Goal: Information Seeking & Learning: Find specific page/section

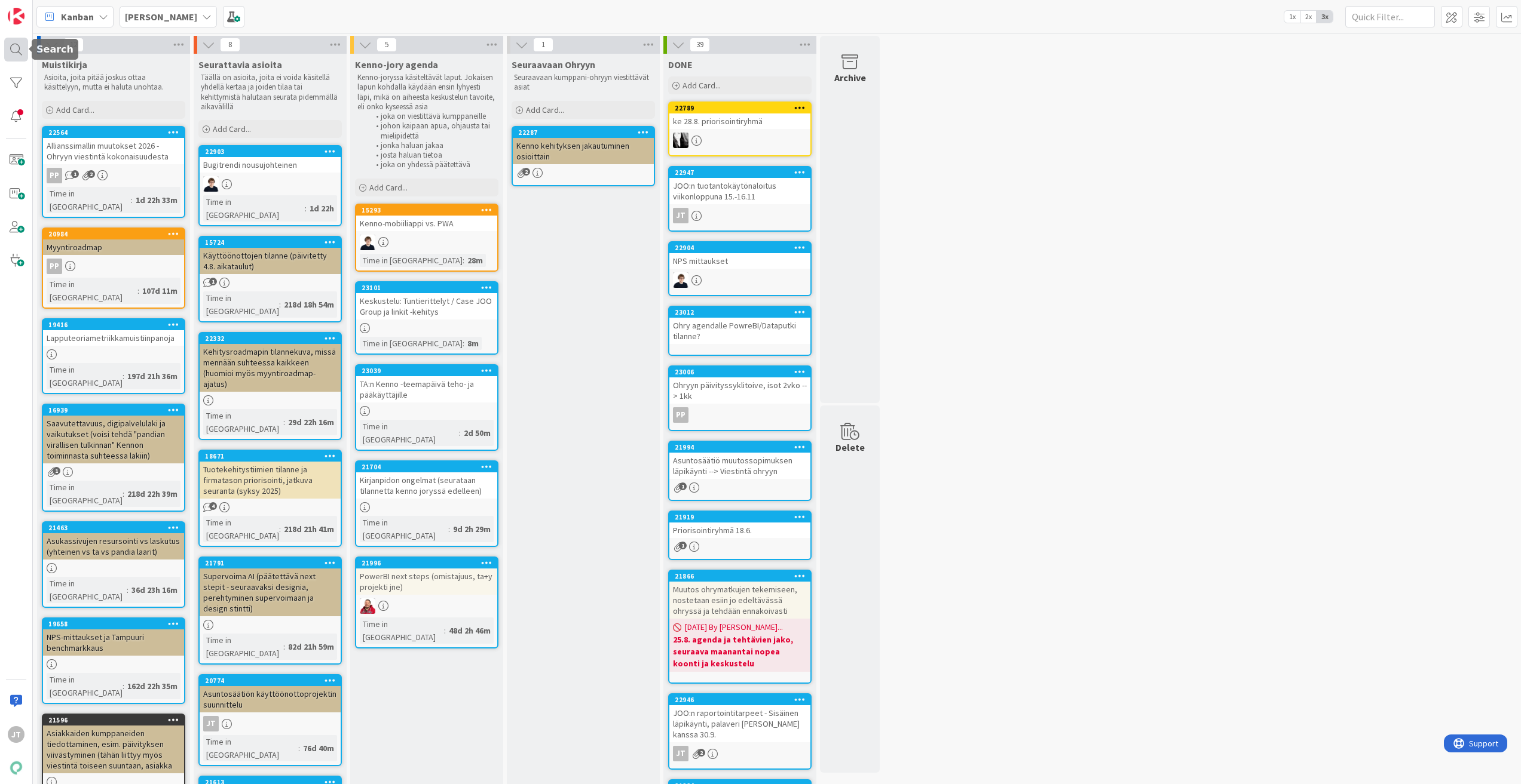
click at [11, 50] on div at bounding box center [17, 50] width 24 height 24
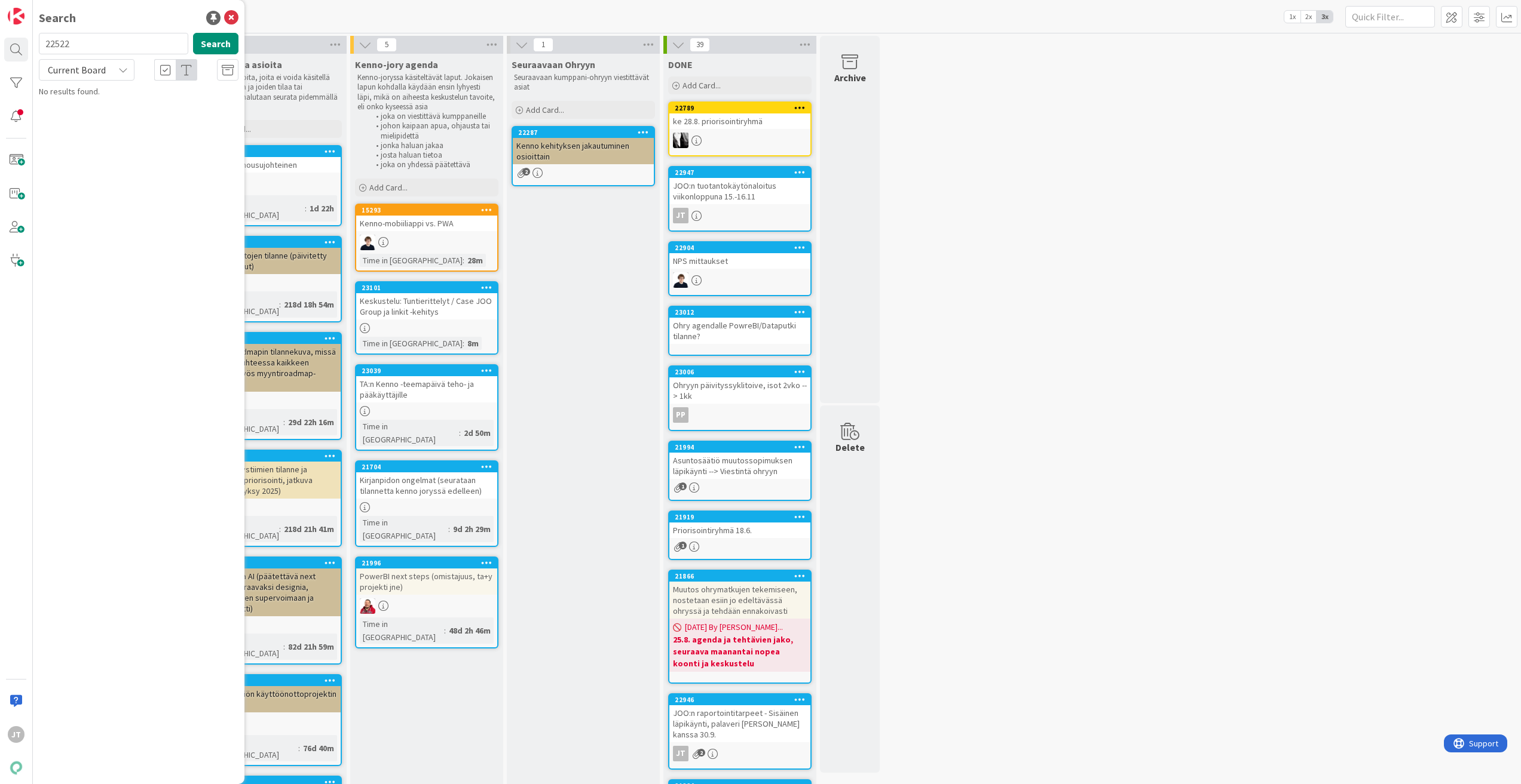
click at [90, 66] on span "Current Board" at bounding box center [77, 69] width 58 height 12
click at [93, 116] on span "All Boards" at bounding box center [107, 119] width 125 height 18
click at [93, 50] on input "22522" at bounding box center [114, 43] width 150 height 21
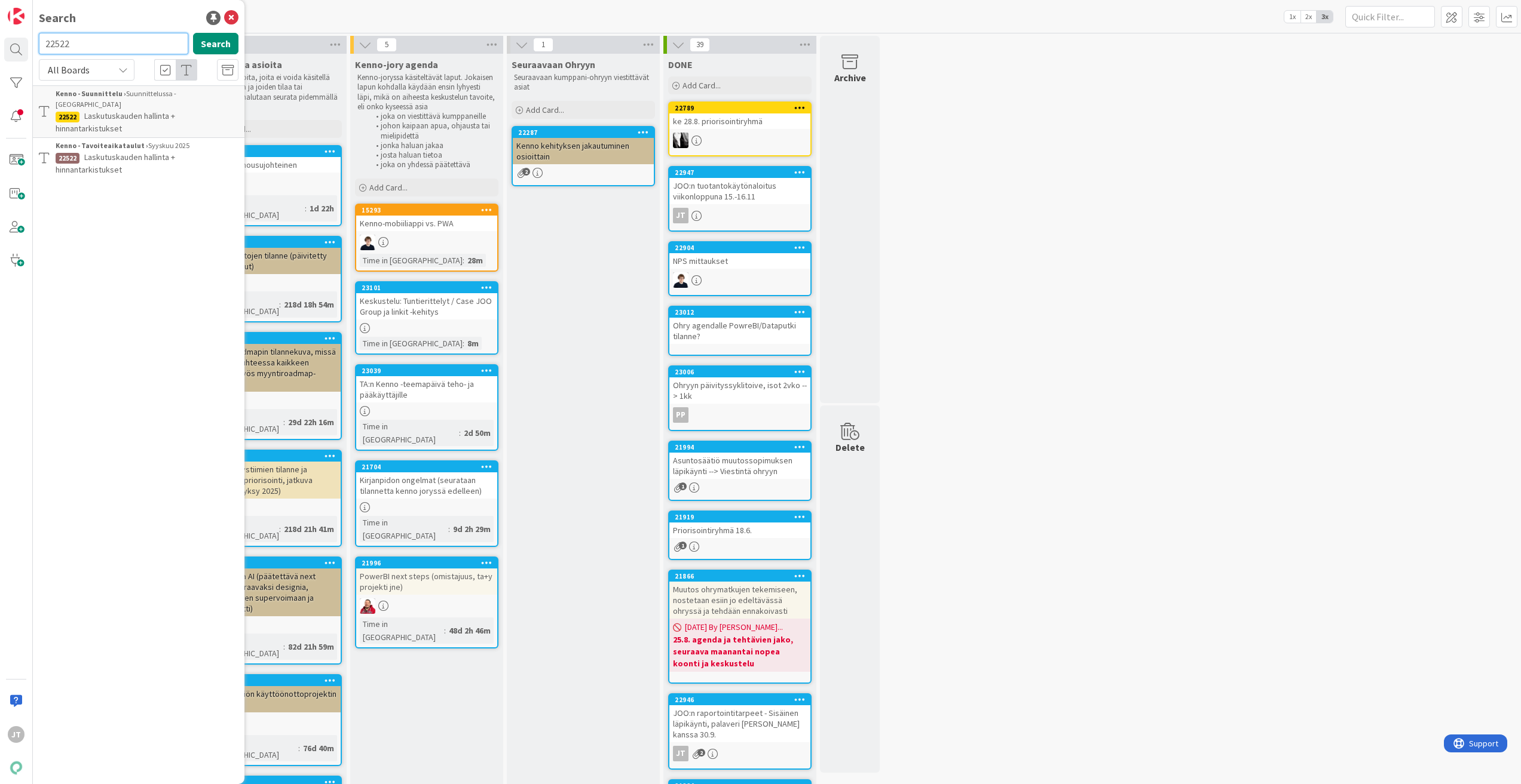
paste input "0376"
click at [218, 43] on button "Search" at bounding box center [215, 43] width 45 height 21
click at [109, 42] on input "20376" at bounding box center [114, 43] width 150 height 21
paste input "19335"
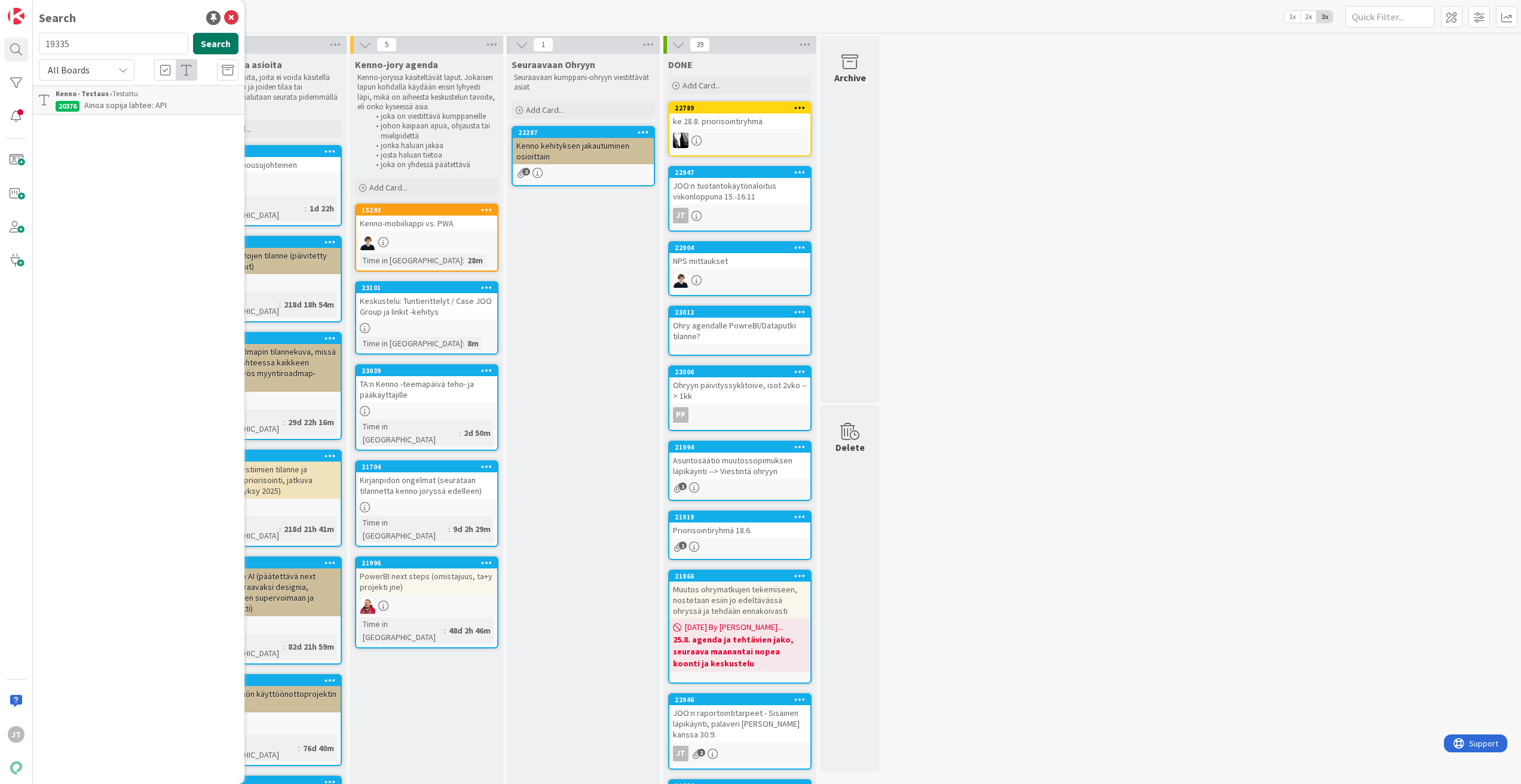
click at [214, 41] on button "Search" at bounding box center [215, 43] width 45 height 21
click at [93, 43] on input "19335" at bounding box center [114, 43] width 150 height 21
paste input "5189"
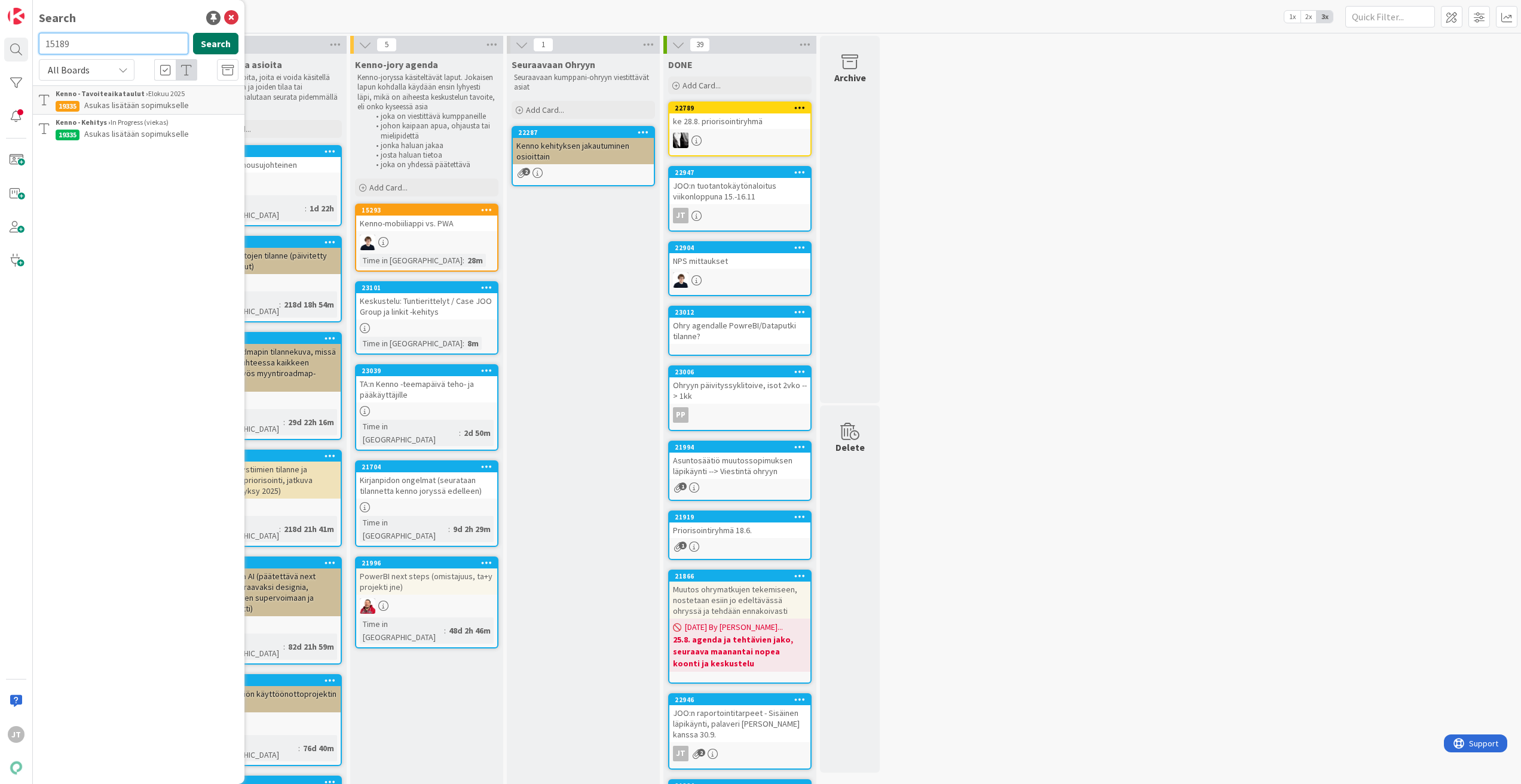
type input "15189"
click at [216, 40] on button "Search" at bounding box center [215, 43] width 45 height 21
click at [135, 115] on p "Ainoa sopija muuttaa pois / sopimusmuutokset" at bounding box center [147, 111] width 183 height 25
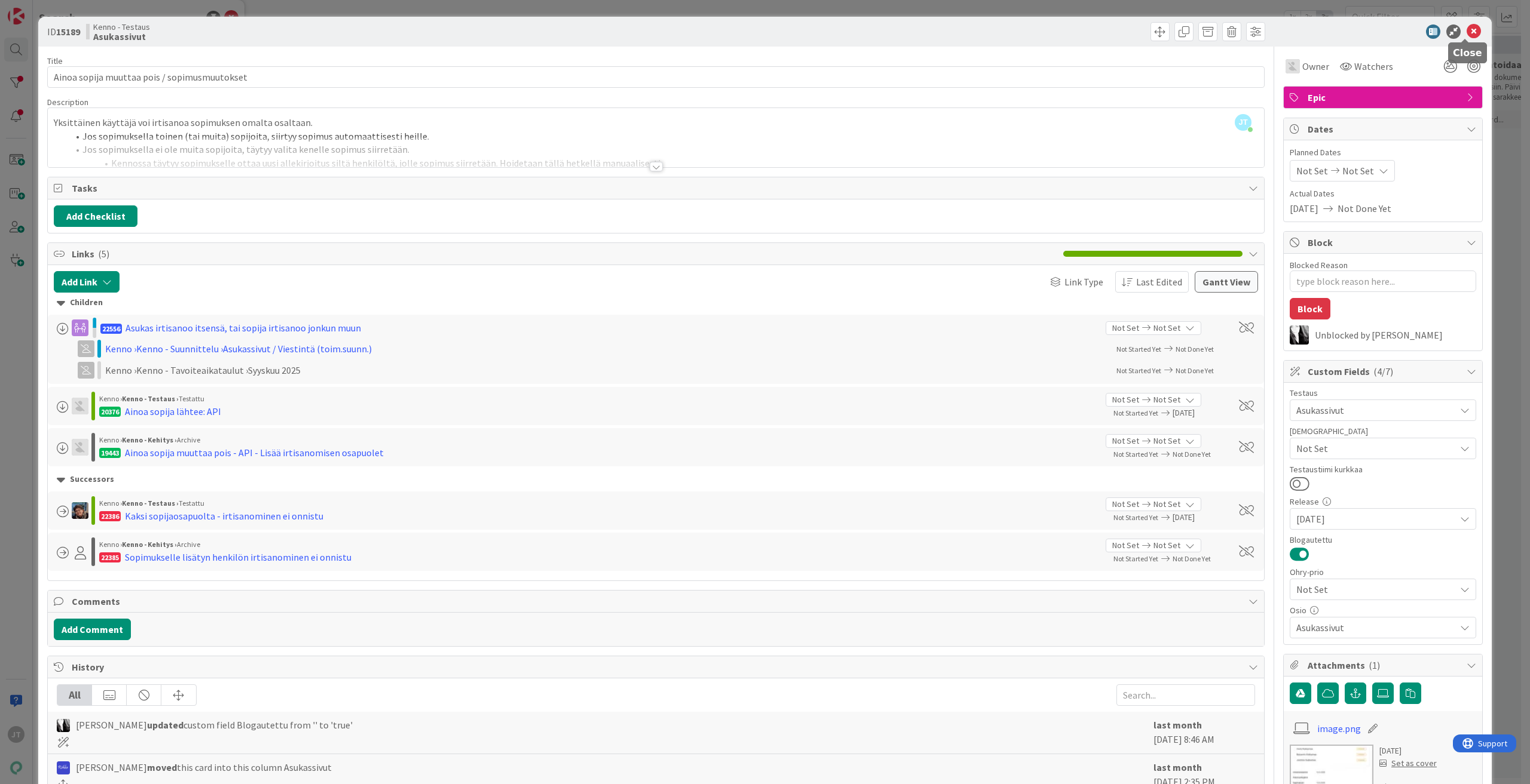
click at [1466, 30] on icon at bounding box center [1474, 32] width 15 height 15
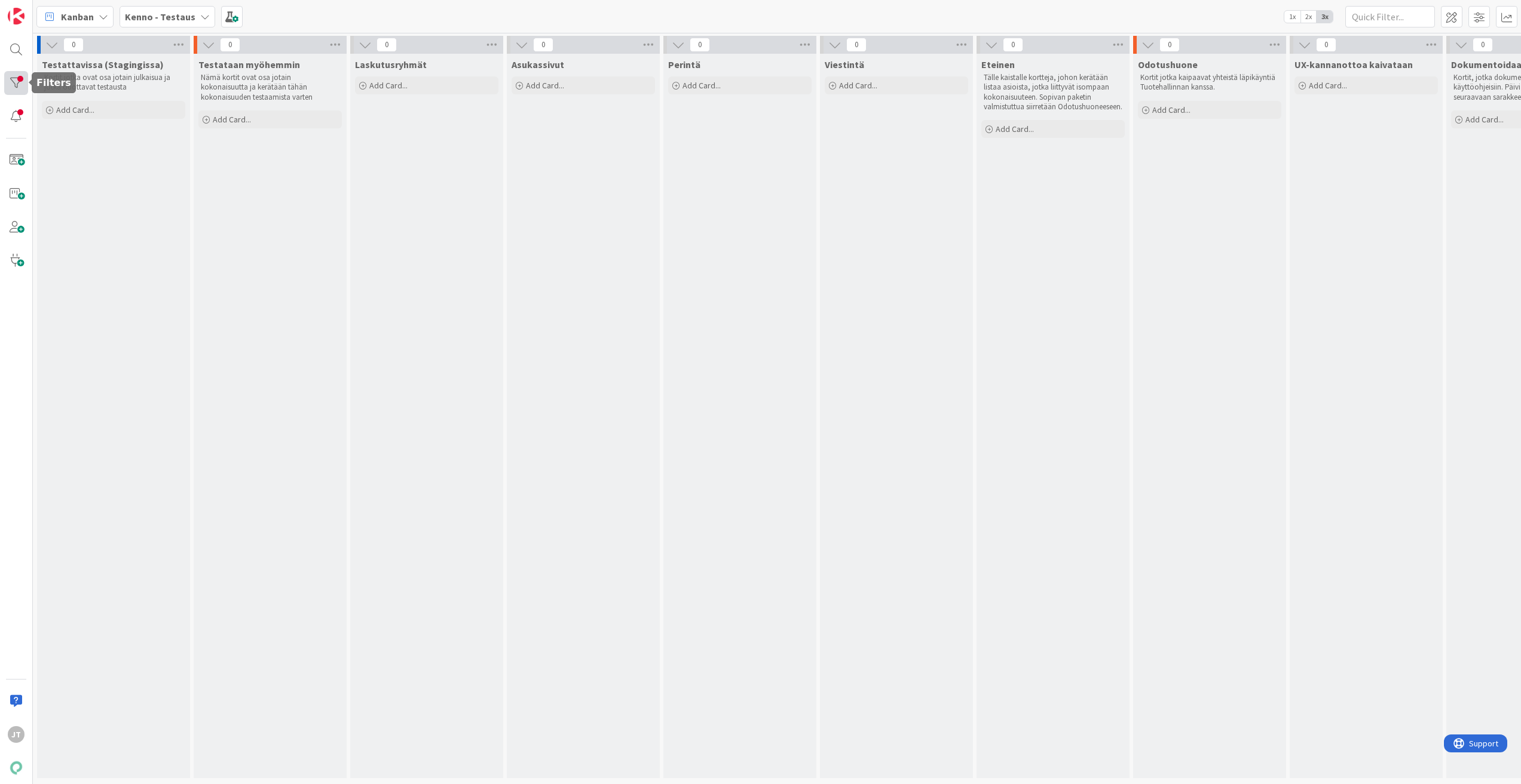
click at [16, 86] on div at bounding box center [17, 83] width 24 height 24
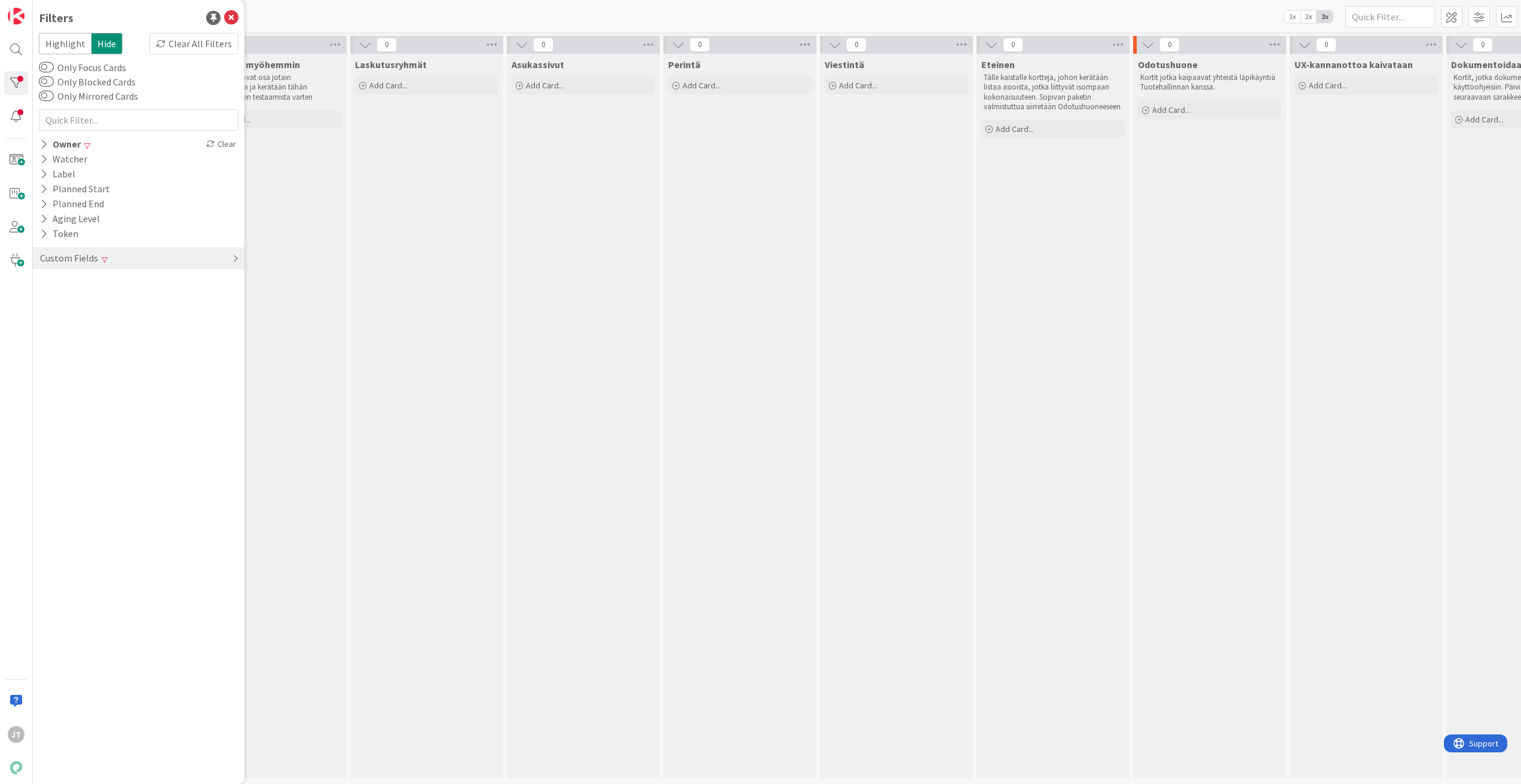
click at [98, 263] on div "Custom Fields" at bounding box center [138, 258] width 211 height 22
click at [67, 325] on button "Release" at bounding box center [64, 327] width 50 height 15
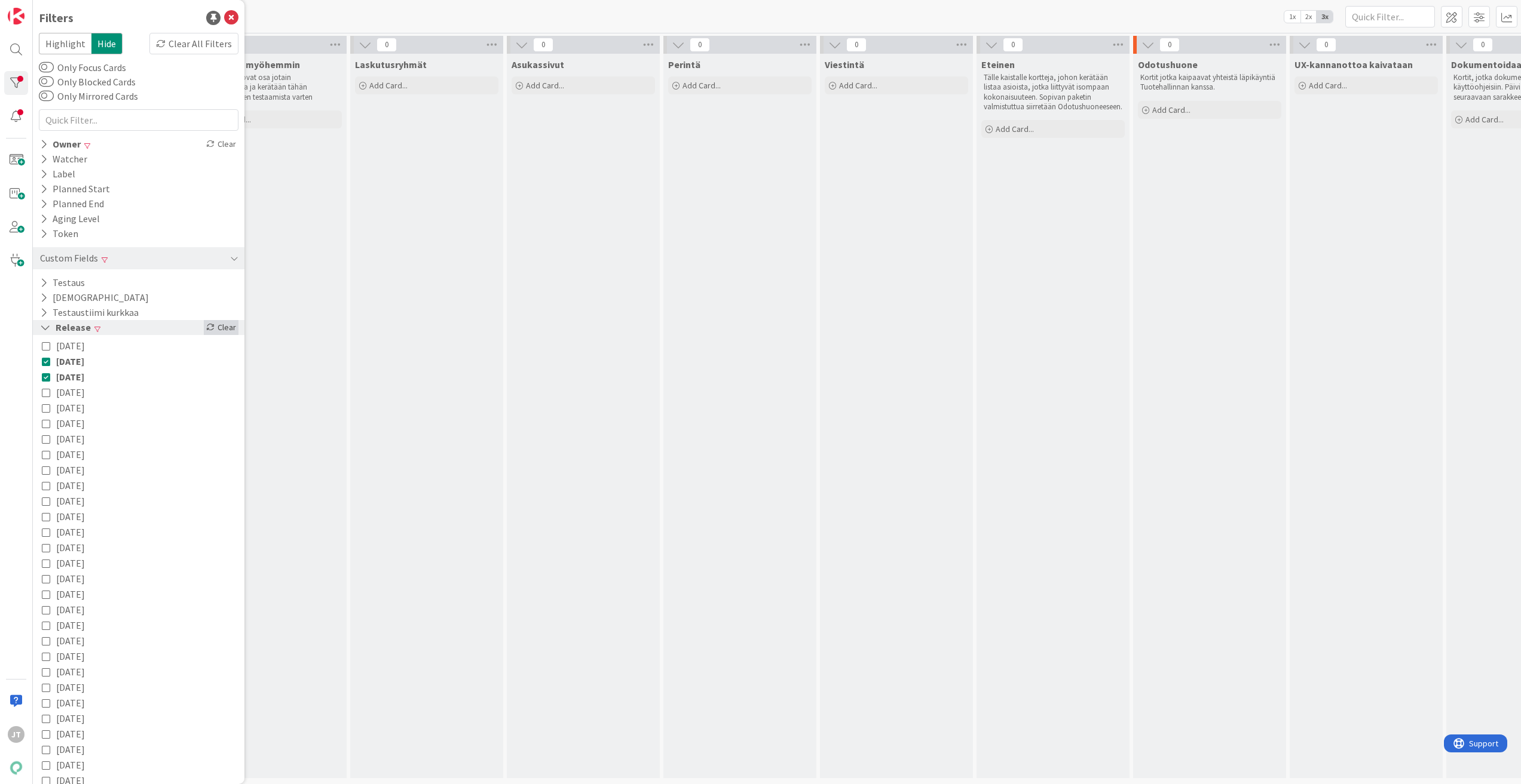
click at [212, 327] on div "Clear" at bounding box center [222, 327] width 35 height 15
click at [66, 139] on div "Owner" at bounding box center [60, 144] width 43 height 15
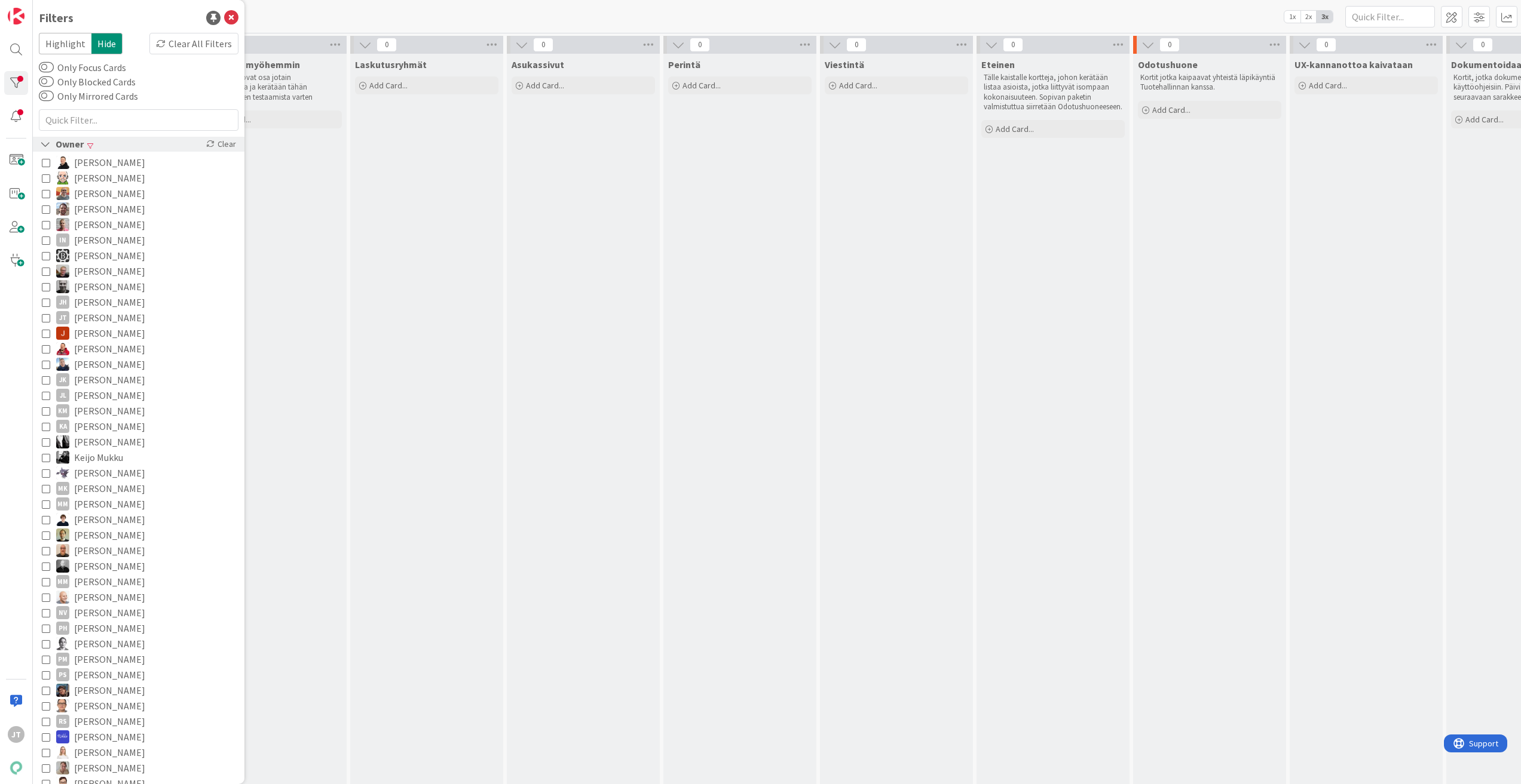
click at [45, 140] on icon at bounding box center [45, 144] width 11 height 10
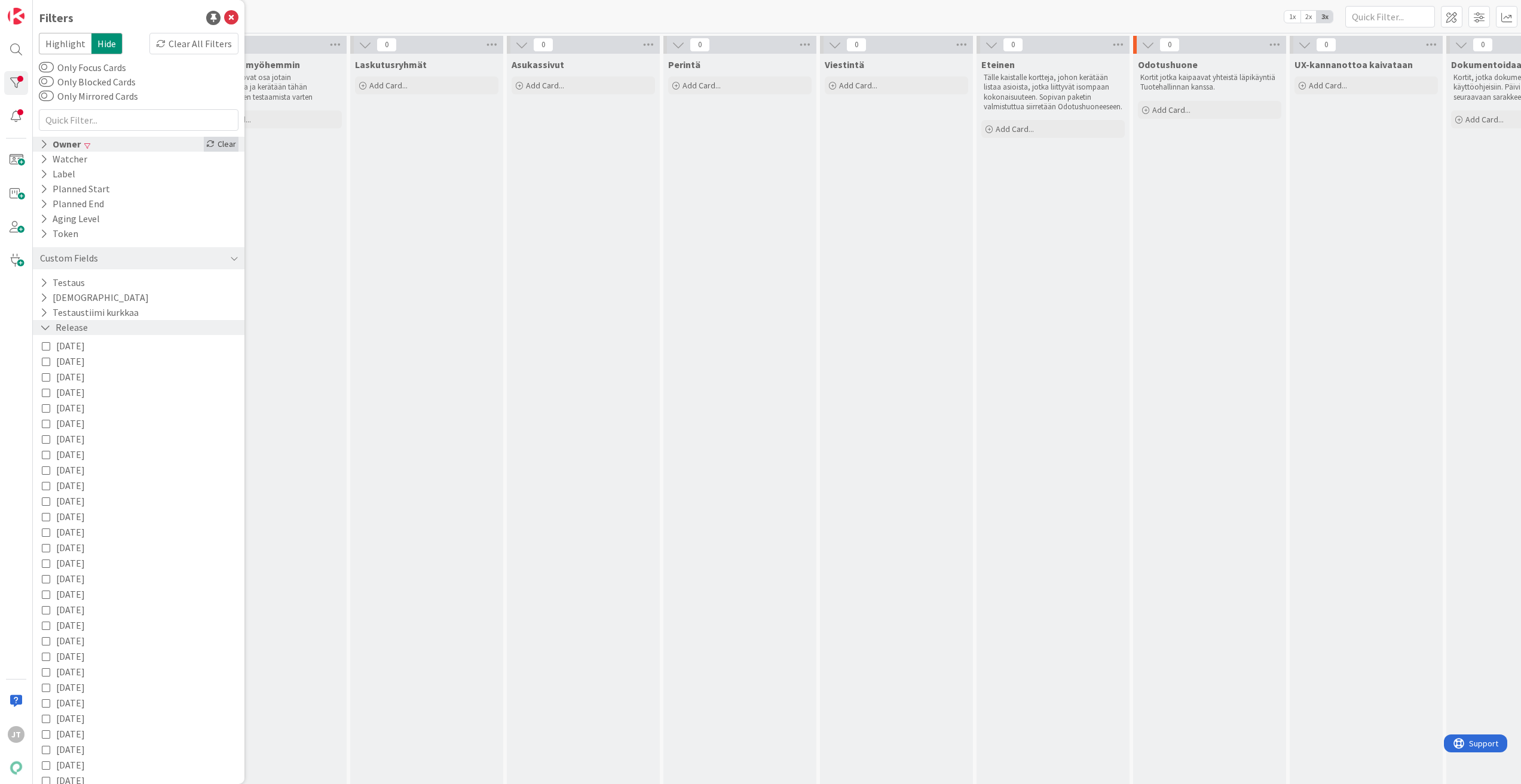
click at [218, 147] on div "Clear" at bounding box center [222, 144] width 35 height 15
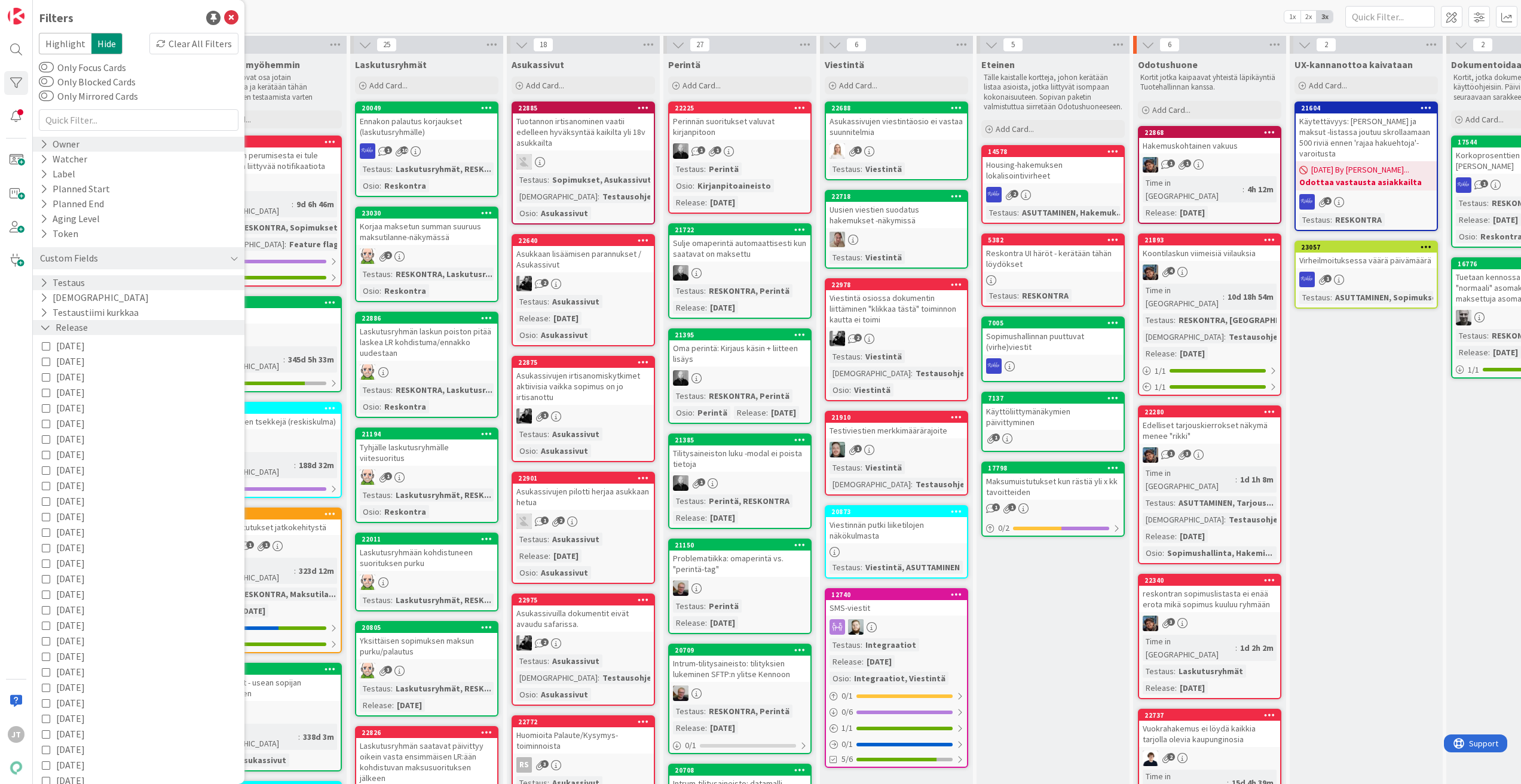
click at [47, 285] on button "Testaus" at bounding box center [62, 283] width 47 height 15
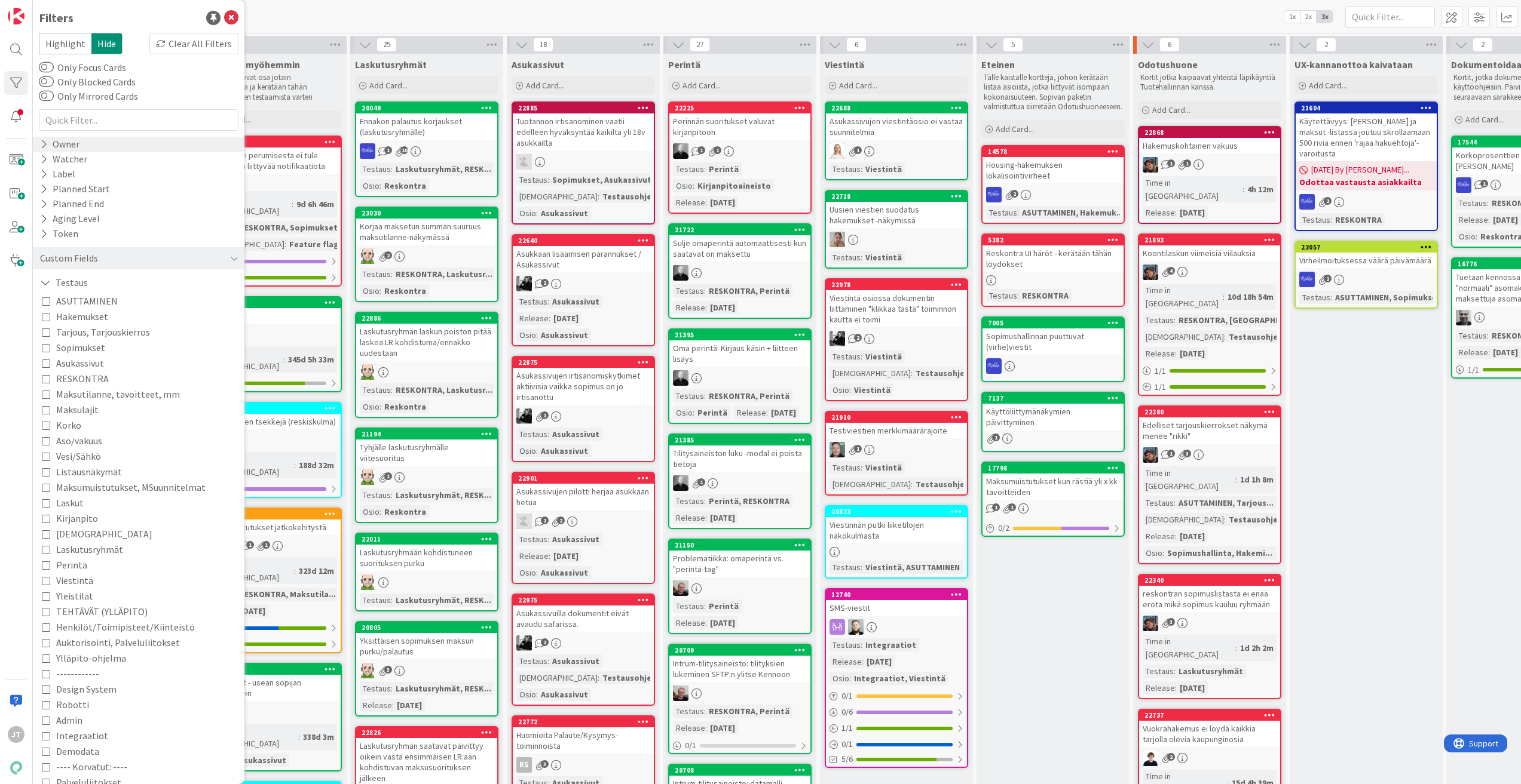
click at [47, 365] on icon at bounding box center [45, 362] width 8 height 8
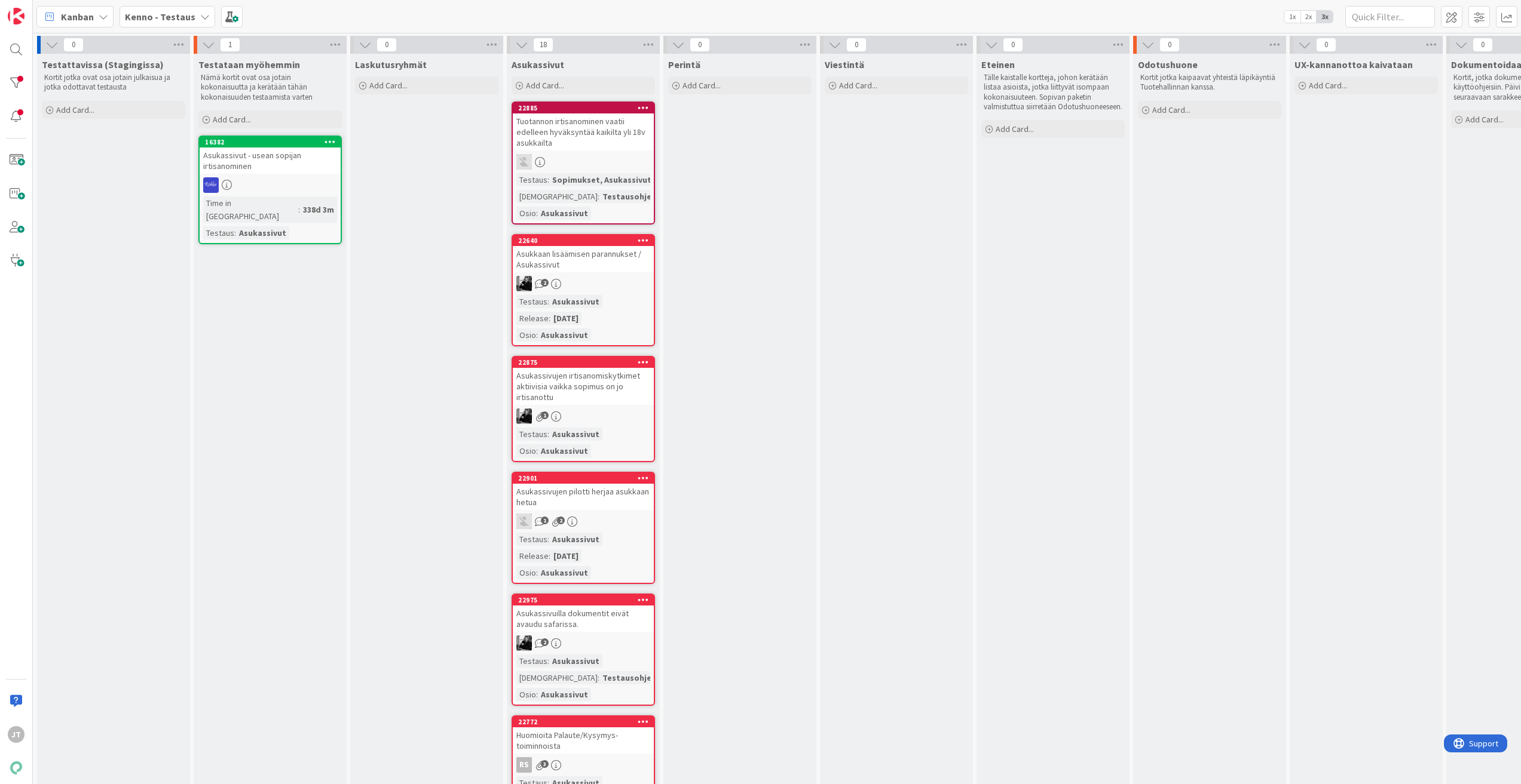
click at [595, 253] on div "Asukkaan lisäämisen parannukset / Asukassivut" at bounding box center [583, 259] width 141 height 26
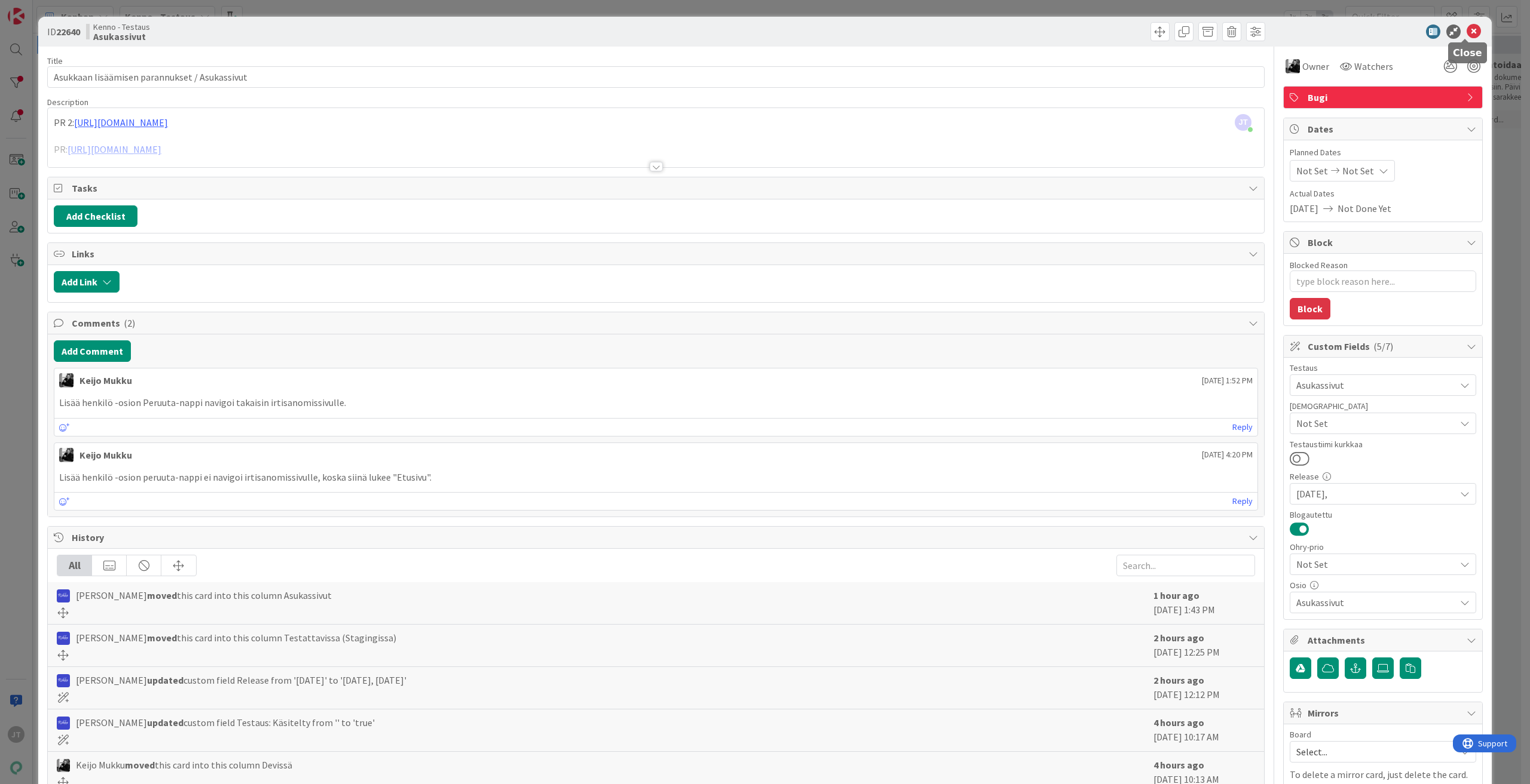
click at [1467, 28] on icon at bounding box center [1474, 32] width 15 height 15
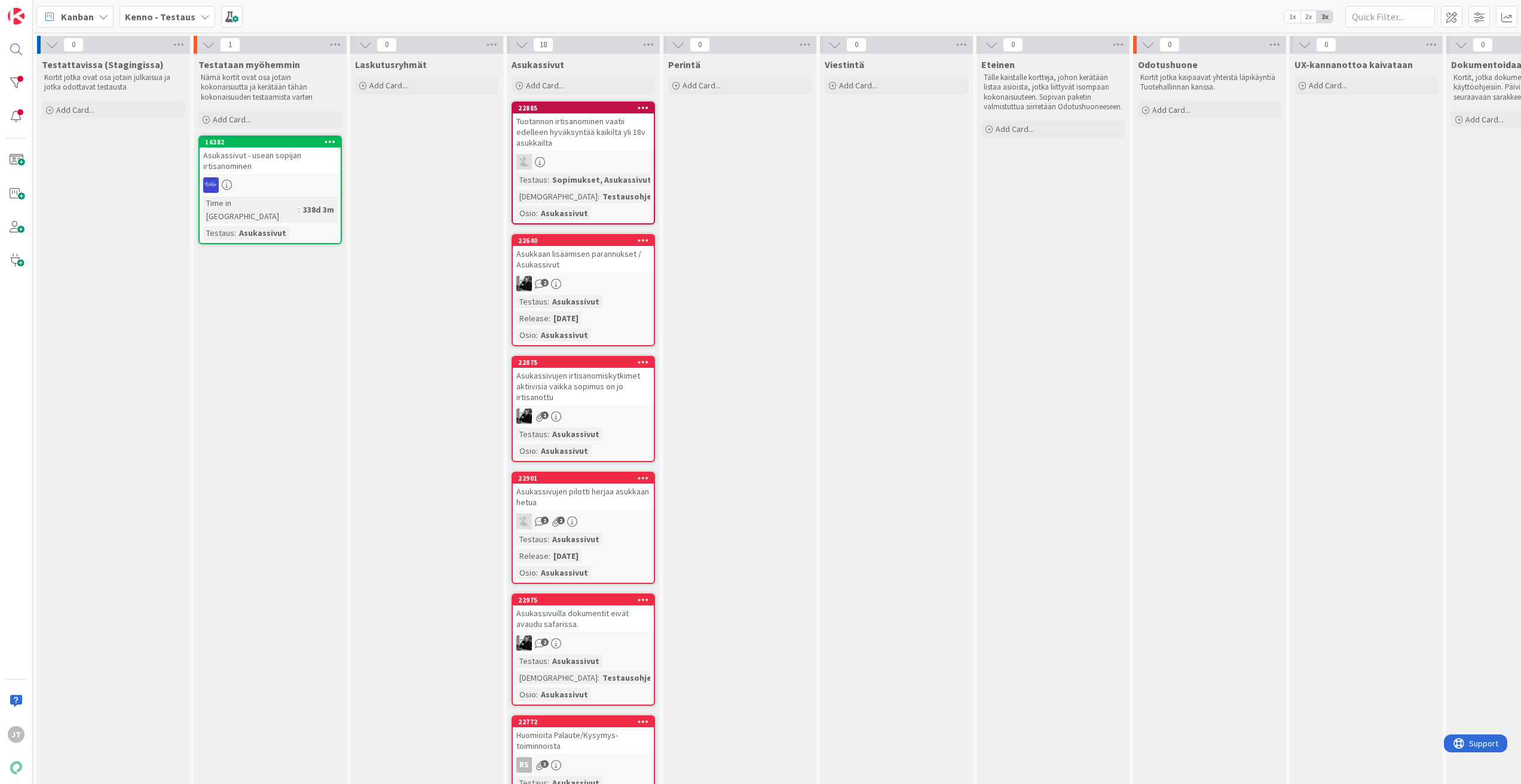
click at [571, 262] on div "Asukkaan lisäämisen parannukset / Asukassivut" at bounding box center [583, 259] width 141 height 26
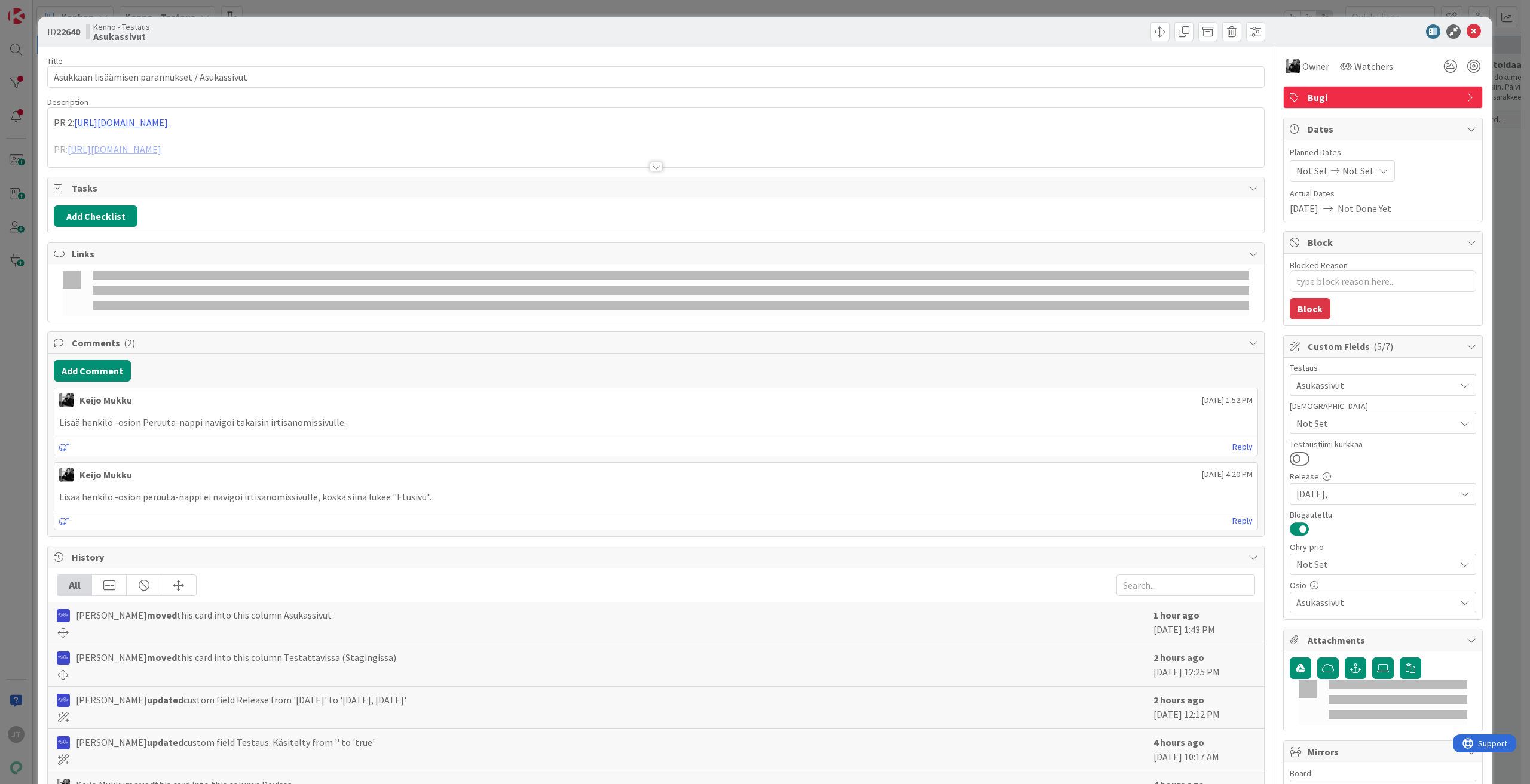
type textarea "x"
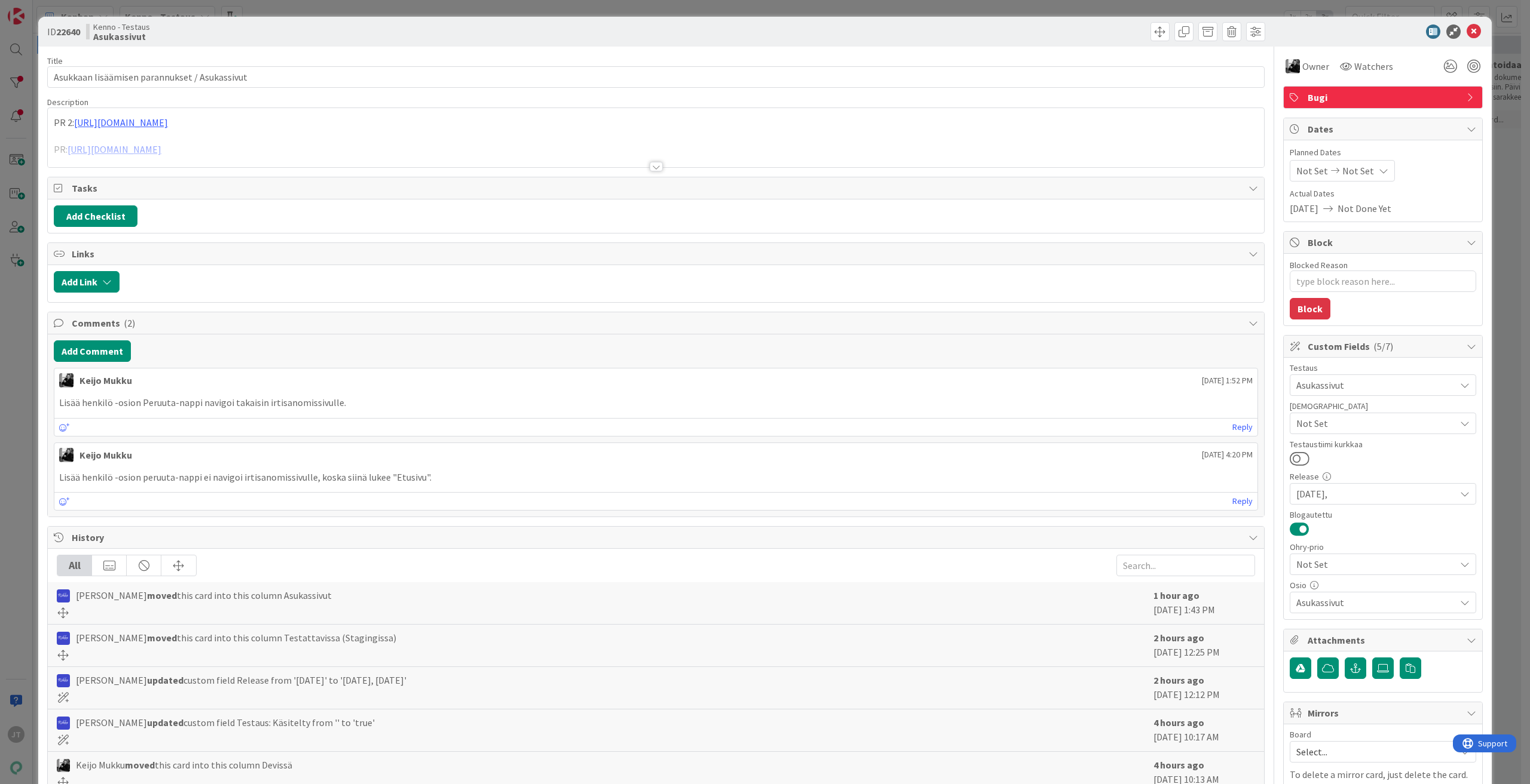
click at [653, 161] on div at bounding box center [656, 166] width 13 height 9
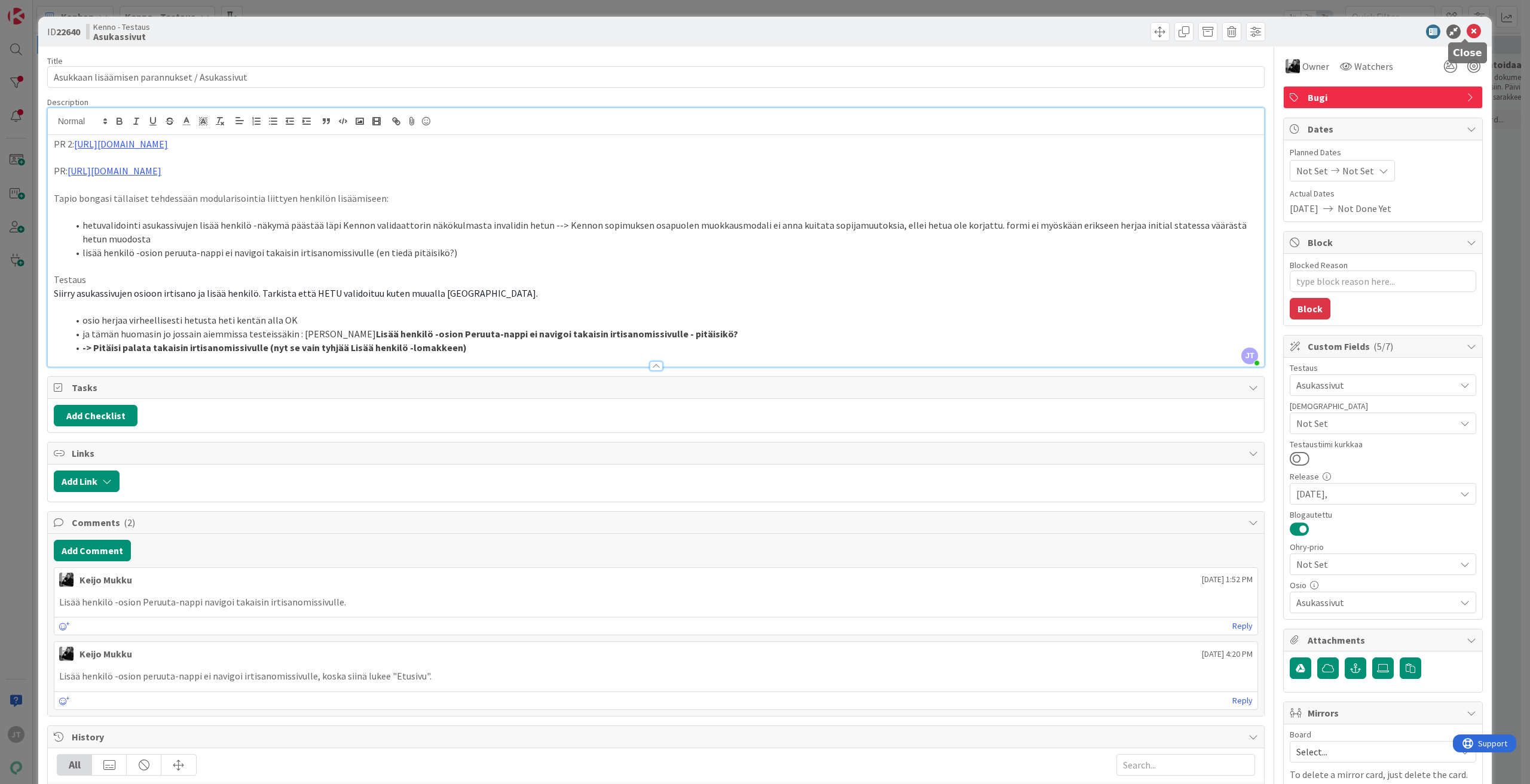
drag, startPoint x: 1464, startPoint y: 30, endPoint x: 1458, endPoint y: 31, distance: 6.1
click at [1466, 30] on icon at bounding box center [1474, 32] width 15 height 15
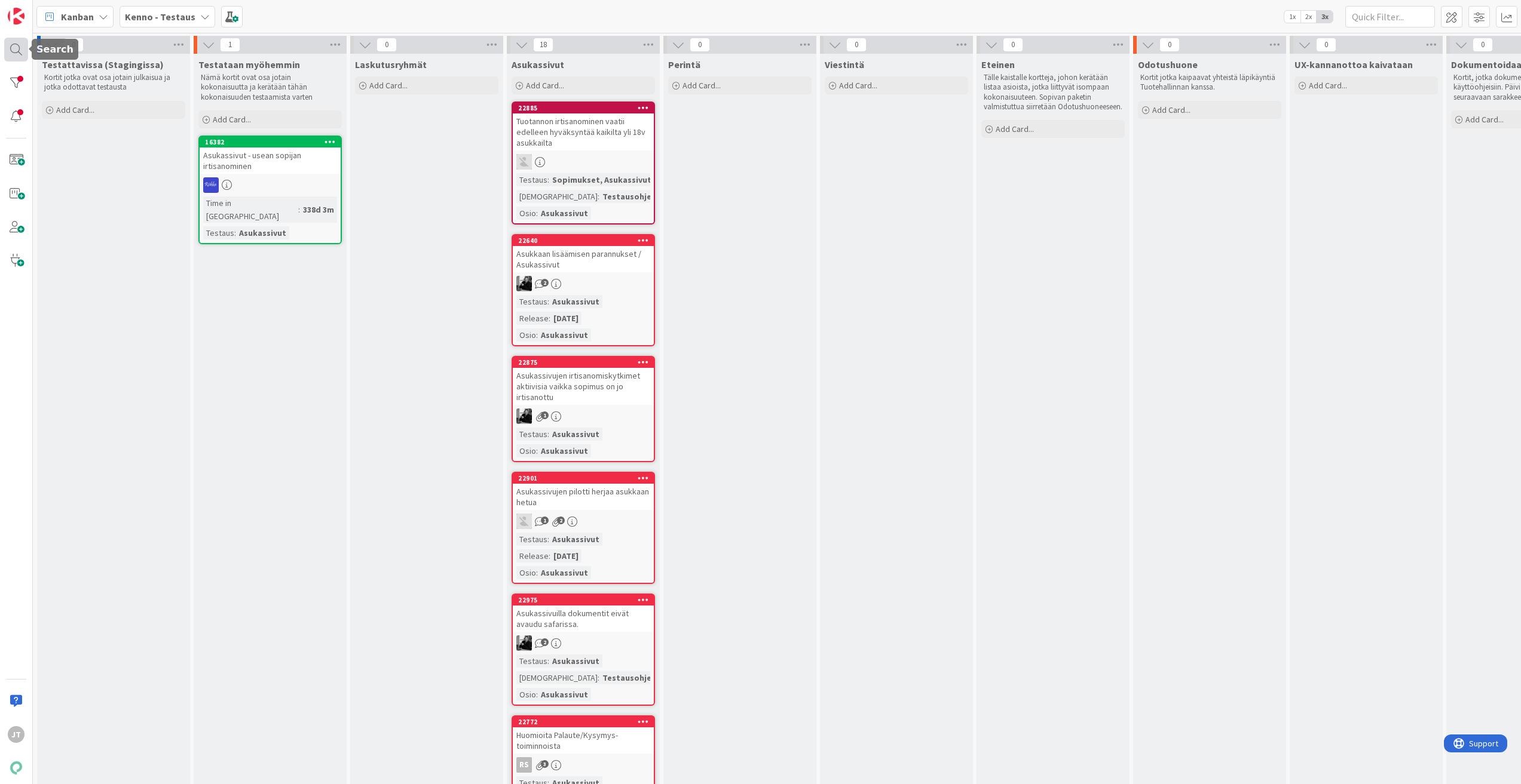
click at [11, 42] on div at bounding box center [17, 50] width 24 height 24
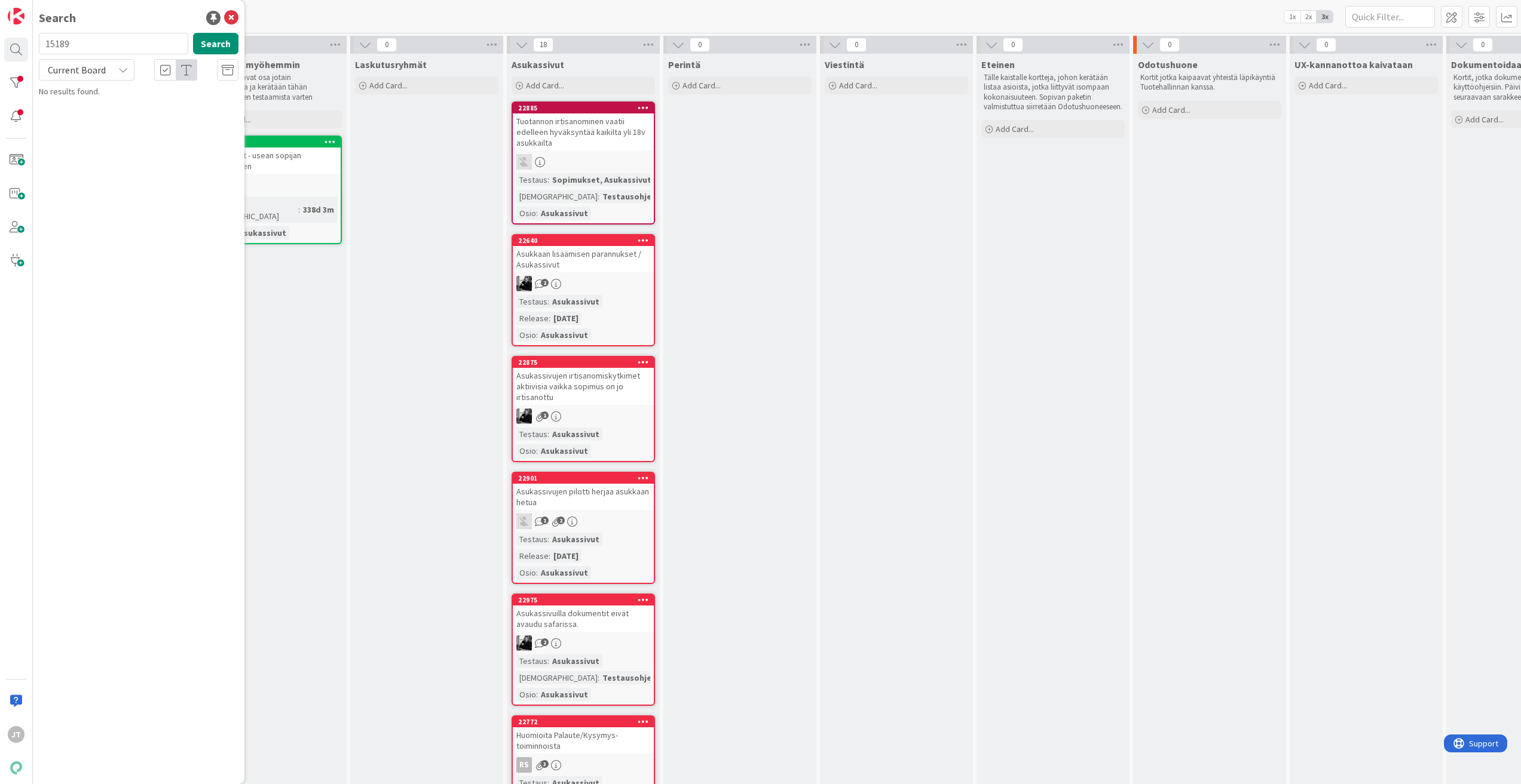
click at [80, 45] on input "15189" at bounding box center [114, 43] width 150 height 21
type input "19296"
click at [210, 45] on button "Search" at bounding box center [215, 43] width 45 height 21
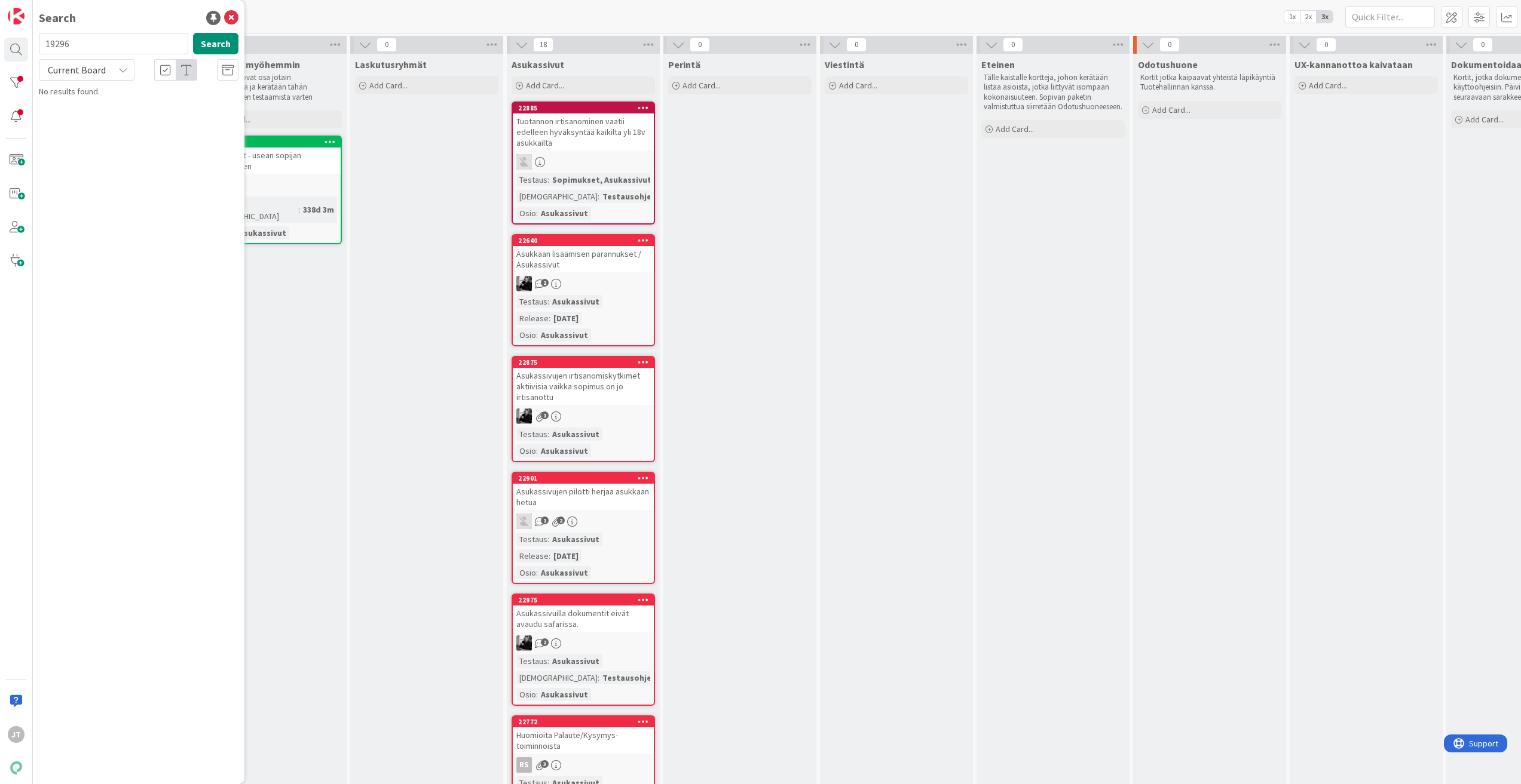
click at [104, 77] on span "Current Board" at bounding box center [76, 70] width 62 height 17
click at [104, 111] on span "All Boards" at bounding box center [107, 119] width 125 height 18
click at [126, 105] on span "Yhteystiedot: laajenna contacts-rajapintaa, jotta voi hakea myyjän tiedot" at bounding box center [146, 111] width 182 height 23
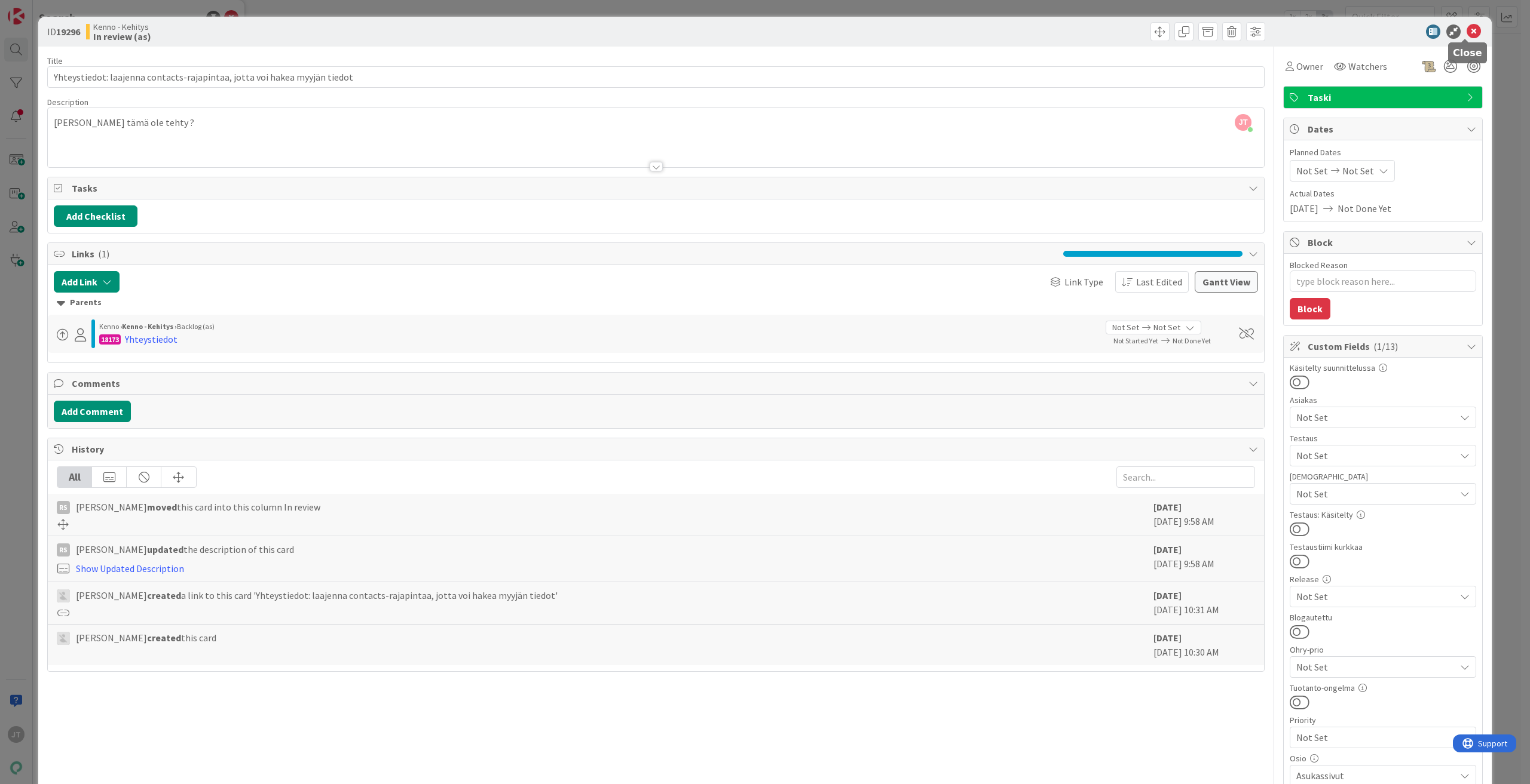
drag, startPoint x: 1467, startPoint y: 34, endPoint x: 1398, endPoint y: 39, distance: 69.2
click at [1466, 33] on icon at bounding box center [1474, 32] width 15 height 15
type textarea "x"
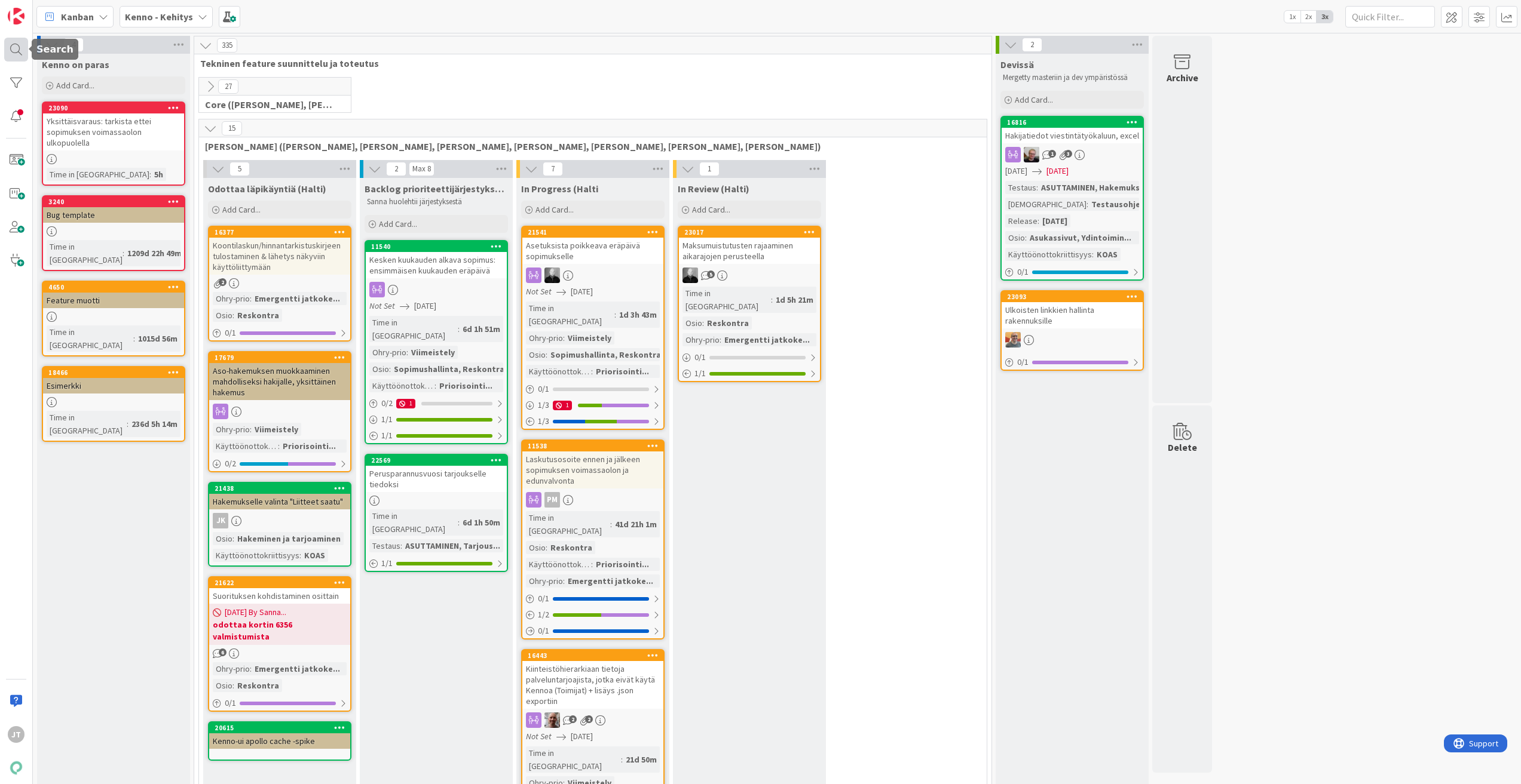
click at [21, 43] on div at bounding box center [17, 50] width 24 height 24
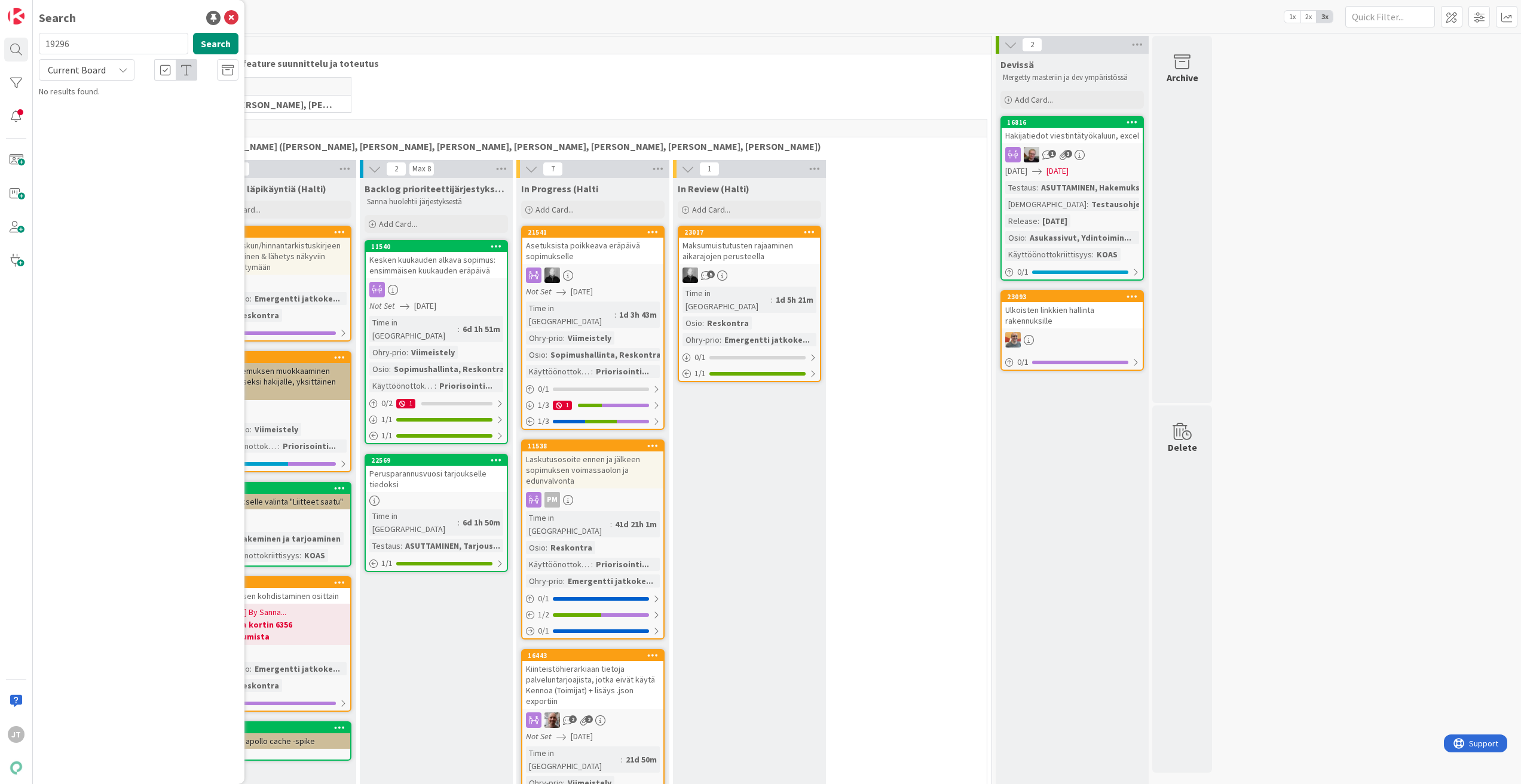
click at [83, 70] on span "Current Board" at bounding box center [77, 69] width 58 height 12
click at [84, 69] on span "Current Board" at bounding box center [77, 69] width 58 height 12
click at [82, 73] on span "Current Board" at bounding box center [77, 69] width 58 height 12
click at [86, 113] on span "All Boards" at bounding box center [107, 119] width 125 height 18
click at [113, 45] on input "19296" at bounding box center [114, 43] width 150 height 21
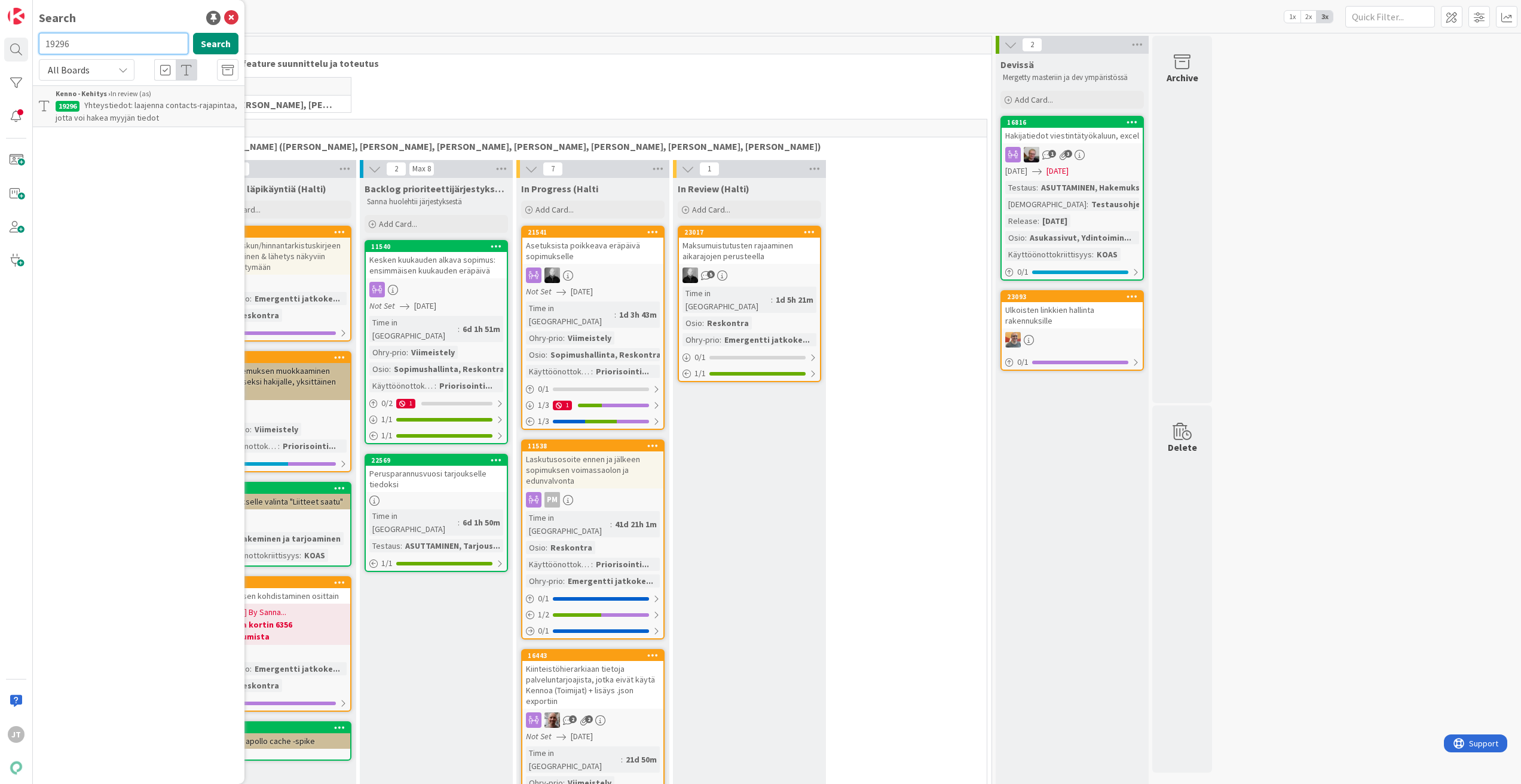
click at [113, 45] on input "19296" at bounding box center [114, 43] width 150 height 21
paste input "8173"
type input "18173"
click at [220, 44] on button "Search" at bounding box center [215, 43] width 45 height 21
click at [107, 109] on span "Yhteystiedot" at bounding box center [107, 105] width 47 height 11
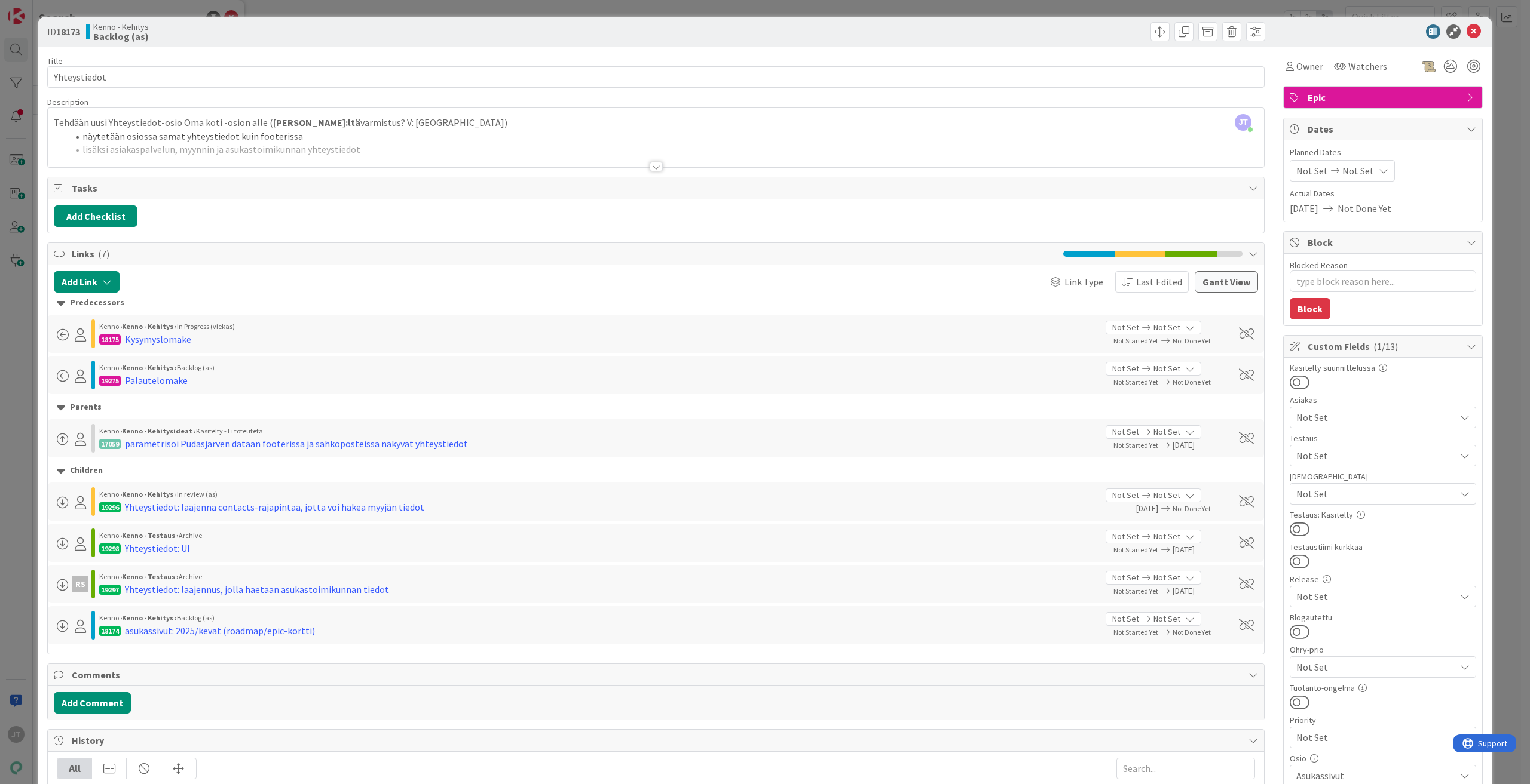
type textarea "x"
click at [1468, 31] on icon at bounding box center [1474, 32] width 15 height 15
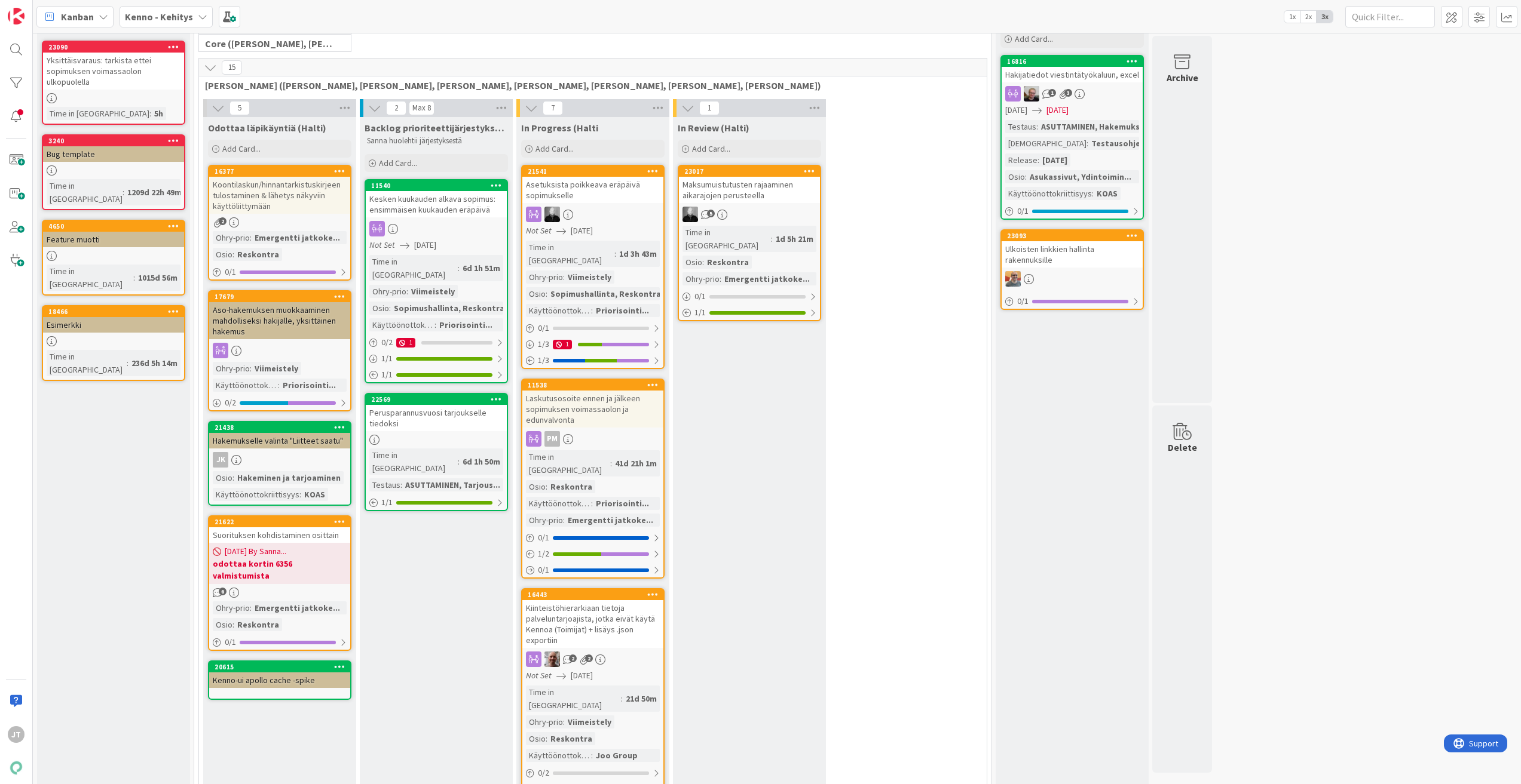
scroll to position [60, 0]
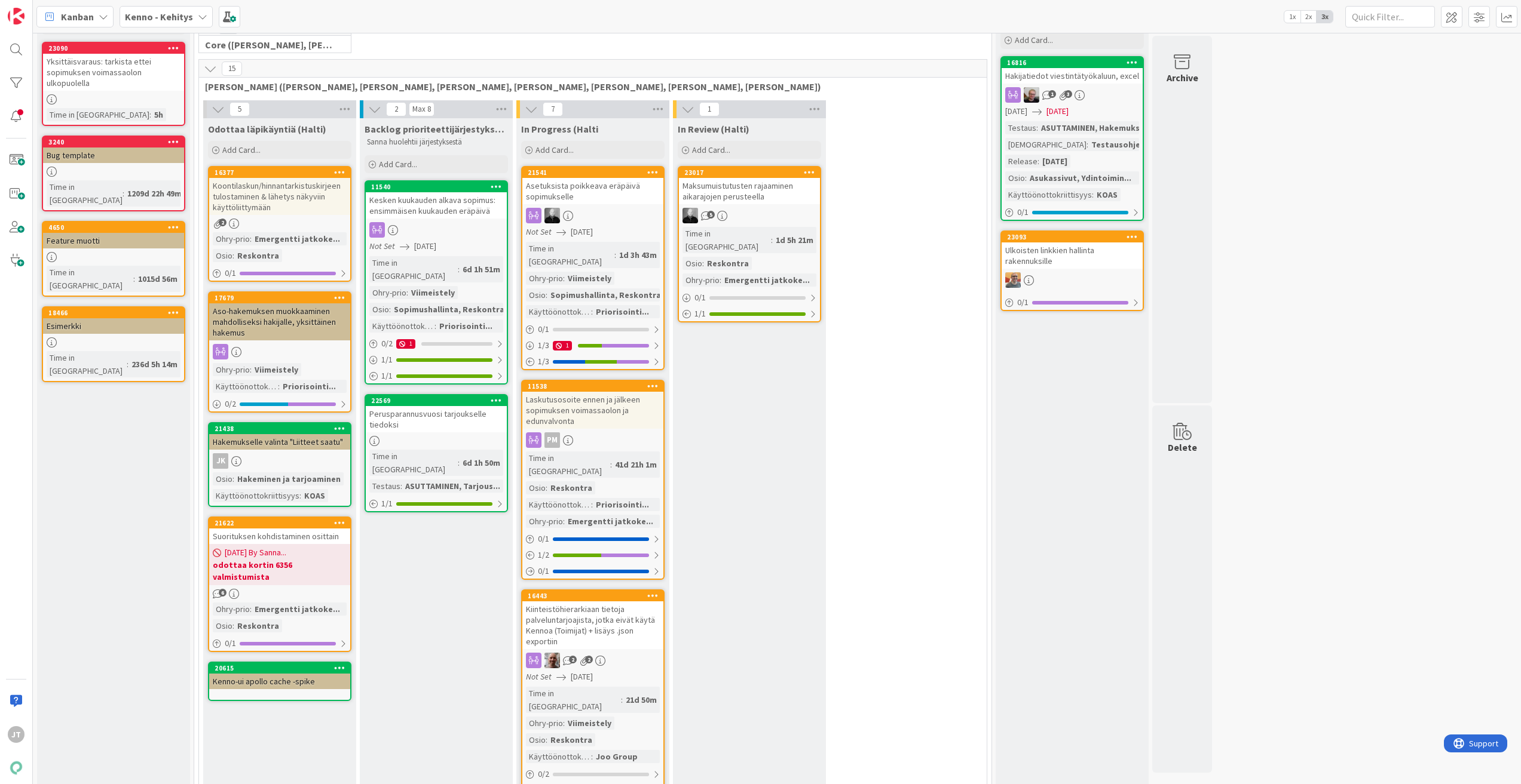
click at [216, 70] on icon at bounding box center [210, 68] width 13 height 13
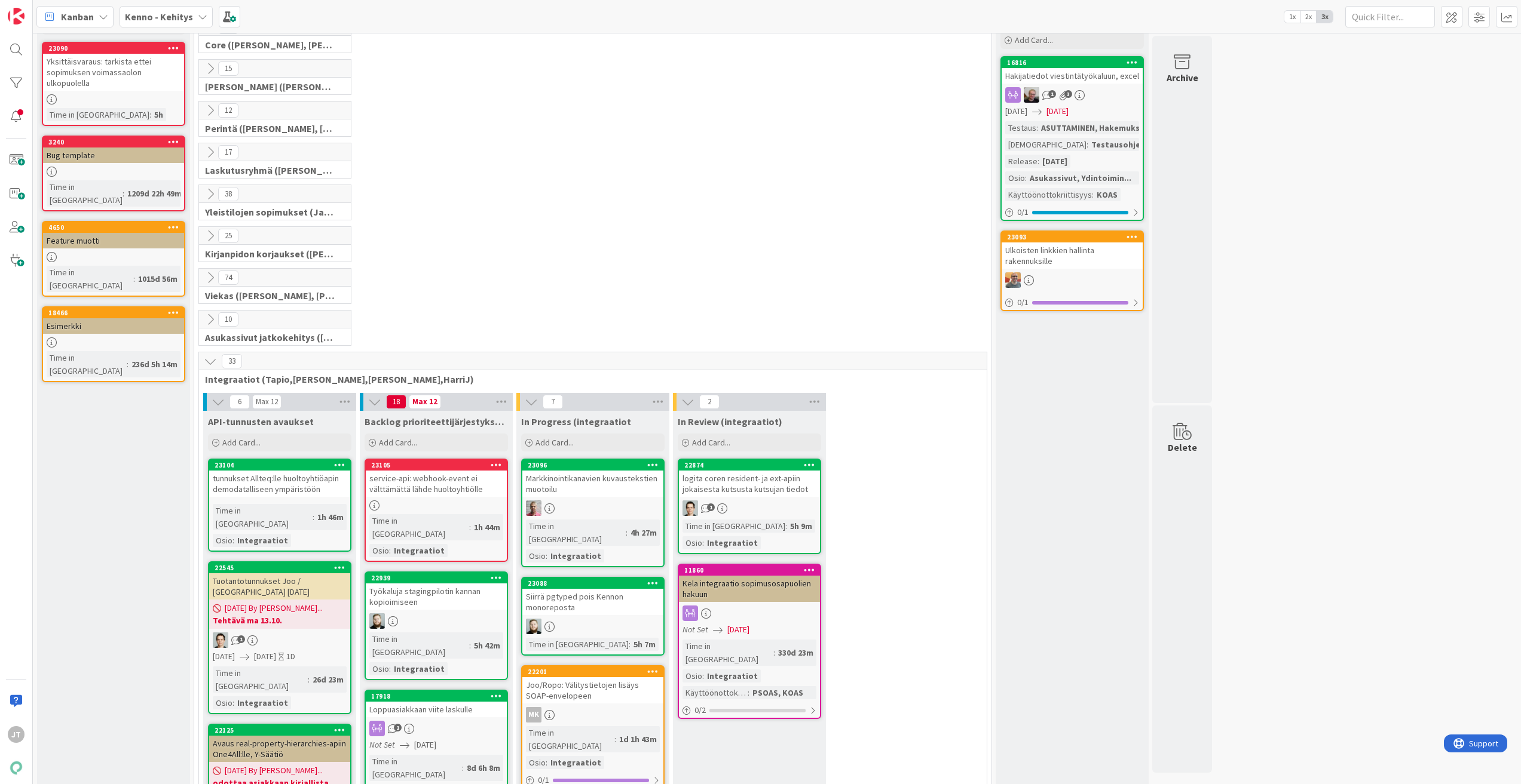
click at [213, 279] on icon at bounding box center [210, 278] width 13 height 13
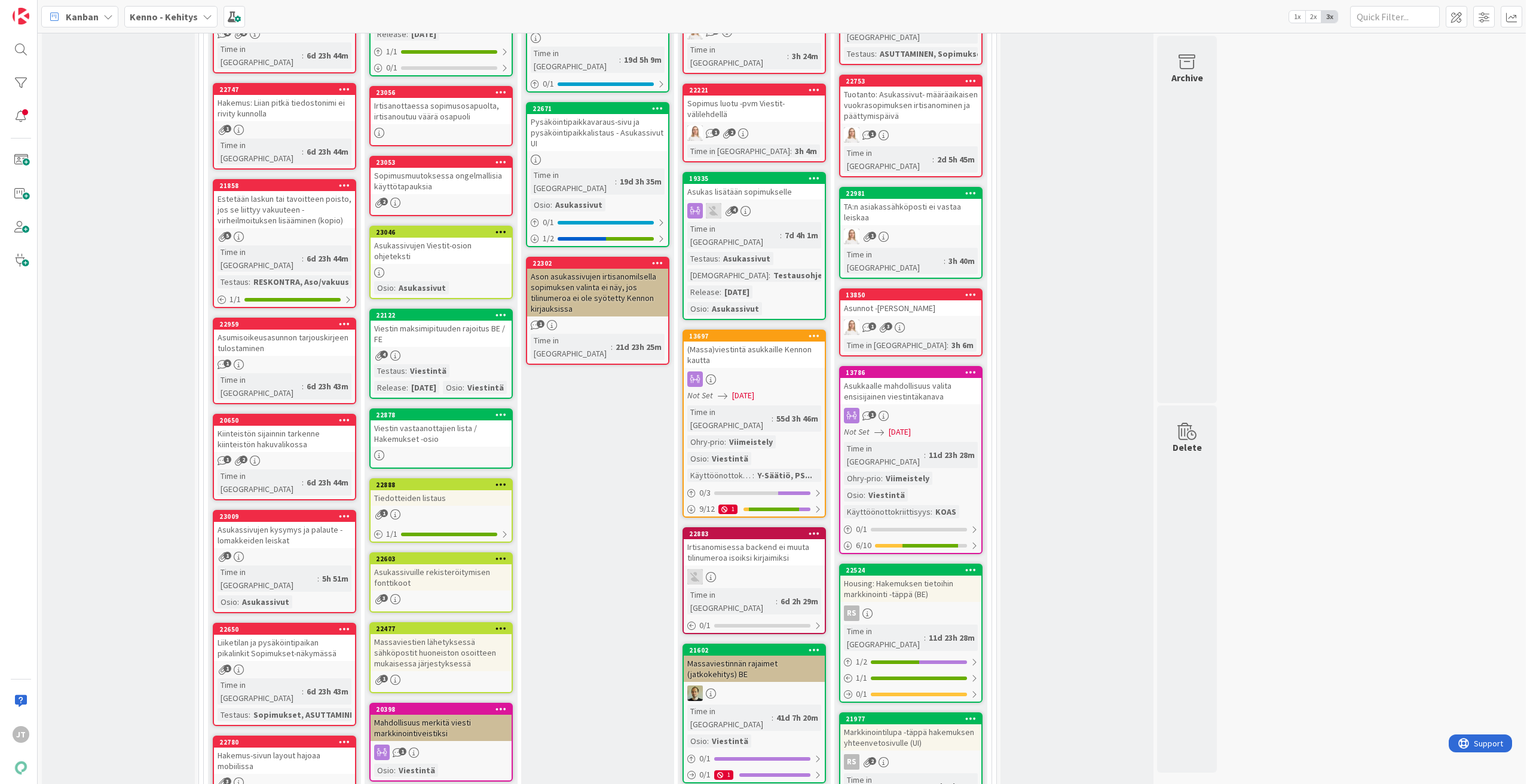
scroll to position [239, 0]
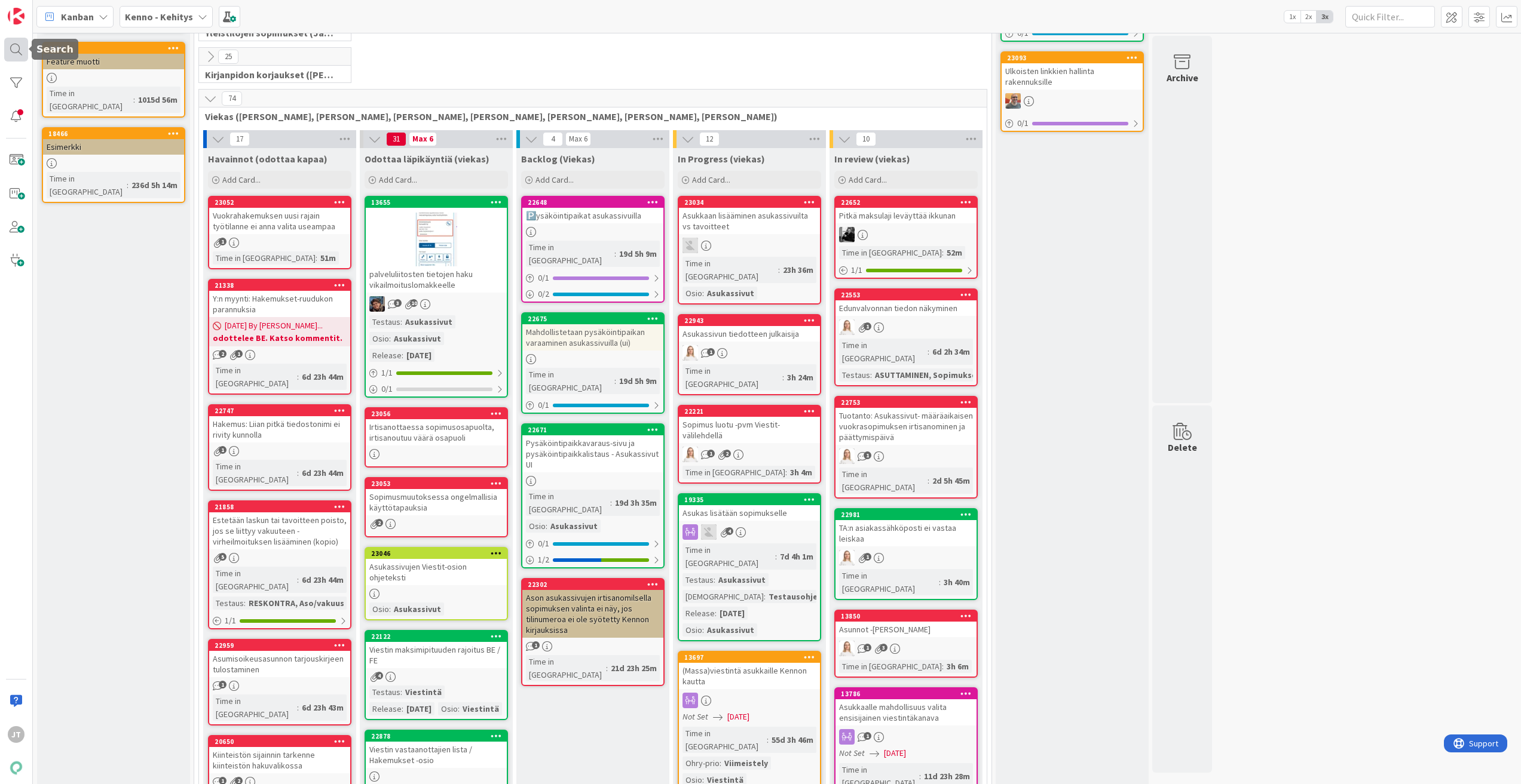
click at [13, 42] on div at bounding box center [17, 50] width 24 height 24
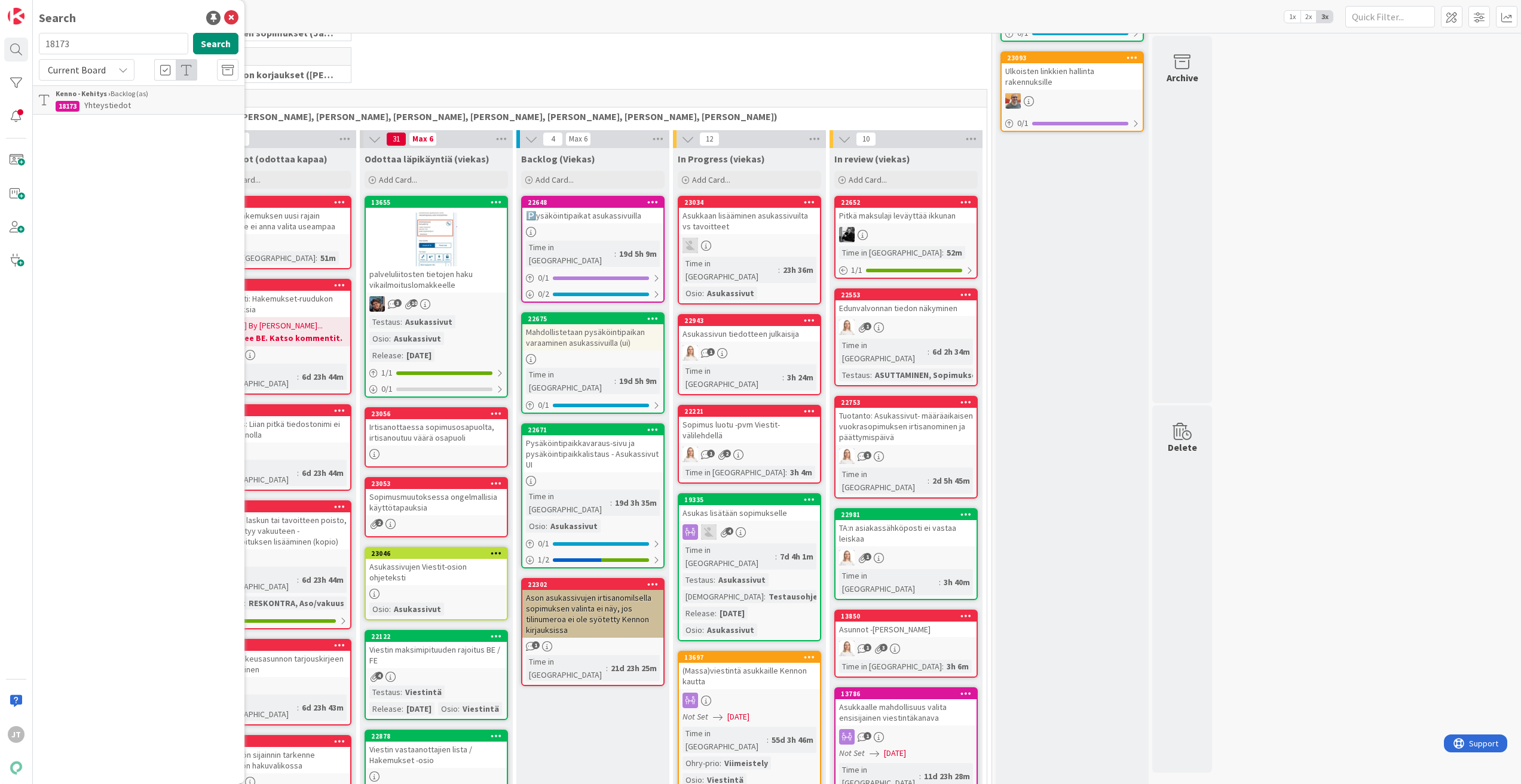
click at [101, 71] on span "Current Board" at bounding box center [77, 69] width 58 height 12
click at [98, 121] on span "All Boards" at bounding box center [107, 119] width 125 height 18
click at [98, 43] on input "18173" at bounding box center [114, 43] width 150 height 21
paste input "5"
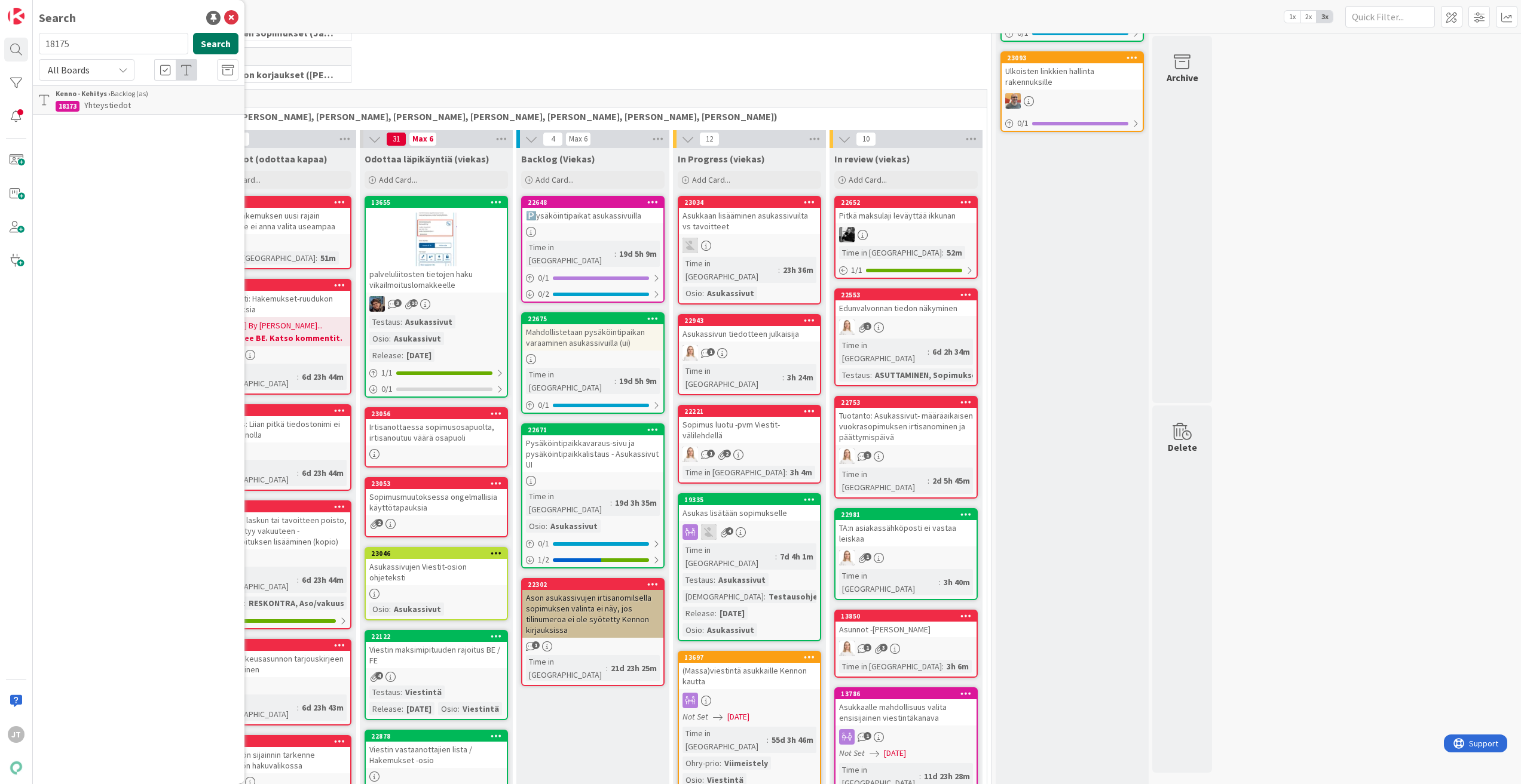
click at [219, 44] on button "Search" at bounding box center [215, 43] width 45 height 21
click at [119, 41] on input "18175" at bounding box center [114, 43] width 150 height 21
click at [119, 40] on input "18175" at bounding box center [114, 43] width 150 height 21
paste input "3"
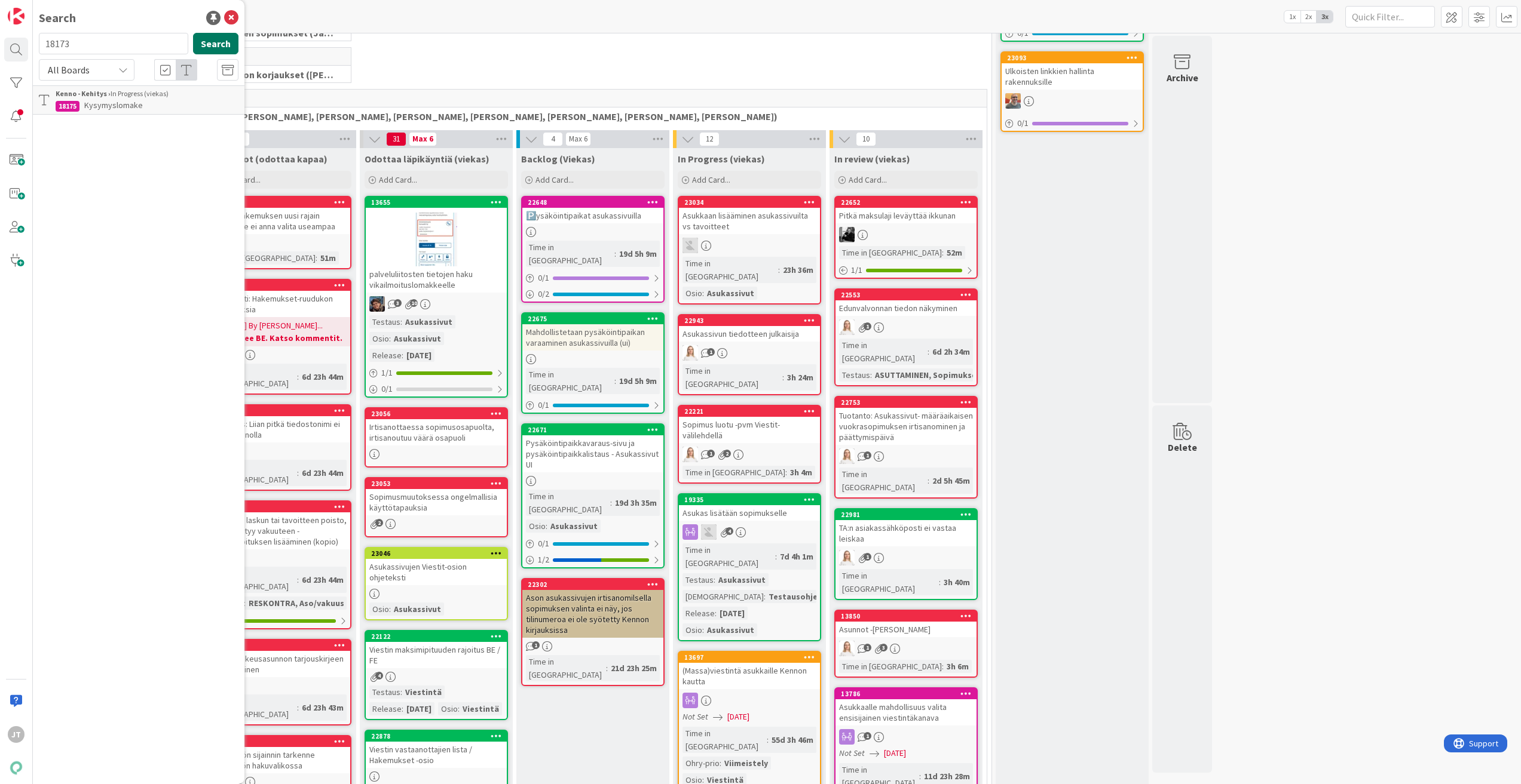
click at [223, 40] on button "Search" at bounding box center [215, 43] width 45 height 21
click at [78, 43] on input "18173" at bounding box center [114, 43] width 150 height 21
paste input "9275"
click at [204, 43] on button "Search" at bounding box center [215, 43] width 45 height 21
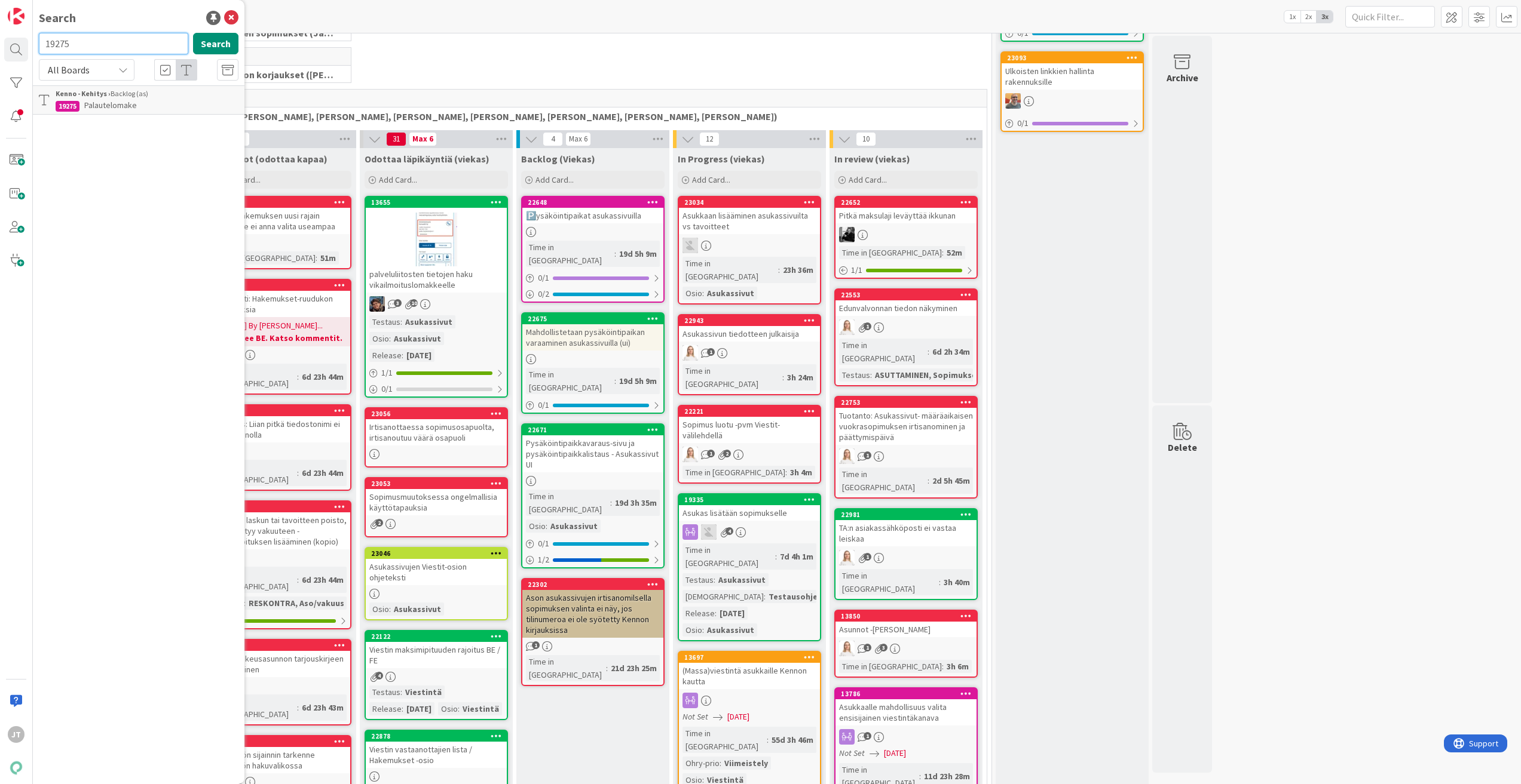
click at [114, 46] on input "19275" at bounding box center [114, 43] width 150 height 21
paste input "21552"
type input "21552"
click at [221, 43] on button "Search" at bounding box center [215, 43] width 45 height 21
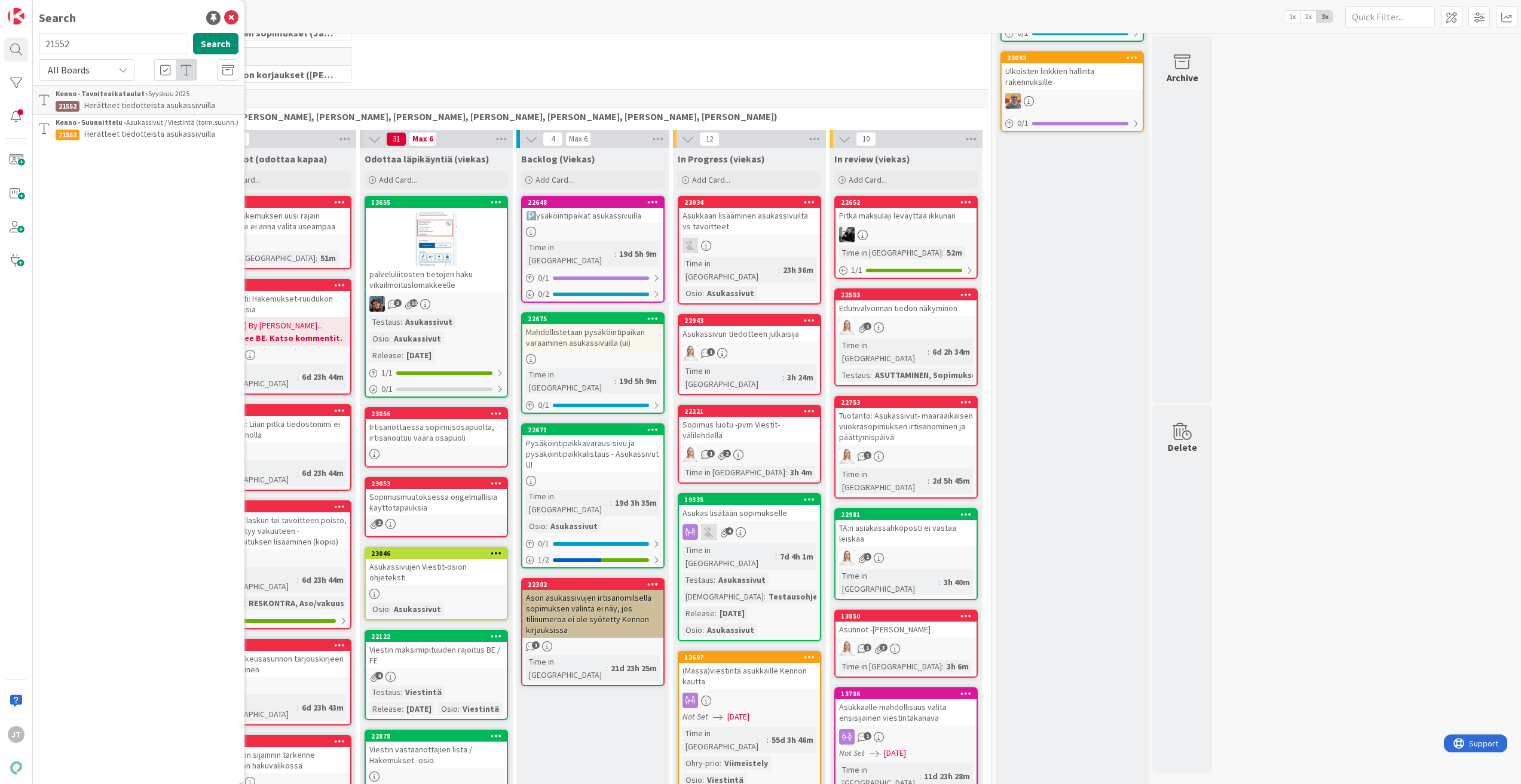
click at [157, 137] on span "Herätteet tiedotteista asukassivuilla" at bounding box center [150, 134] width 131 height 11
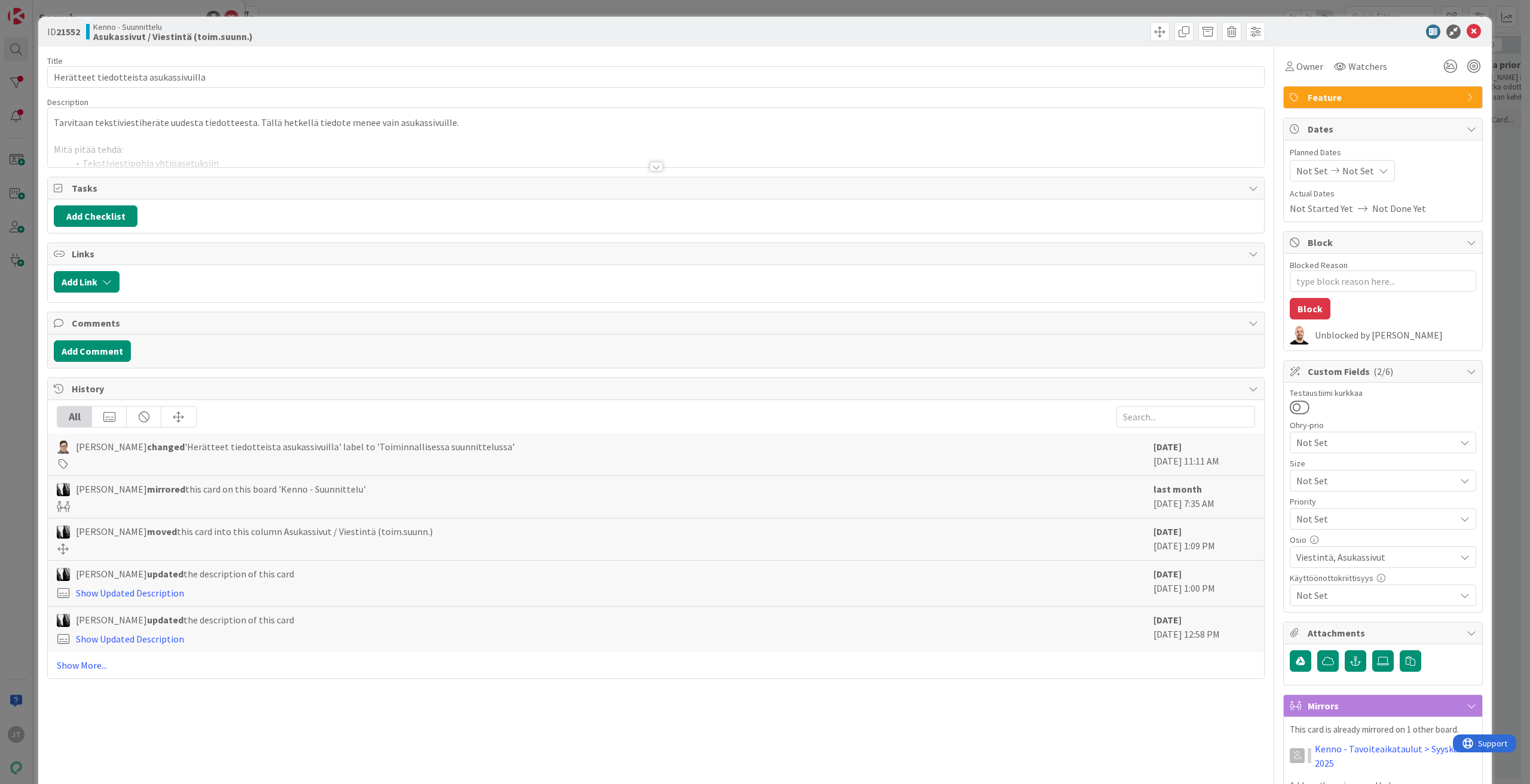
type textarea "x"
click at [1466, 28] on icon at bounding box center [1474, 32] width 15 height 15
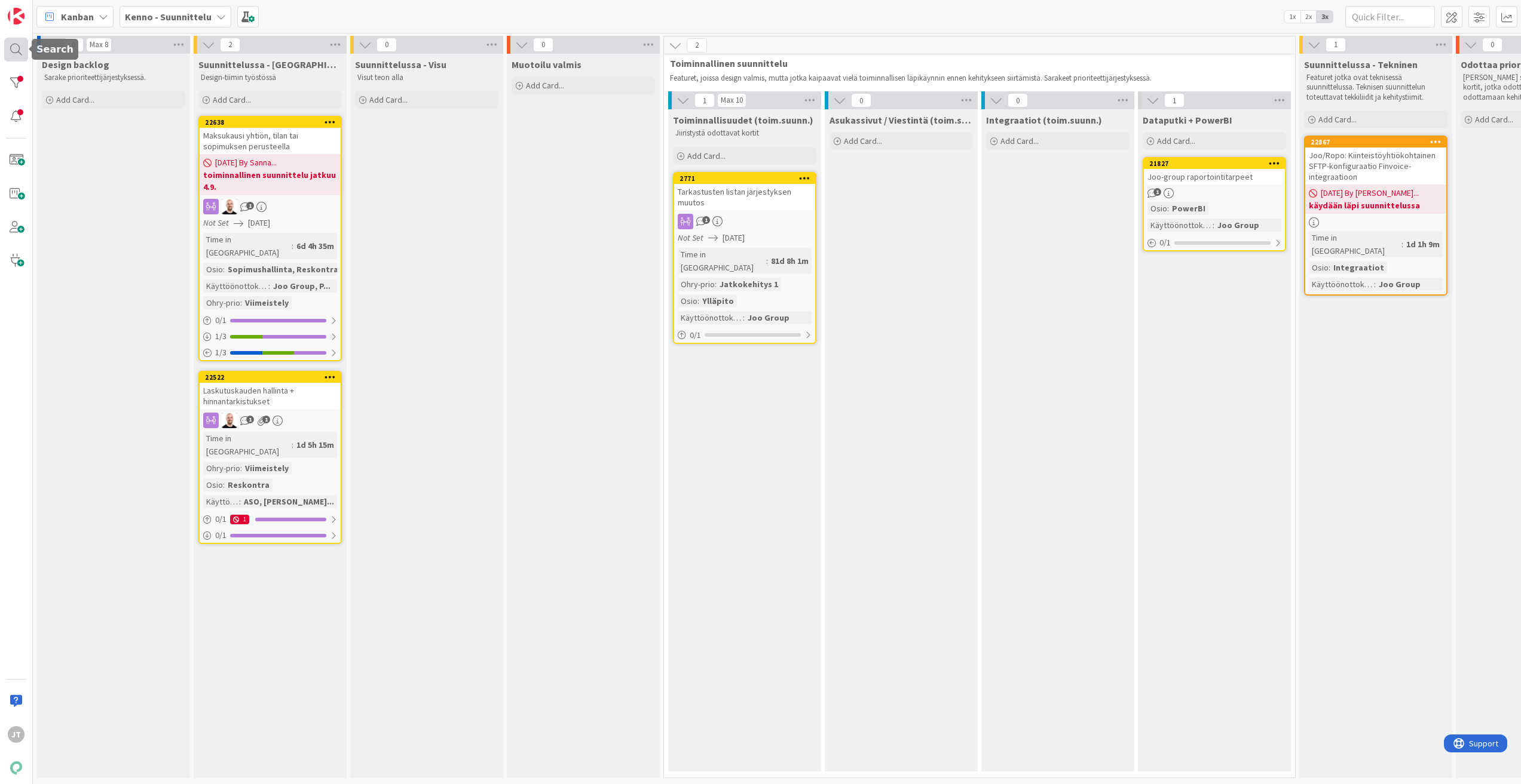
click at [18, 43] on div at bounding box center [17, 50] width 24 height 24
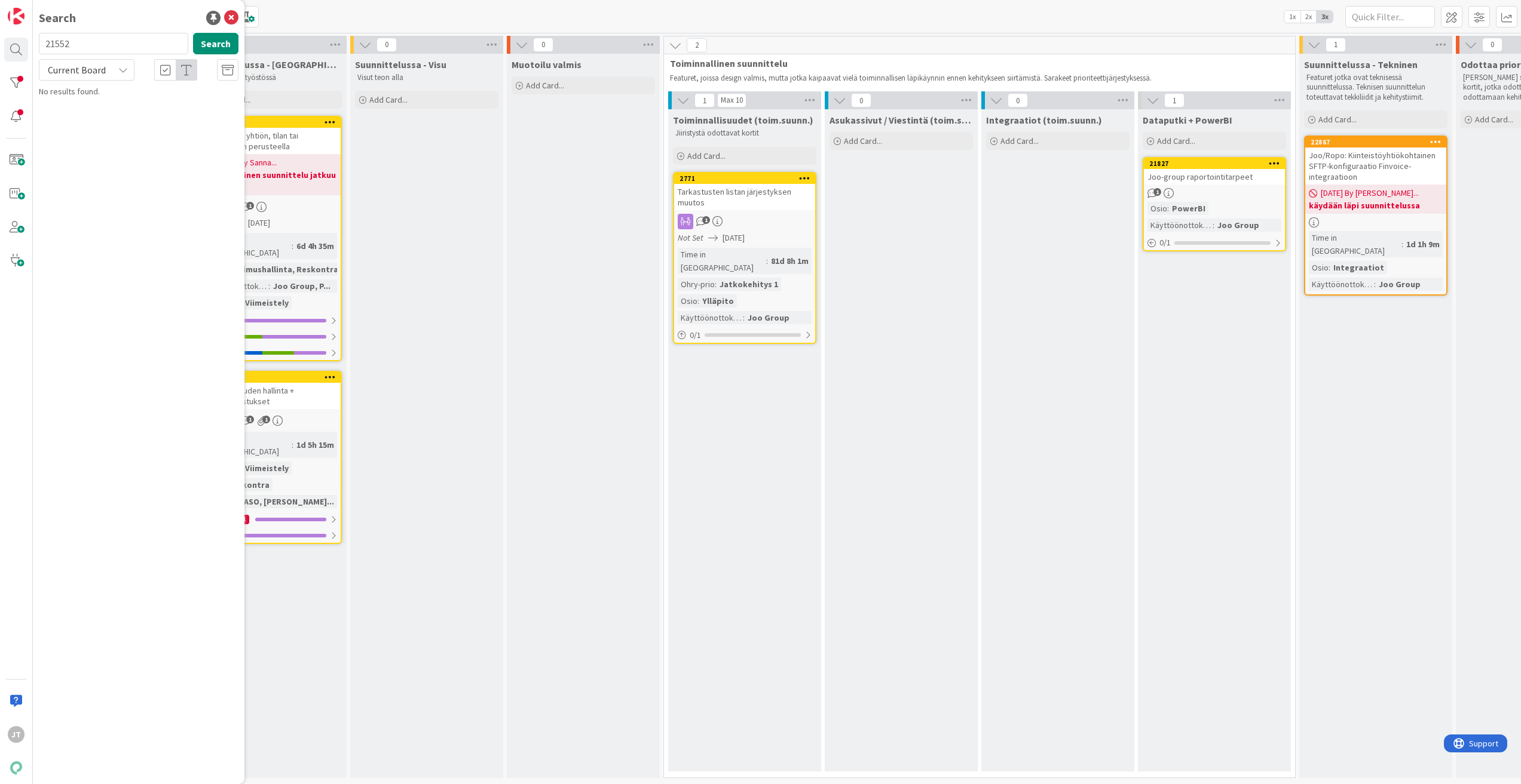
click at [92, 52] on input "21552" at bounding box center [114, 43] width 150 height 21
type input "21553"
click at [223, 38] on button "Search" at bounding box center [215, 43] width 45 height 21
click at [168, 113] on p "Rajaimet tiedotteiden ja dokumenttien jakeluun asukassivuilla" at bounding box center [147, 111] width 183 height 25
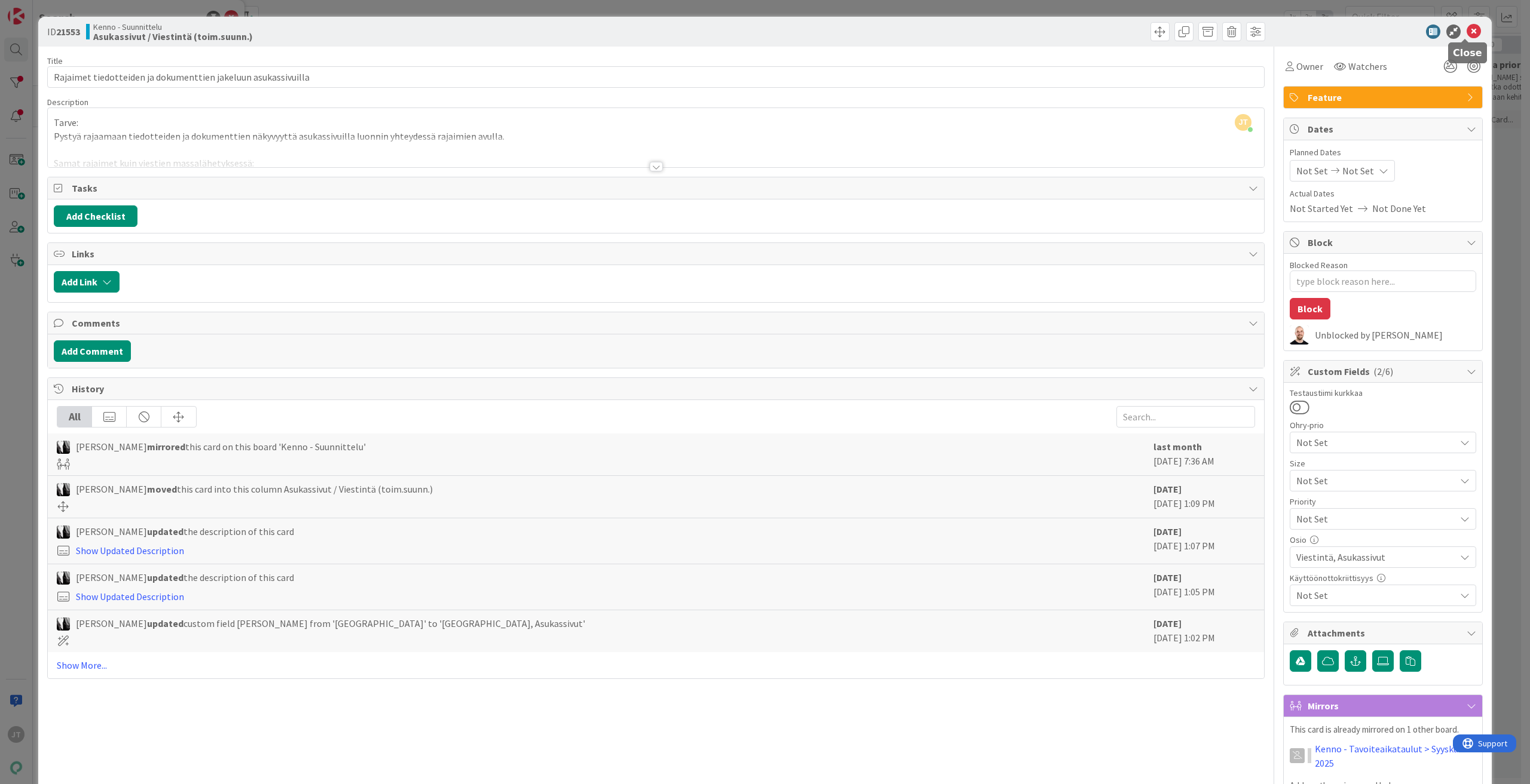
click at [1466, 30] on icon at bounding box center [1474, 32] width 15 height 15
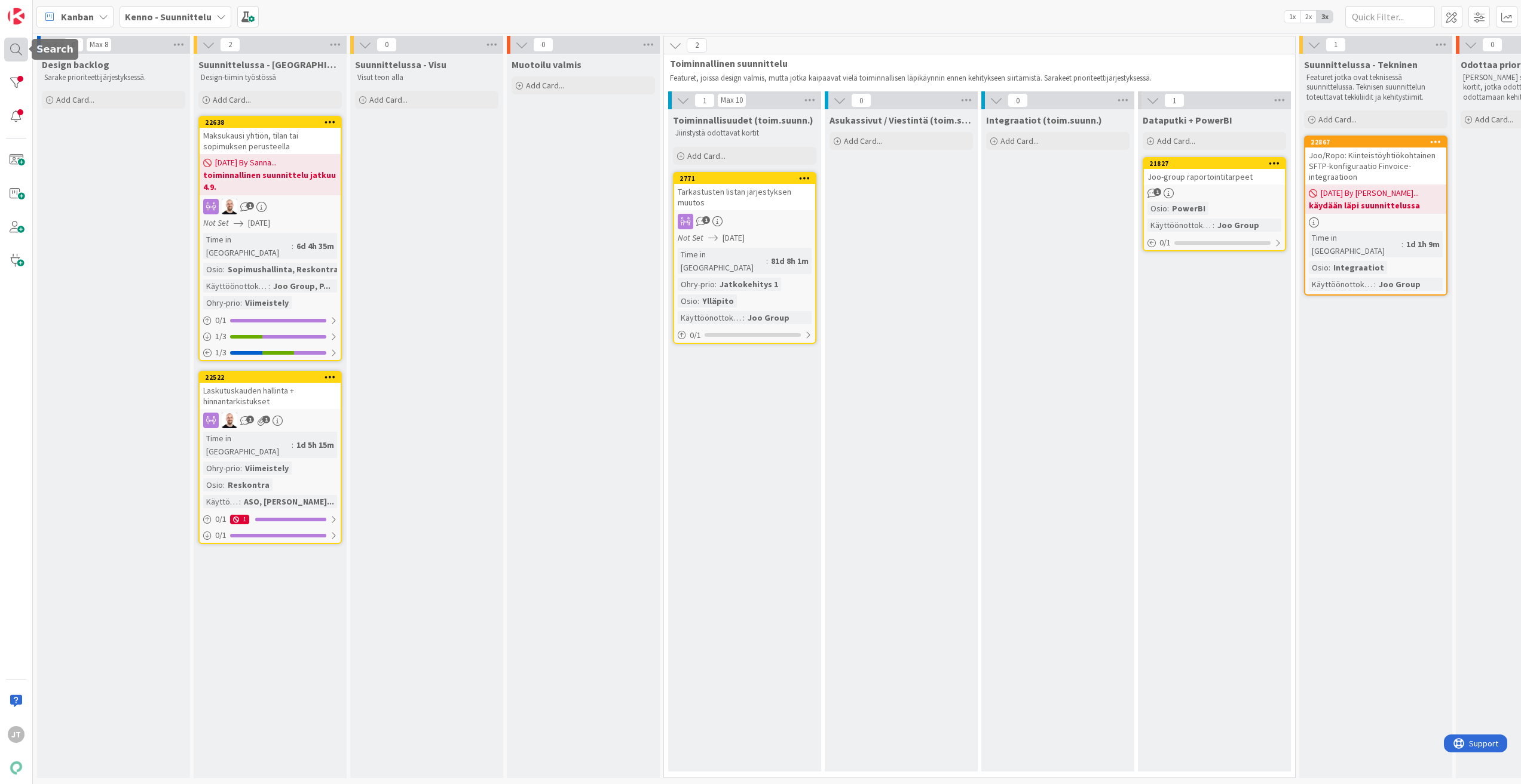
click at [16, 50] on div at bounding box center [17, 50] width 24 height 24
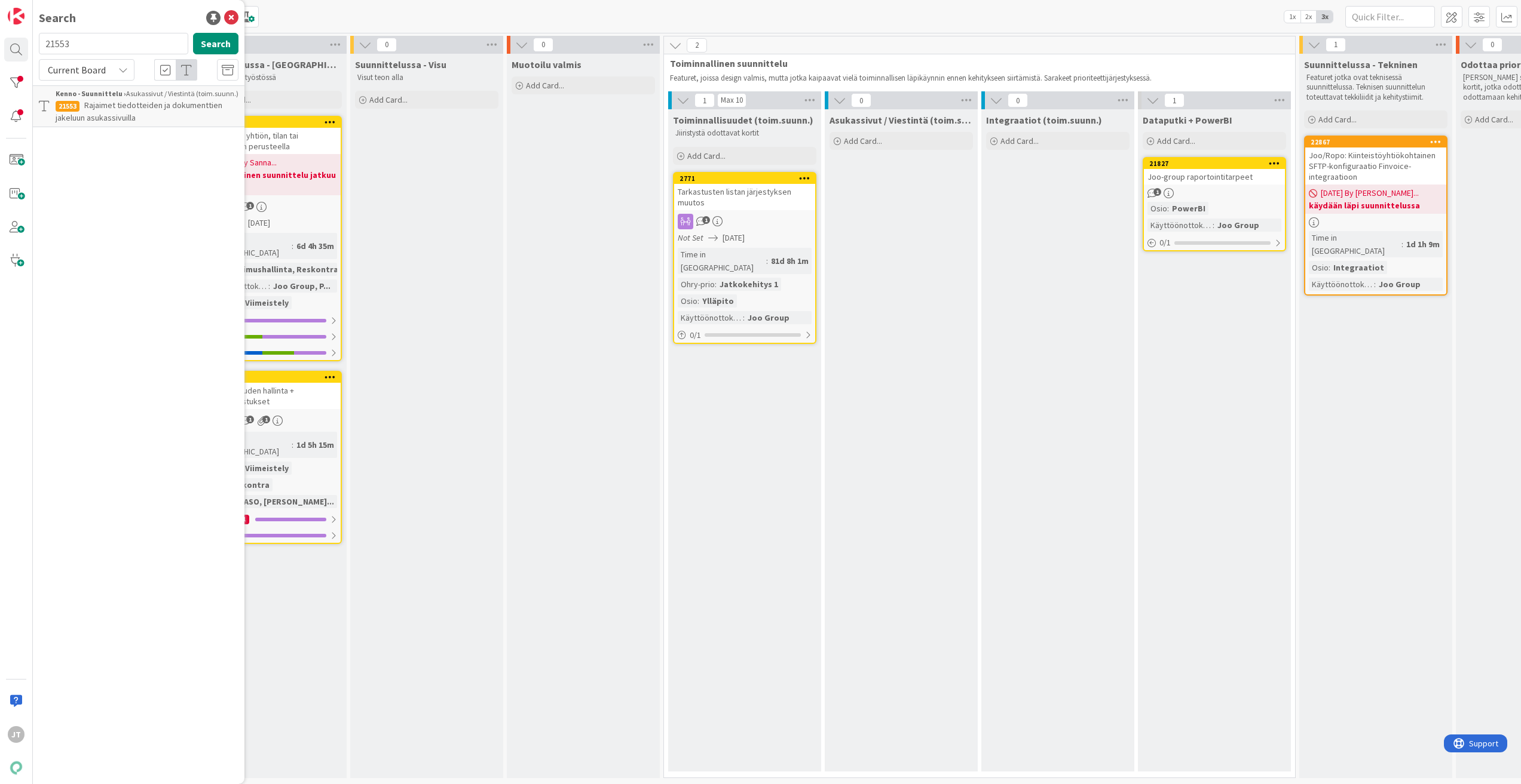
click at [147, 102] on span "Rajaimet tiedotteiden ja dokumenttien jakeluun asukassivuilla" at bounding box center [138, 111] width 167 height 23
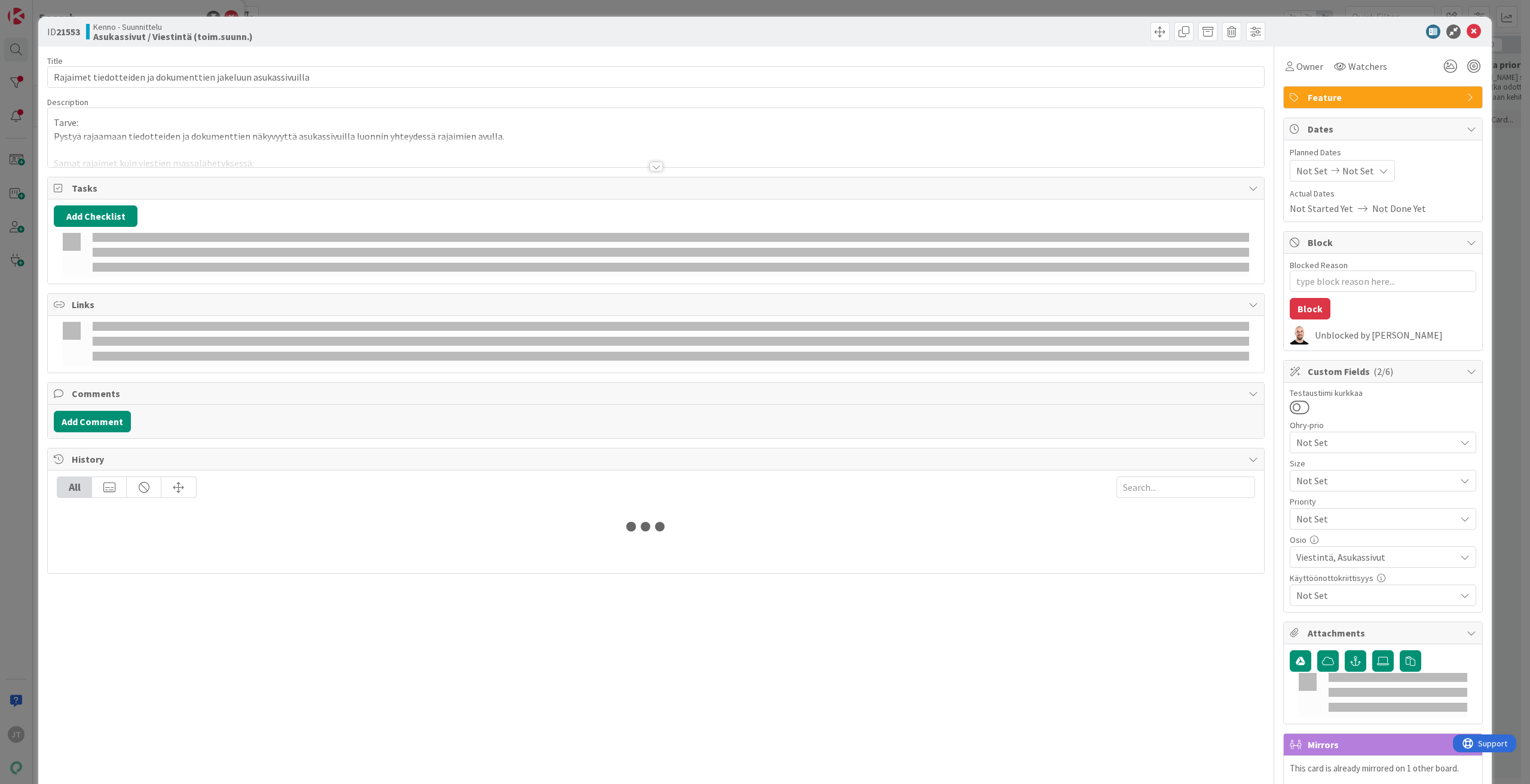
type textarea "x"
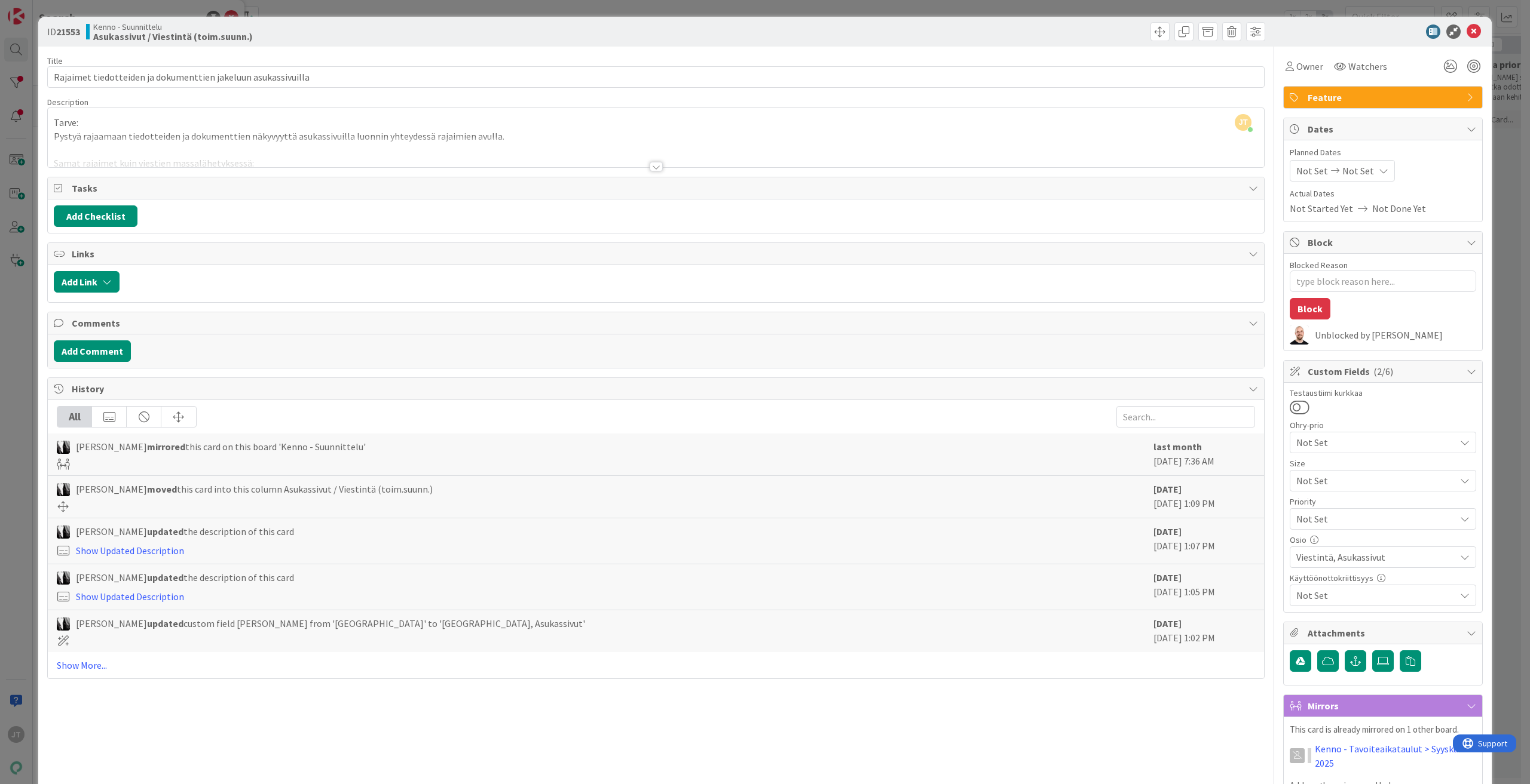
click at [650, 168] on div at bounding box center [656, 166] width 13 height 9
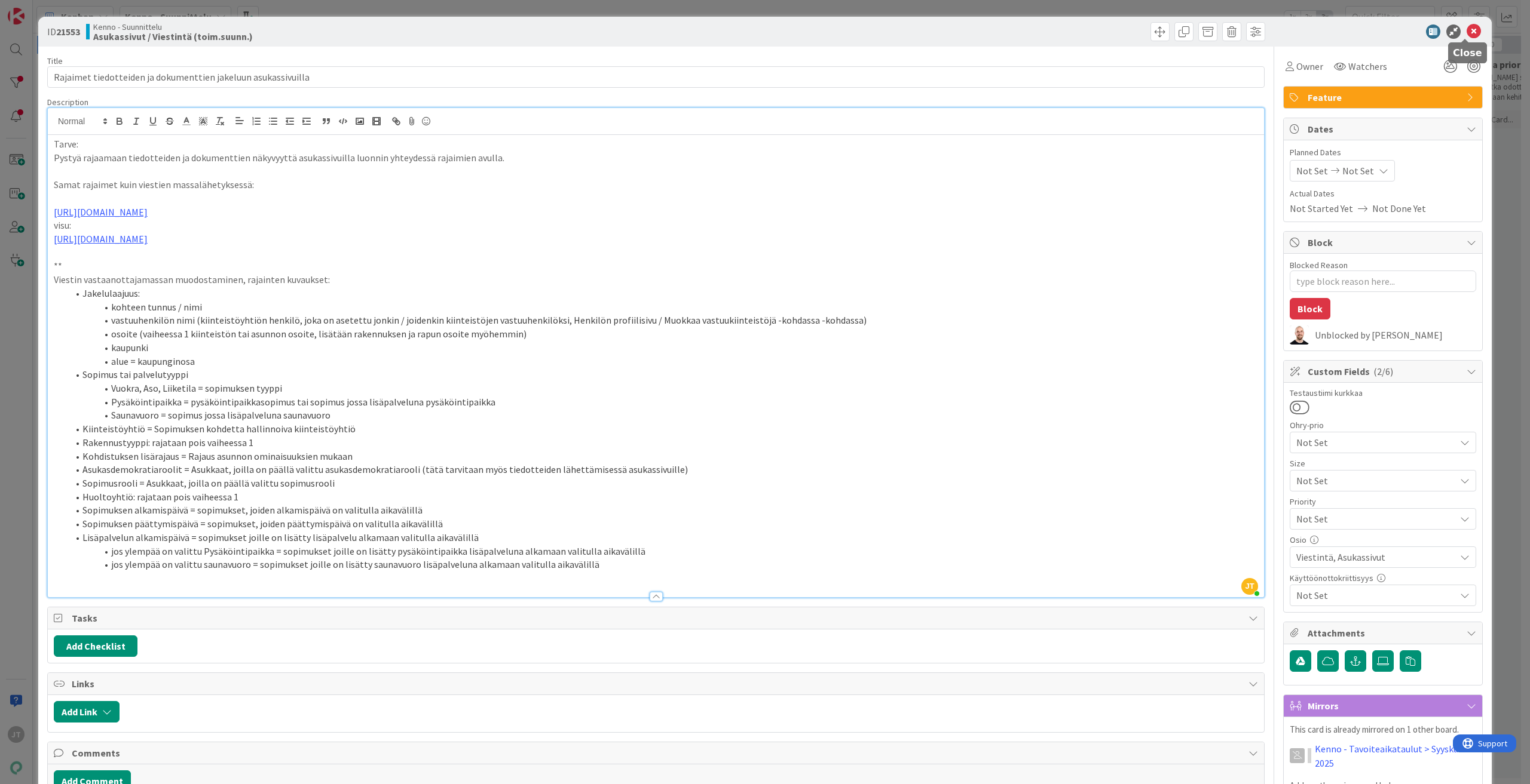
click at [1466, 30] on icon at bounding box center [1474, 32] width 15 height 15
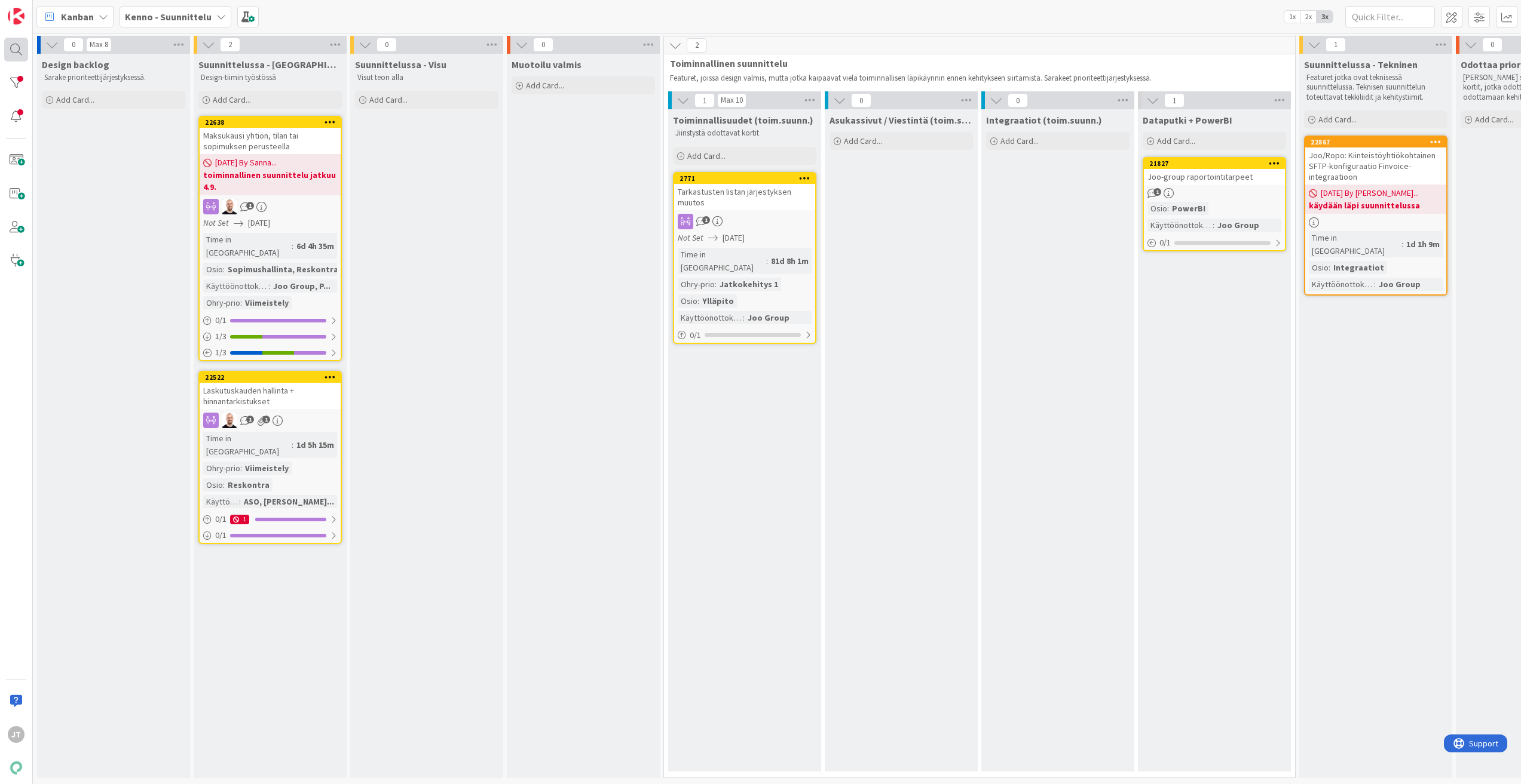
click at [25, 47] on div at bounding box center [17, 50] width 24 height 24
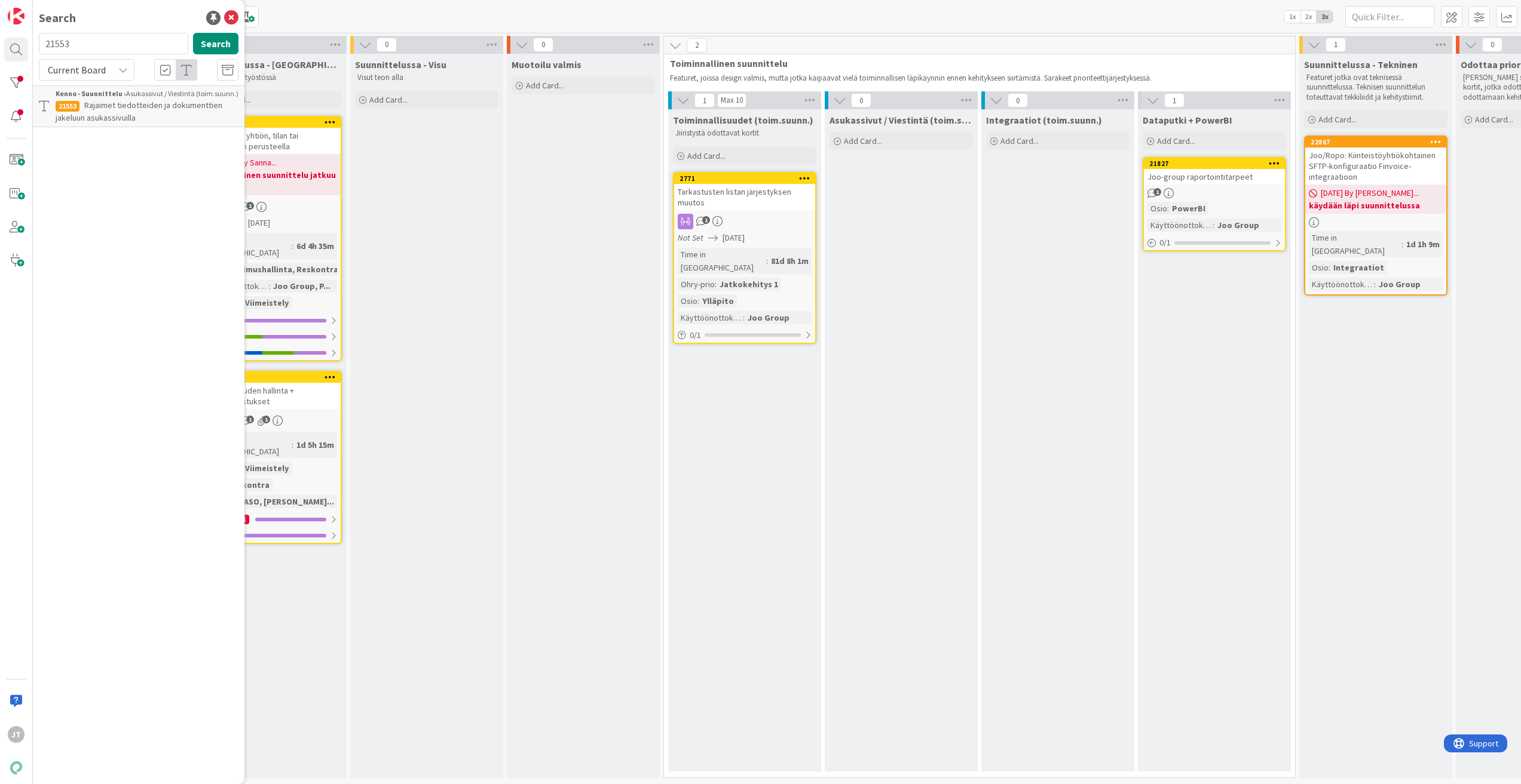
click at [113, 52] on input "21553" at bounding box center [114, 43] width 150 height 21
type input "21552"
click at [201, 46] on button "Search" at bounding box center [215, 43] width 45 height 21
click at [109, 96] on b "Kenno - Suunnittelu ›" at bounding box center [90, 93] width 70 height 9
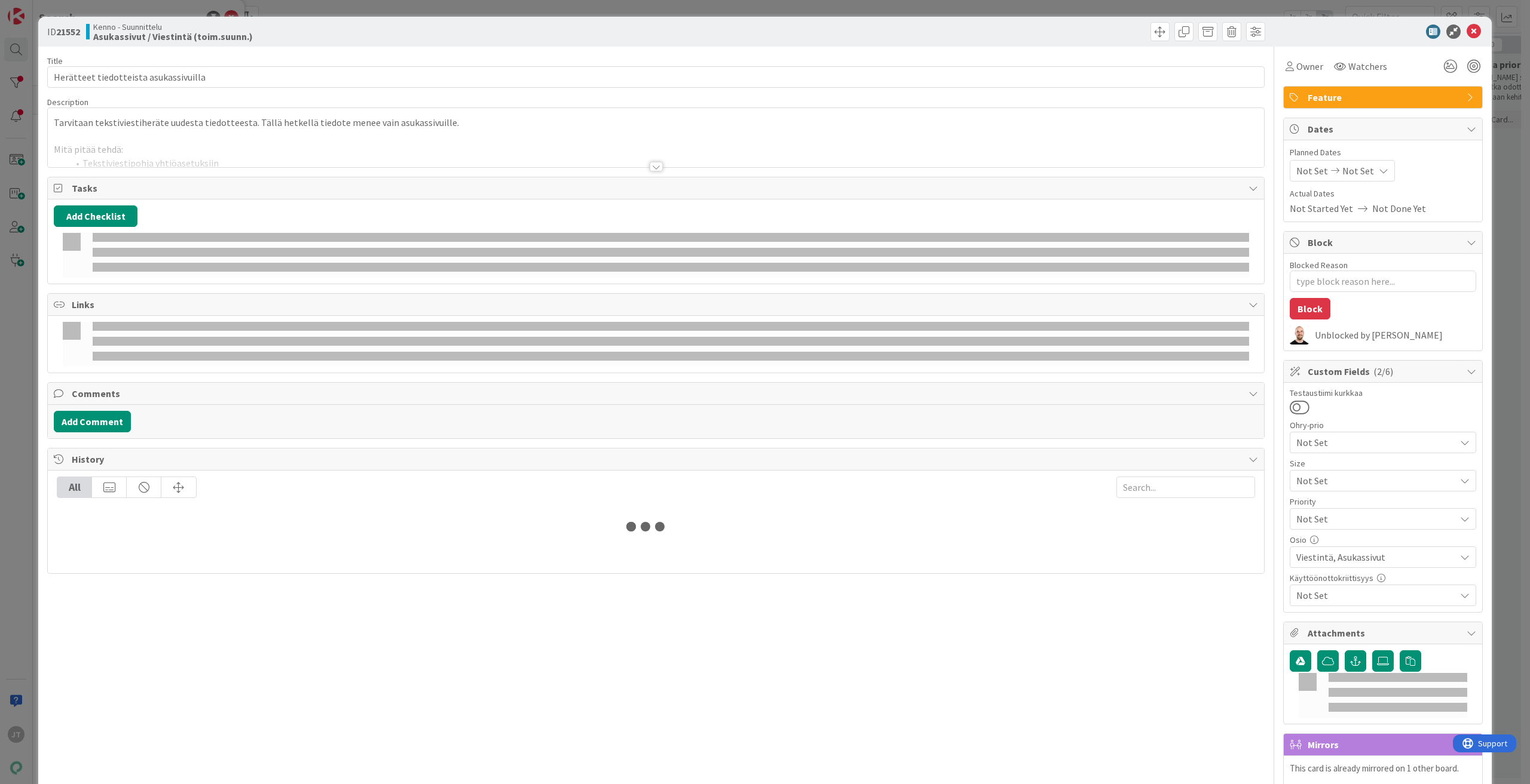
type textarea "x"
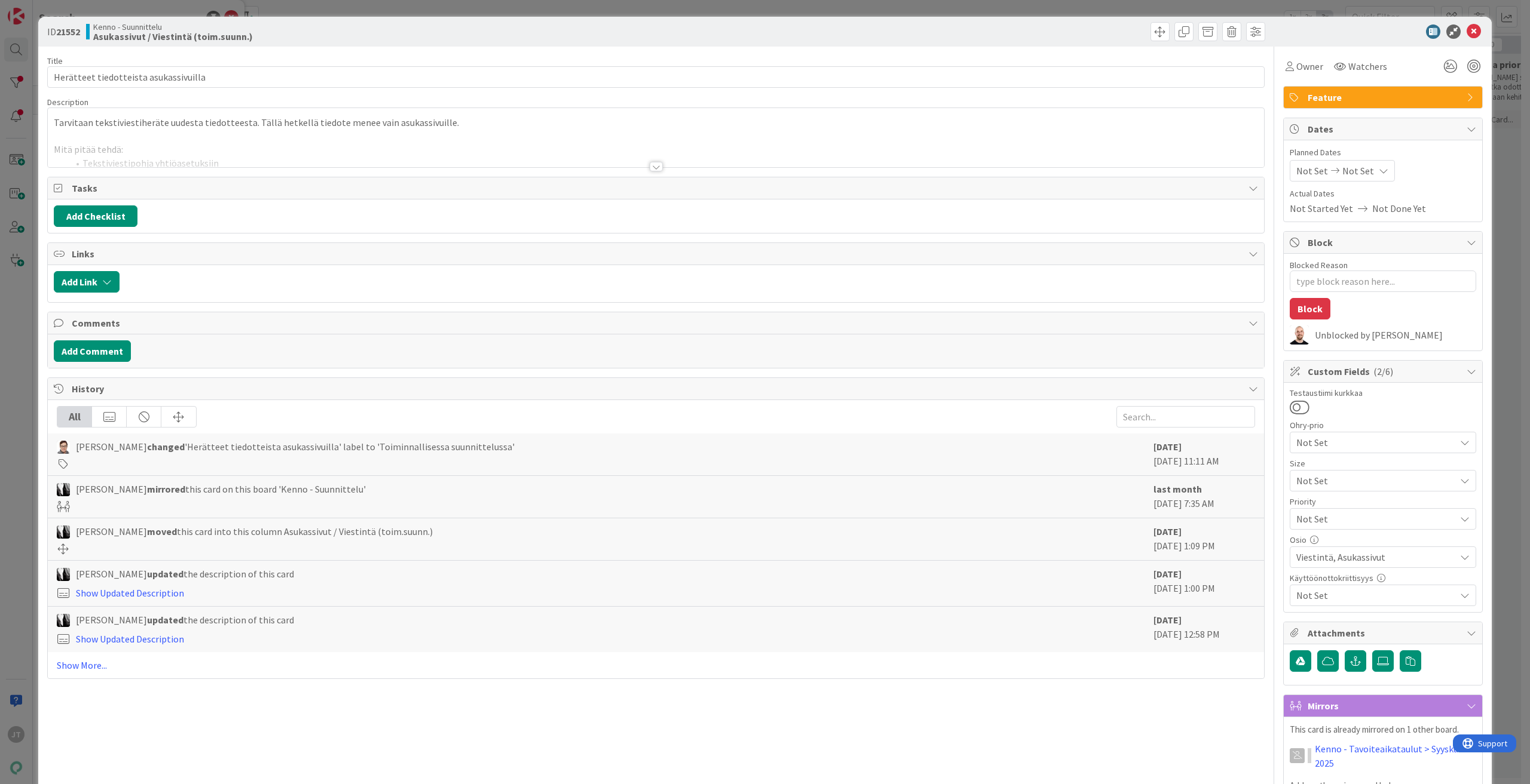
click at [650, 170] on div at bounding box center [656, 166] width 13 height 9
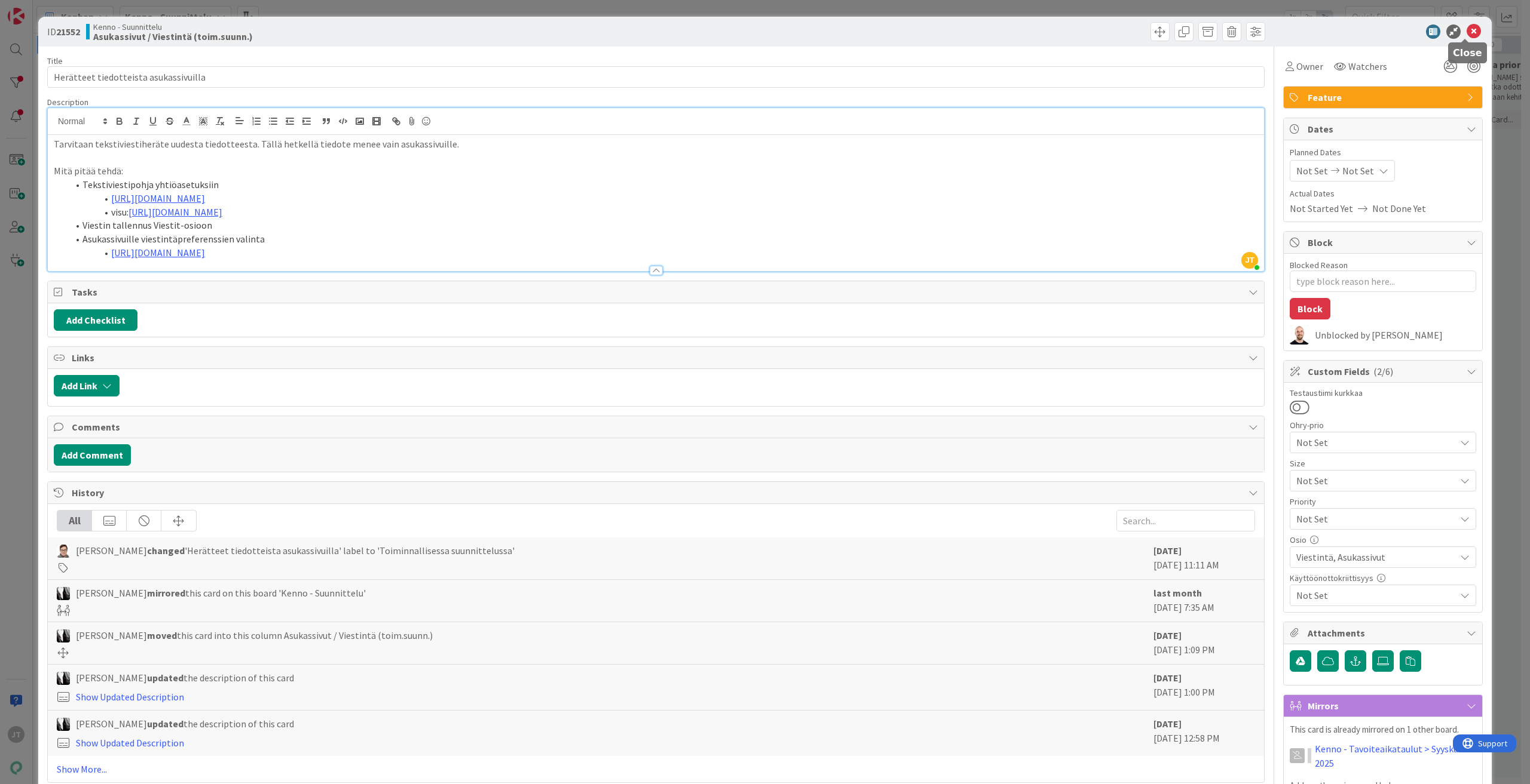
click at [1466, 34] on icon at bounding box center [1474, 32] width 15 height 15
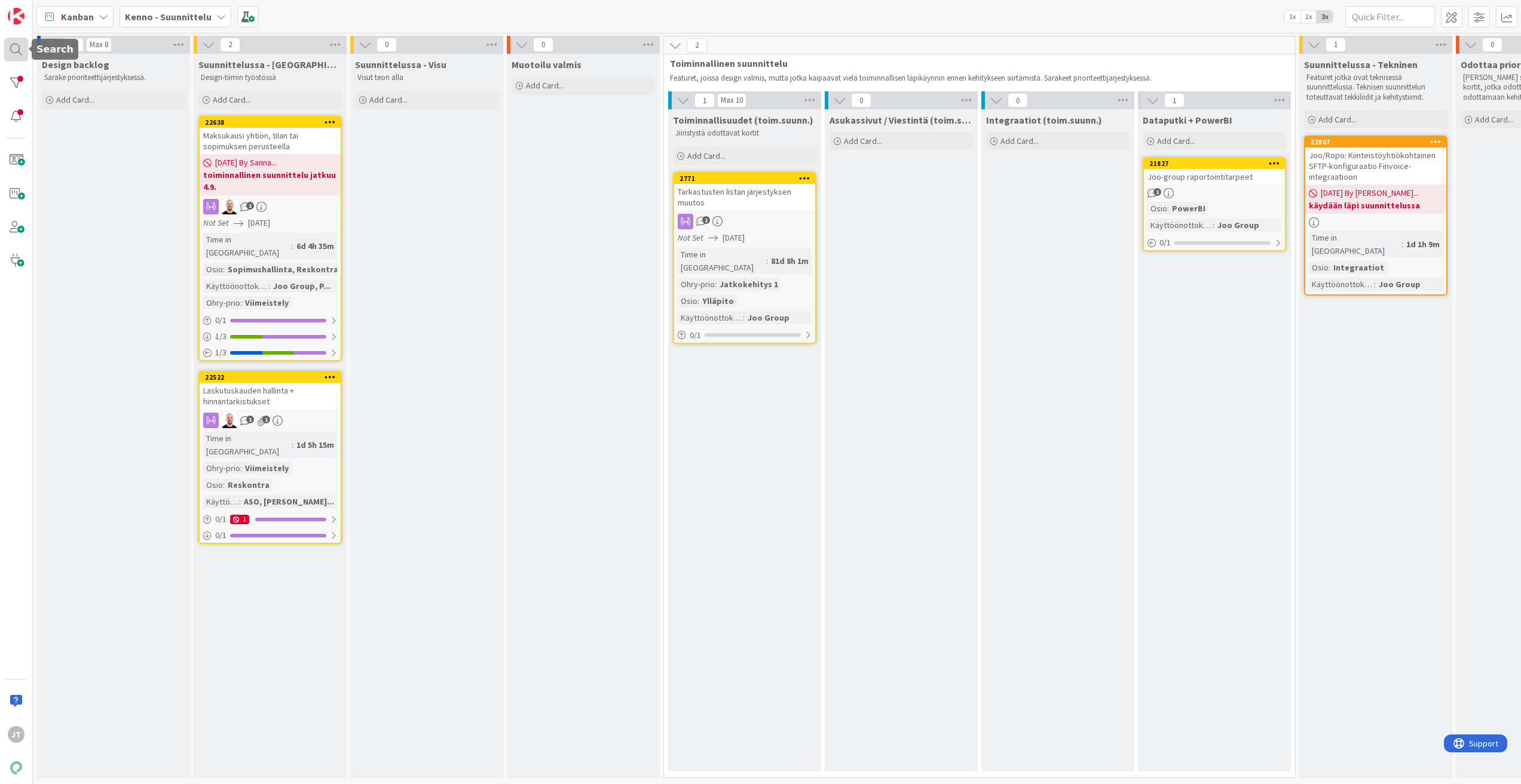
click at [13, 55] on div at bounding box center [17, 50] width 24 height 24
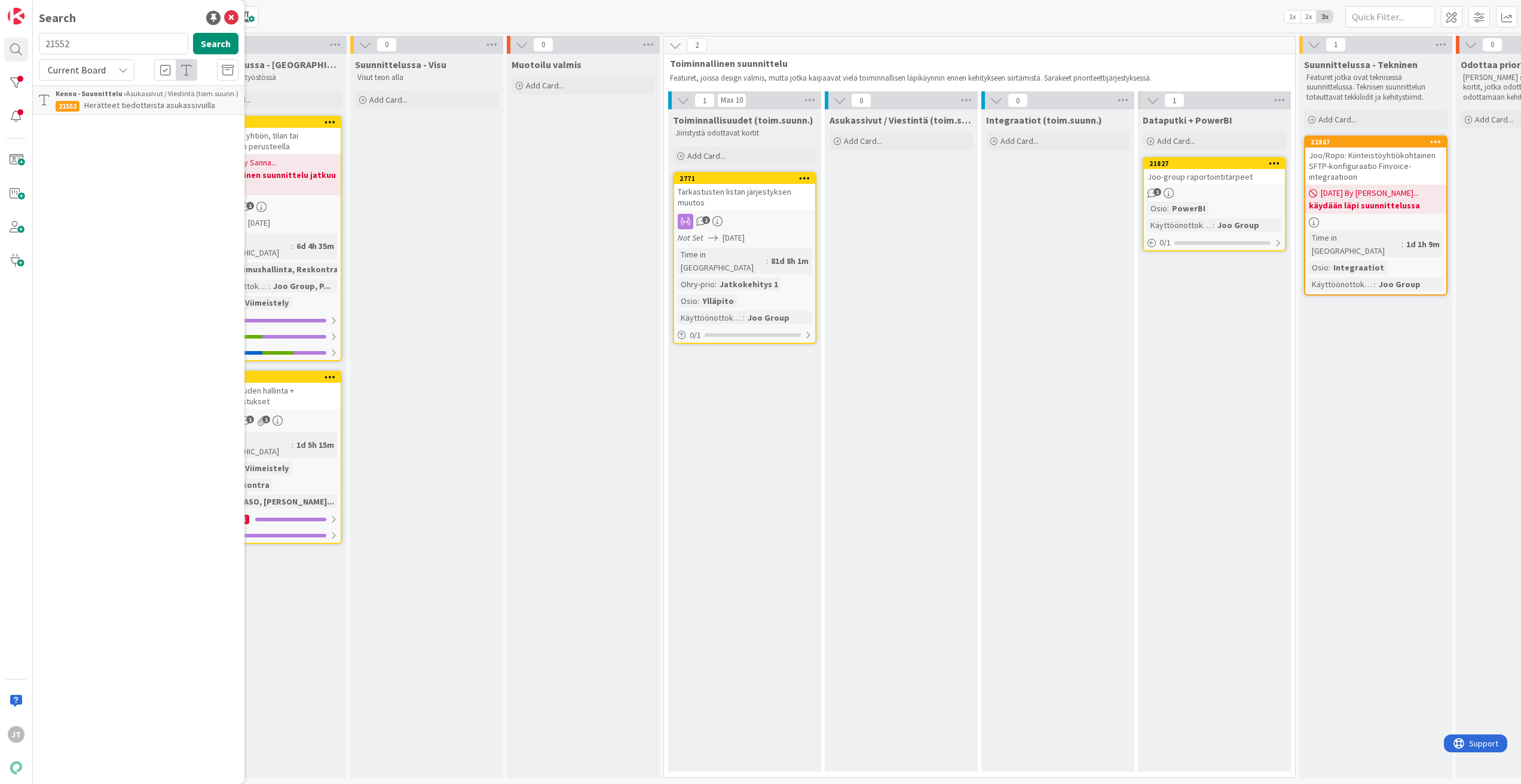
click at [127, 71] on icon at bounding box center [123, 70] width 9 height 9
click at [110, 50] on input "21552" at bounding box center [114, 43] width 150 height 21
click at [109, 50] on input "21552" at bounding box center [114, 43] width 150 height 21
paste input "16815"
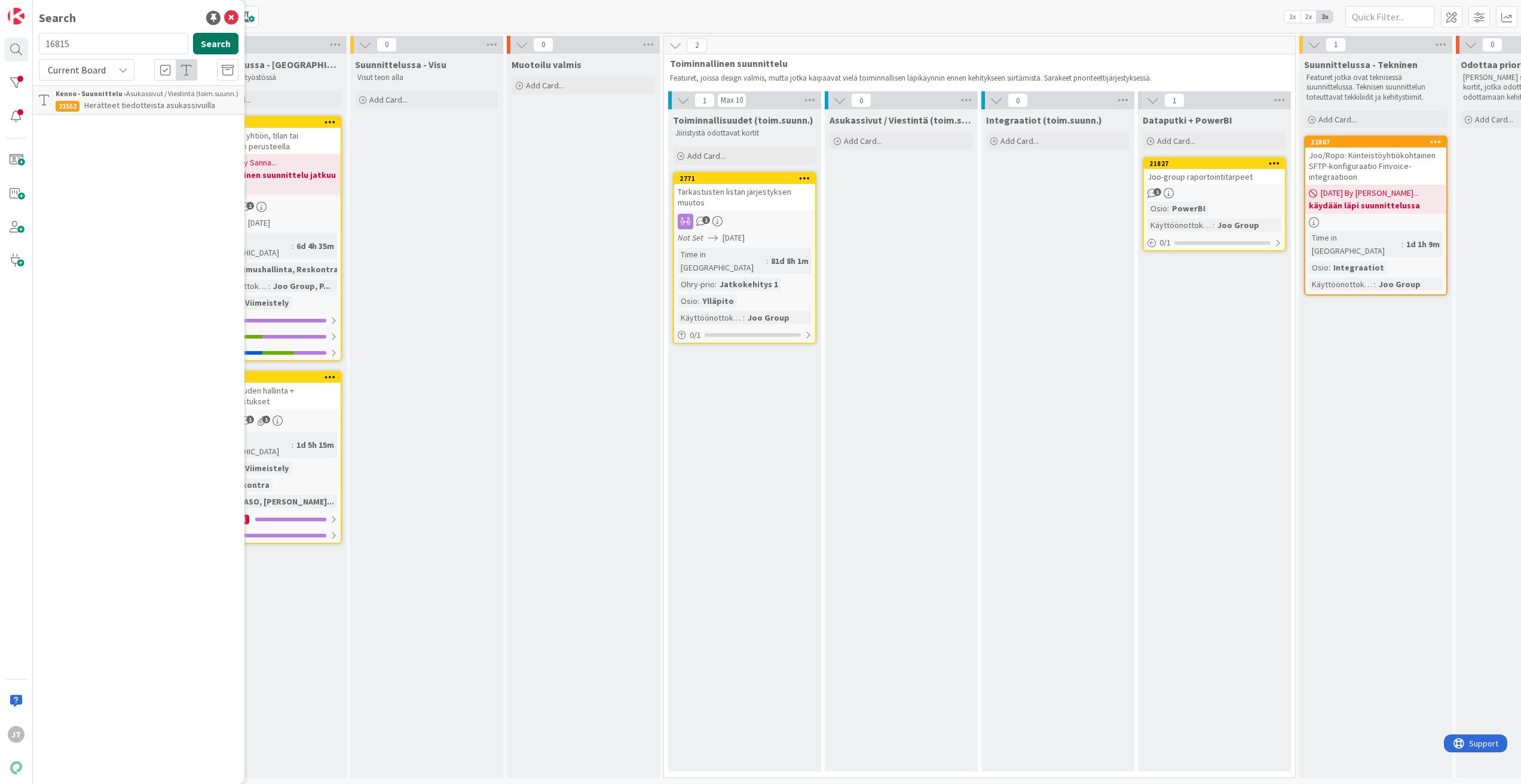
click at [207, 46] on button "Search" at bounding box center [215, 43] width 45 height 21
click at [85, 70] on span "Current Board" at bounding box center [77, 69] width 58 height 12
click at [92, 120] on span "All Boards" at bounding box center [107, 119] width 125 height 18
click at [63, 42] on input "16815" at bounding box center [114, 43] width 150 height 21
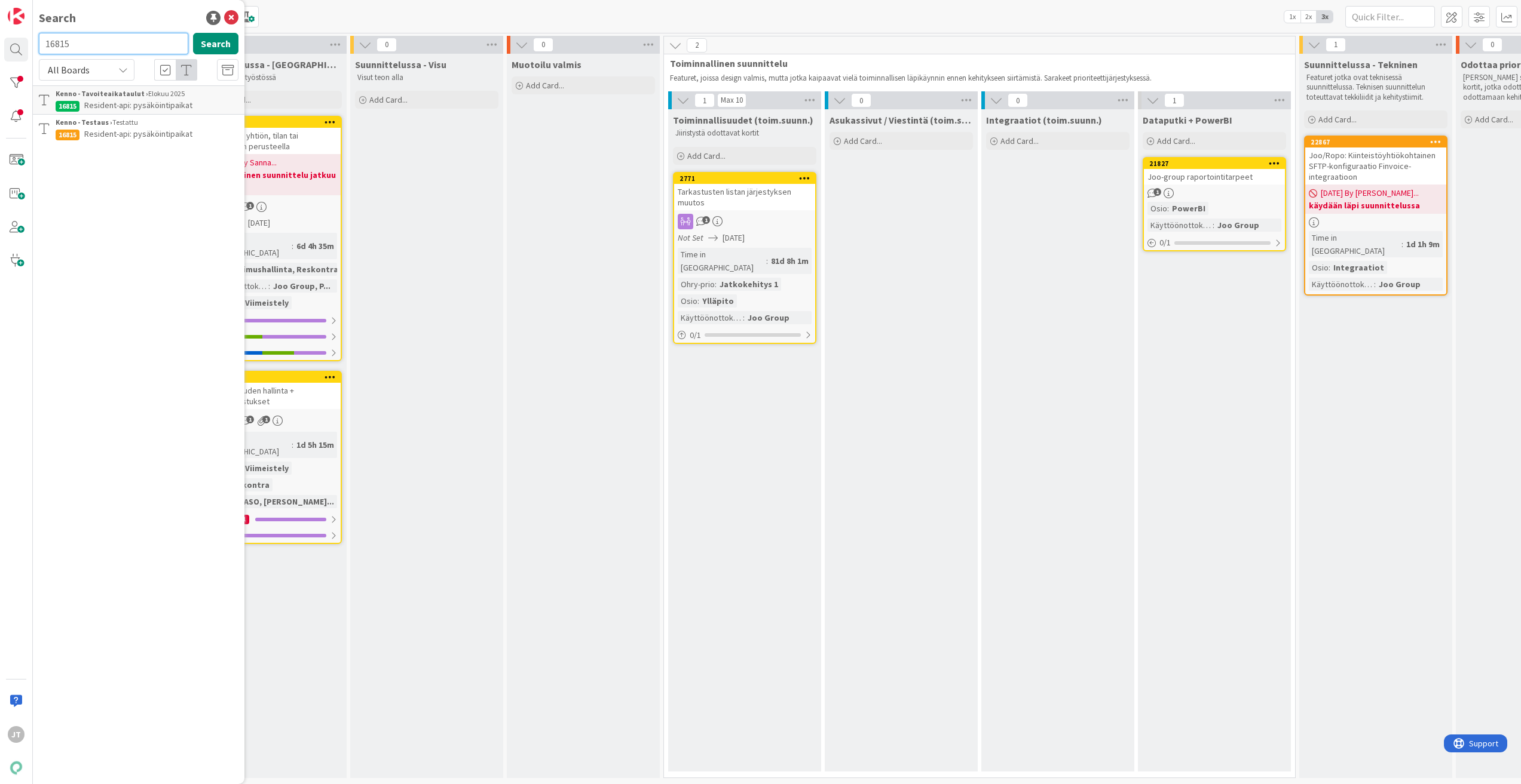
paste input "20840"
click at [205, 43] on button "Search" at bounding box center [215, 43] width 45 height 21
click at [94, 43] on input "20840" at bounding box center [114, 43] width 150 height 21
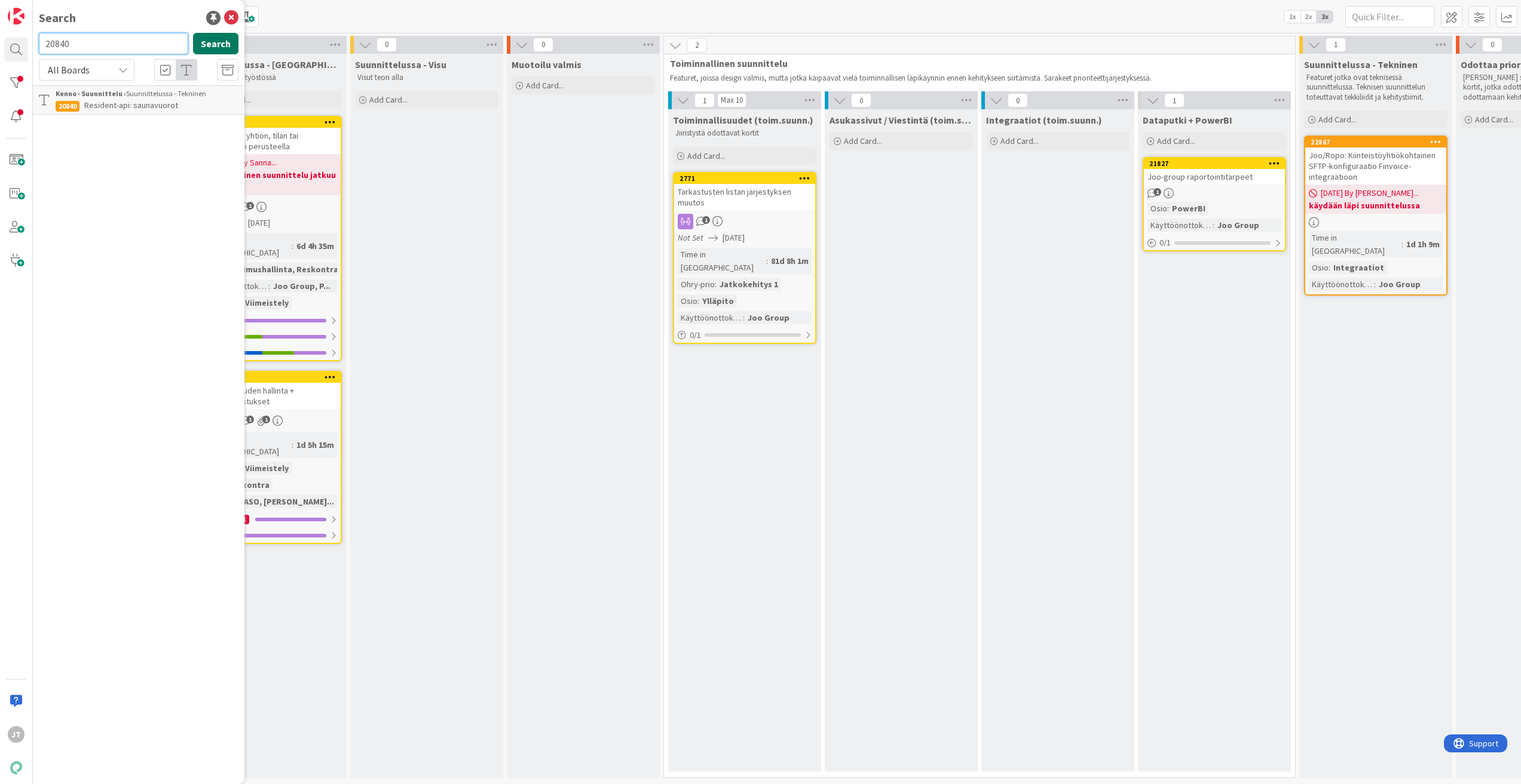
paste input "1322"
type input "21322"
click at [220, 43] on button "Search" at bounding box center [215, 43] width 45 height 21
click at [141, 110] on span "Resident-API: Pysäköintipaikkajono" at bounding box center [147, 105] width 126 height 11
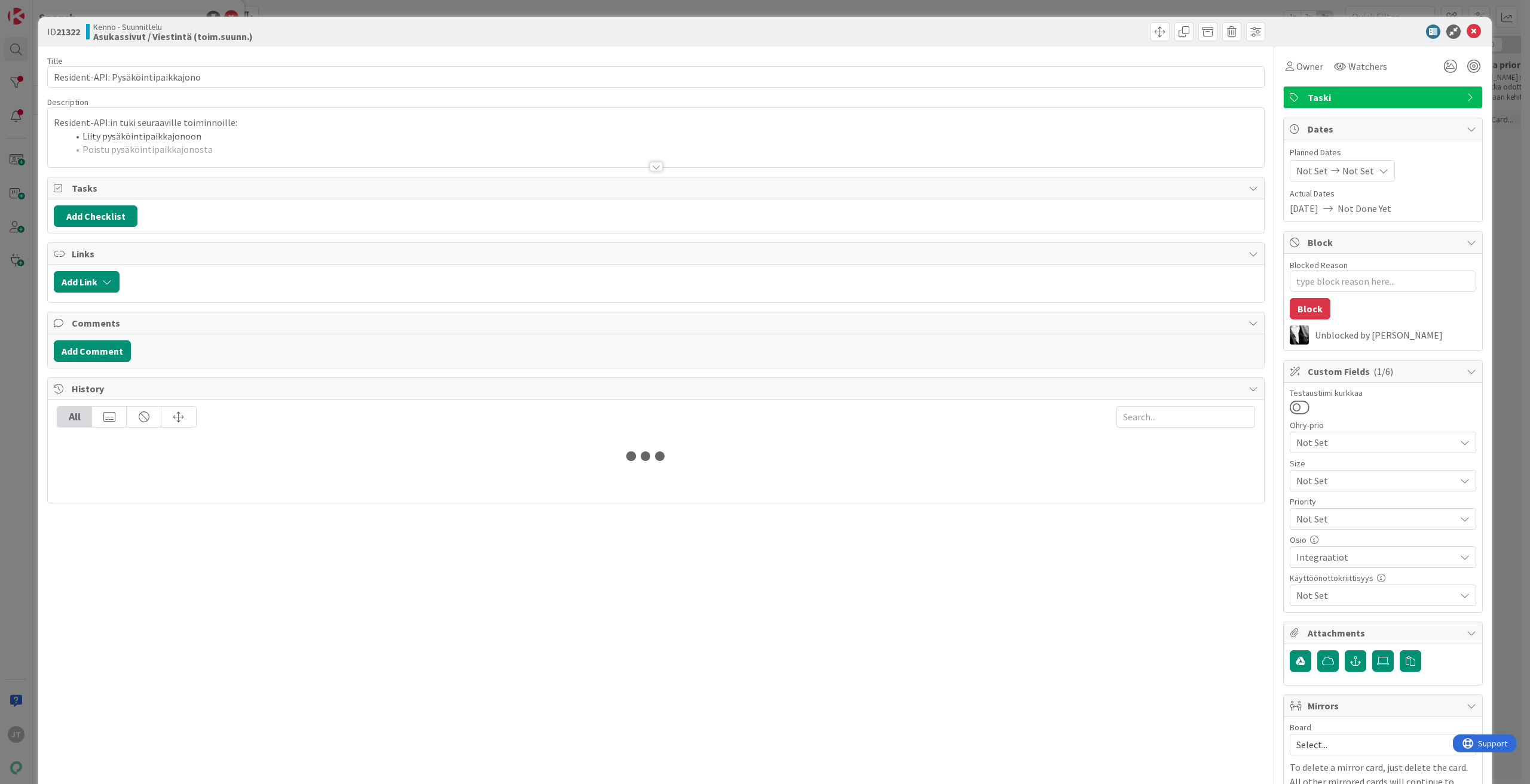
type textarea "x"
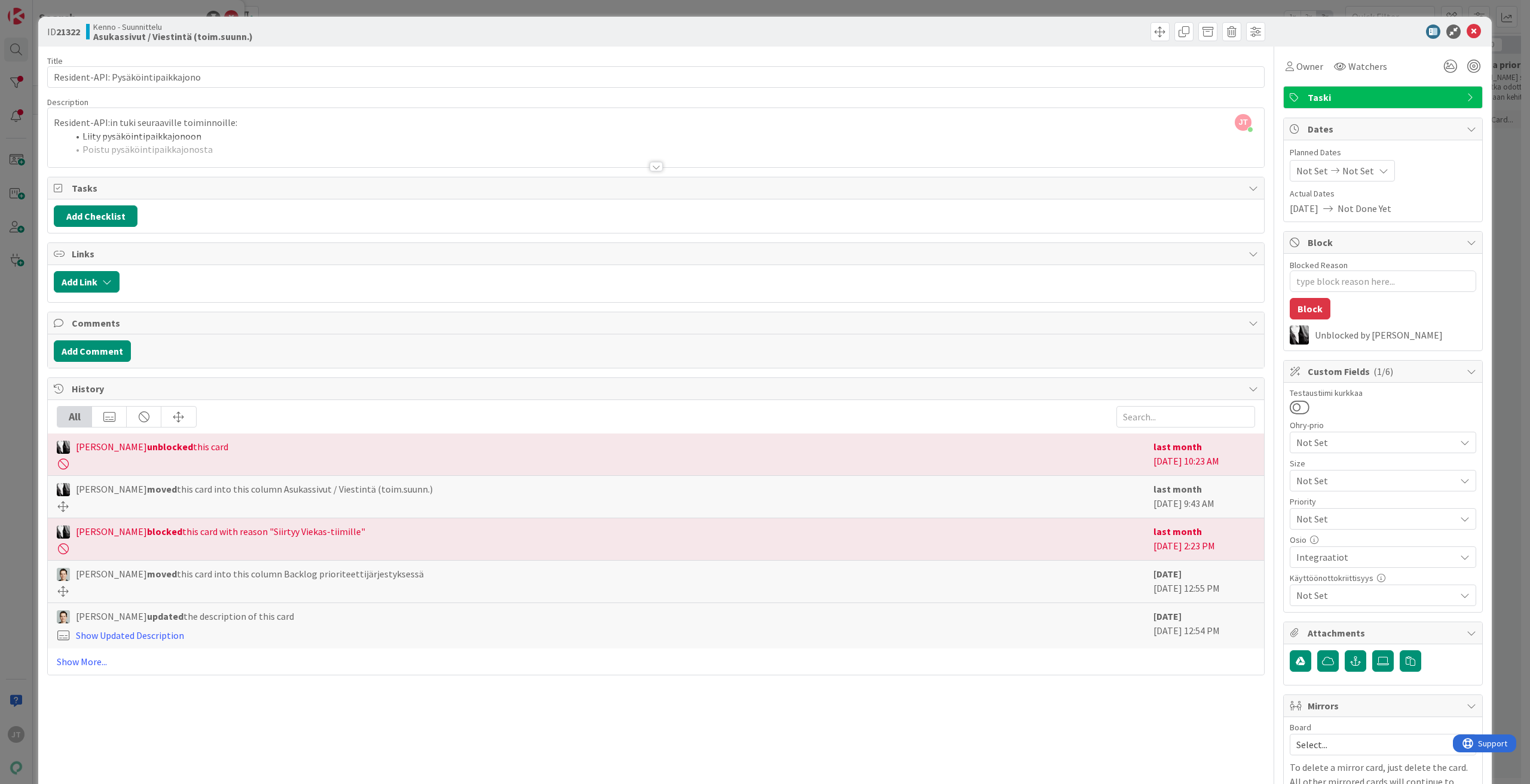
click at [650, 162] on div at bounding box center [656, 166] width 13 height 9
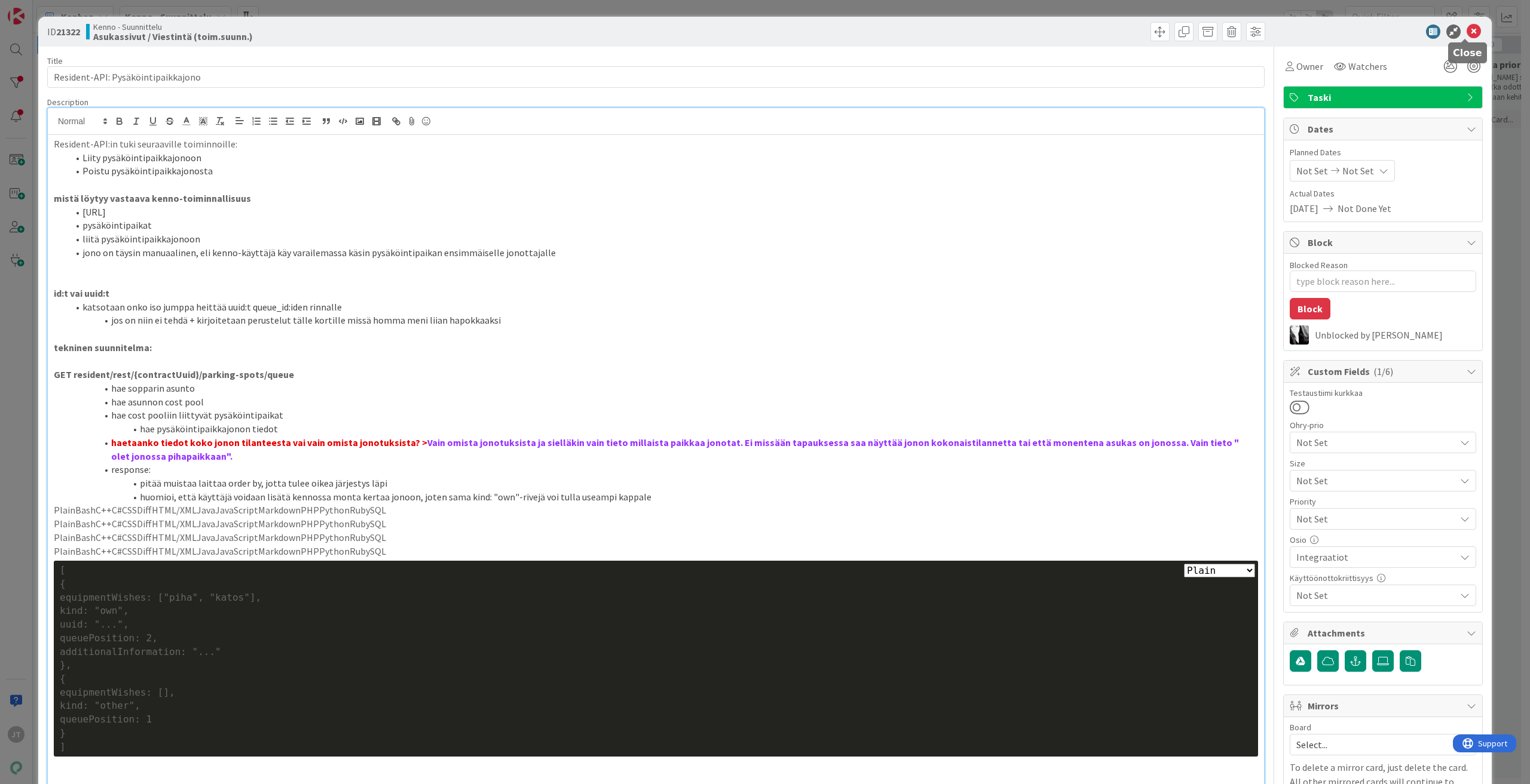
click at [1466, 30] on icon at bounding box center [1474, 32] width 15 height 15
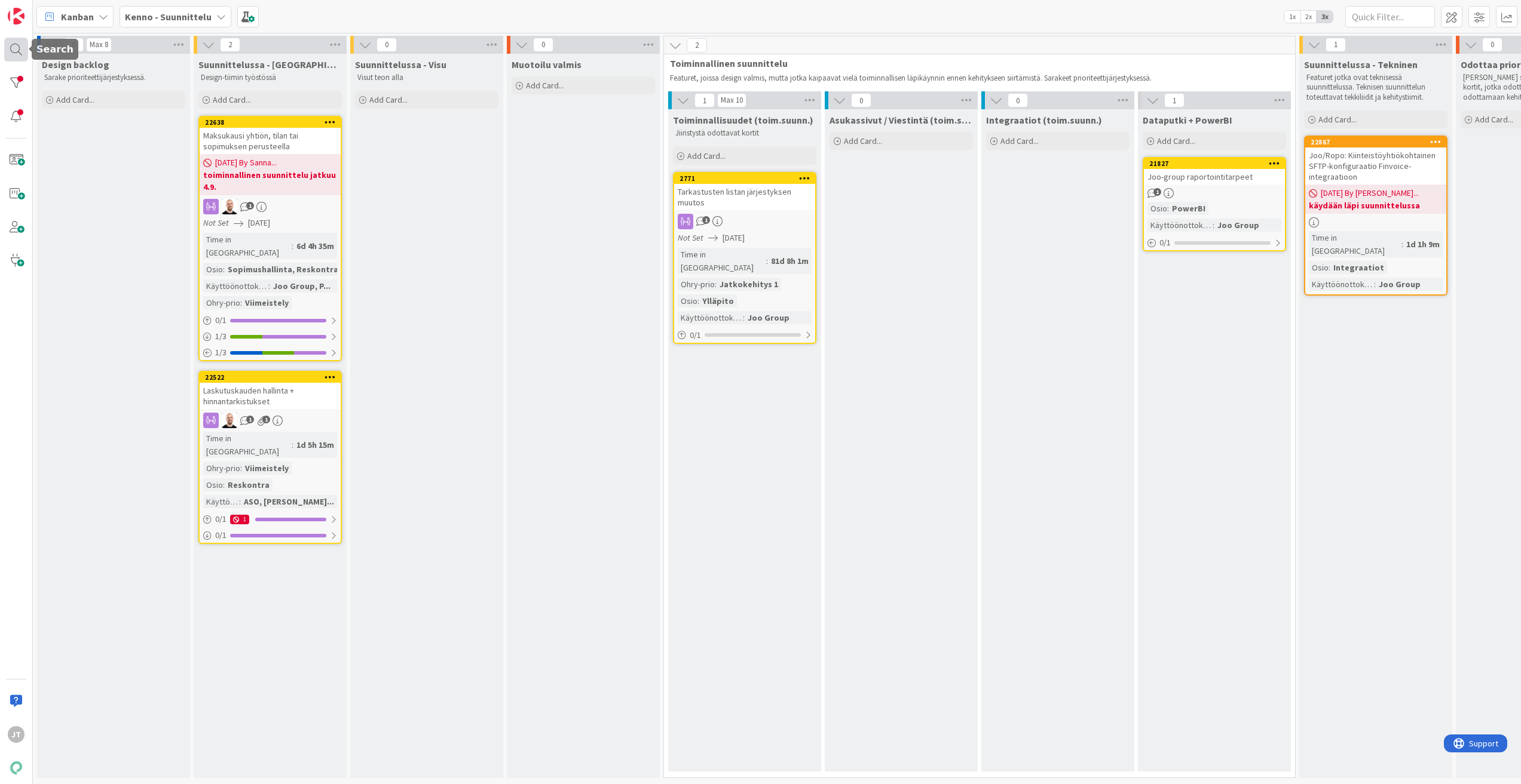
click at [18, 53] on div at bounding box center [17, 50] width 24 height 24
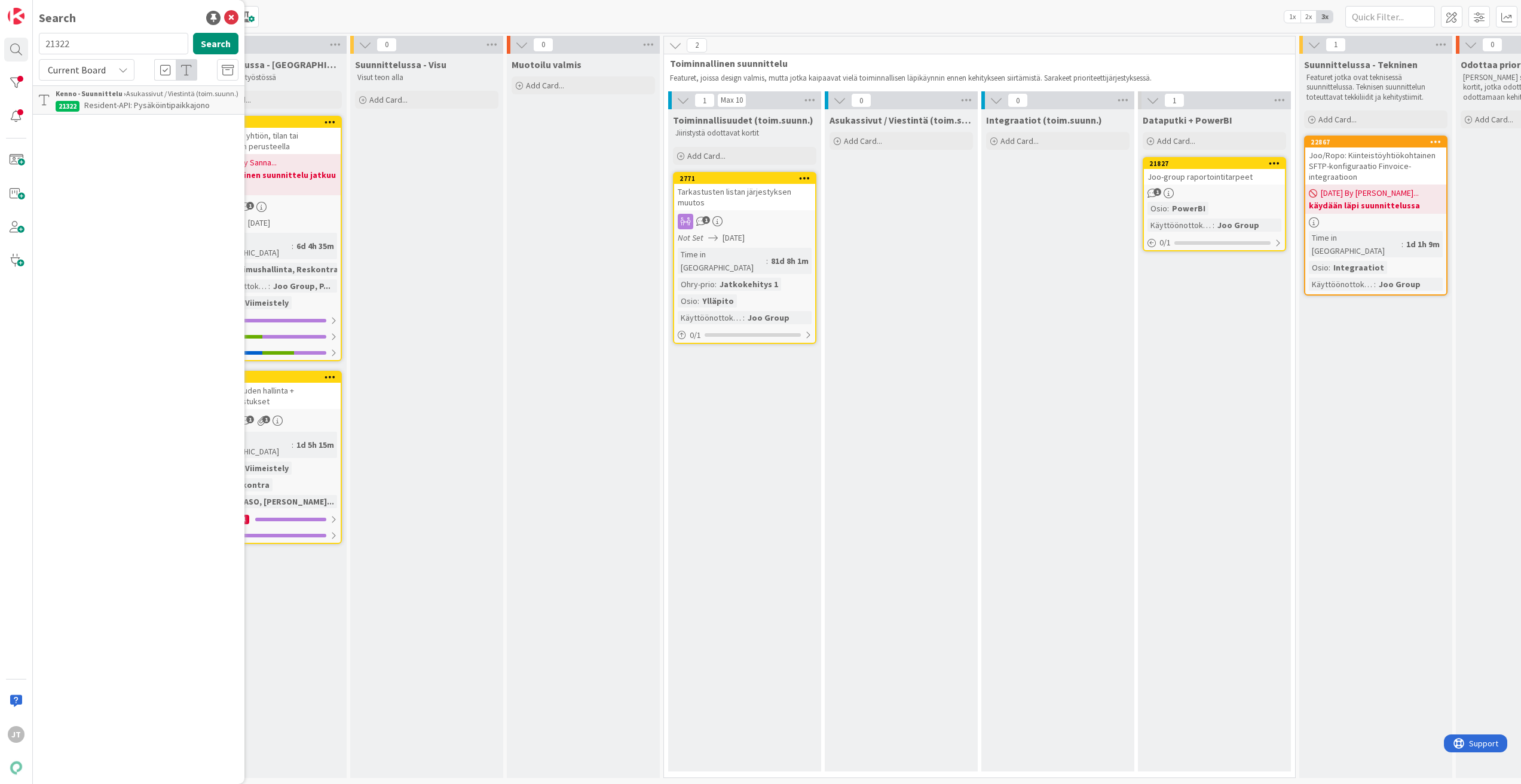
click at [107, 46] on input "21322" at bounding box center [114, 43] width 150 height 21
type input "20742"
click at [216, 43] on button "Search" at bounding box center [215, 43] width 45 height 21
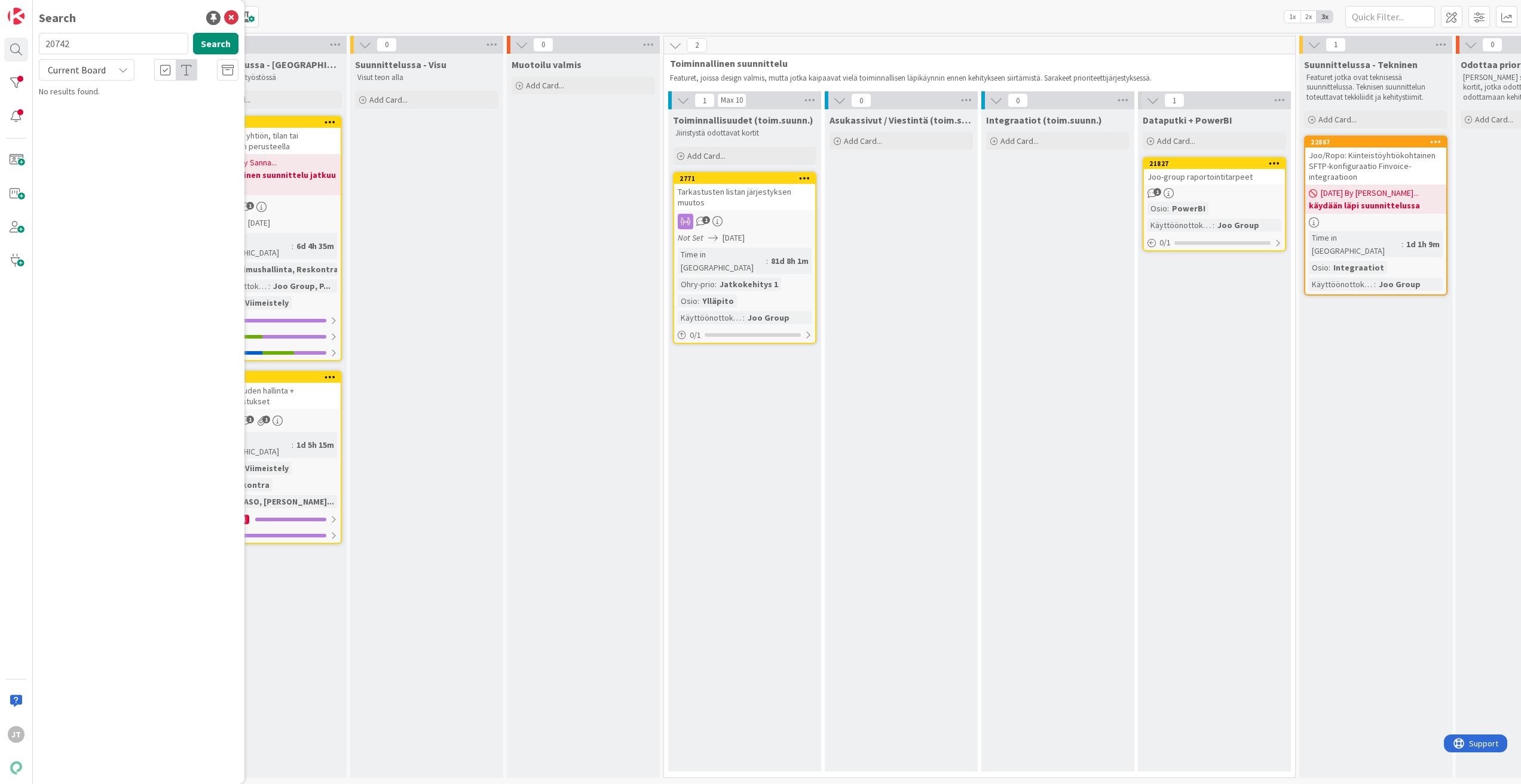
click at [96, 69] on span "Current Board" at bounding box center [77, 69] width 58 height 12
click at [90, 119] on span "All Boards" at bounding box center [107, 119] width 125 height 18
click at [230, 11] on icon at bounding box center [232, 18] width 15 height 15
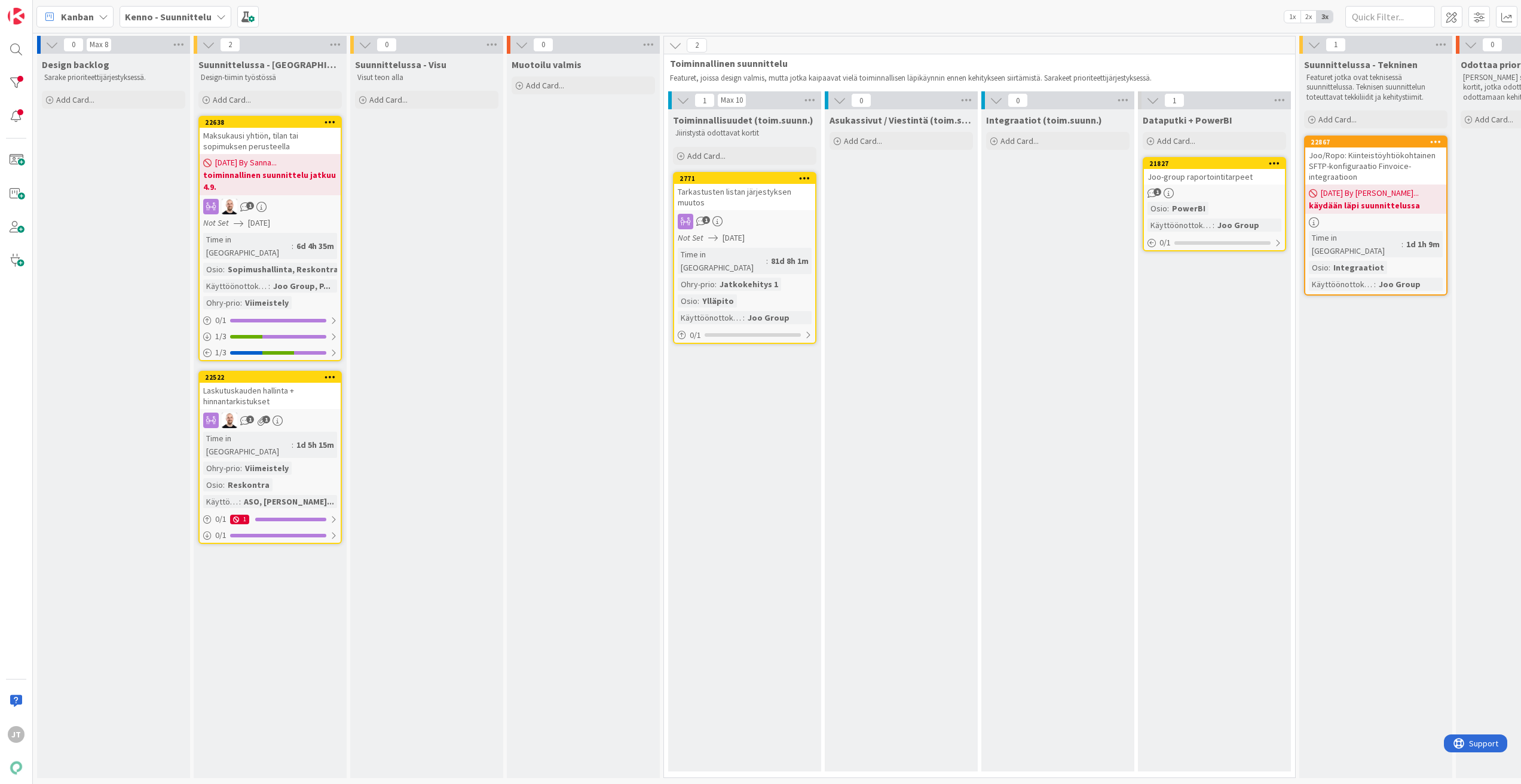
click at [167, 21] on b "Kenno - Suunnittelu" at bounding box center [168, 17] width 87 height 12
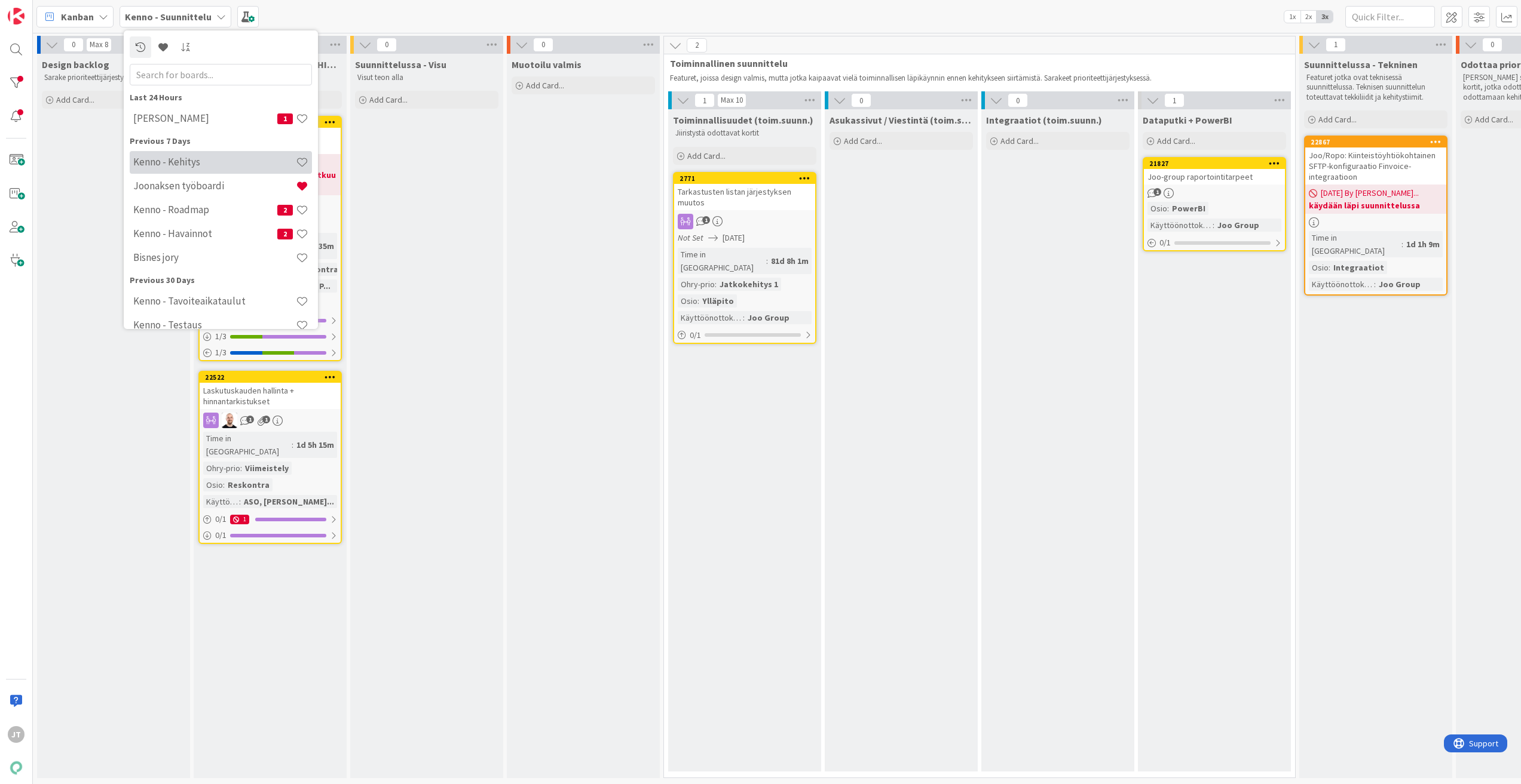
click at [183, 165] on h4 "Kenno - Kehitys" at bounding box center [214, 161] width 162 height 12
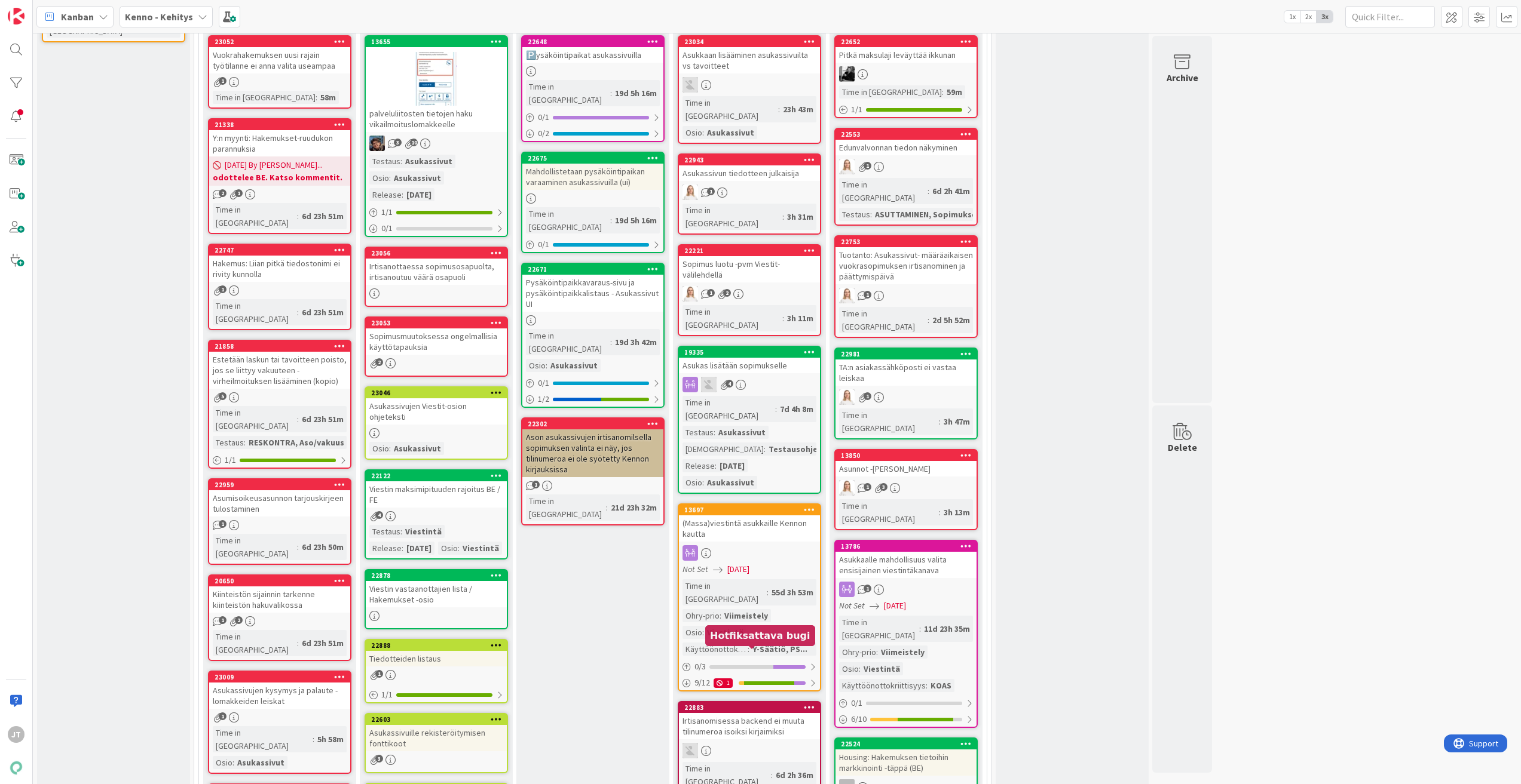
scroll to position [418, 0]
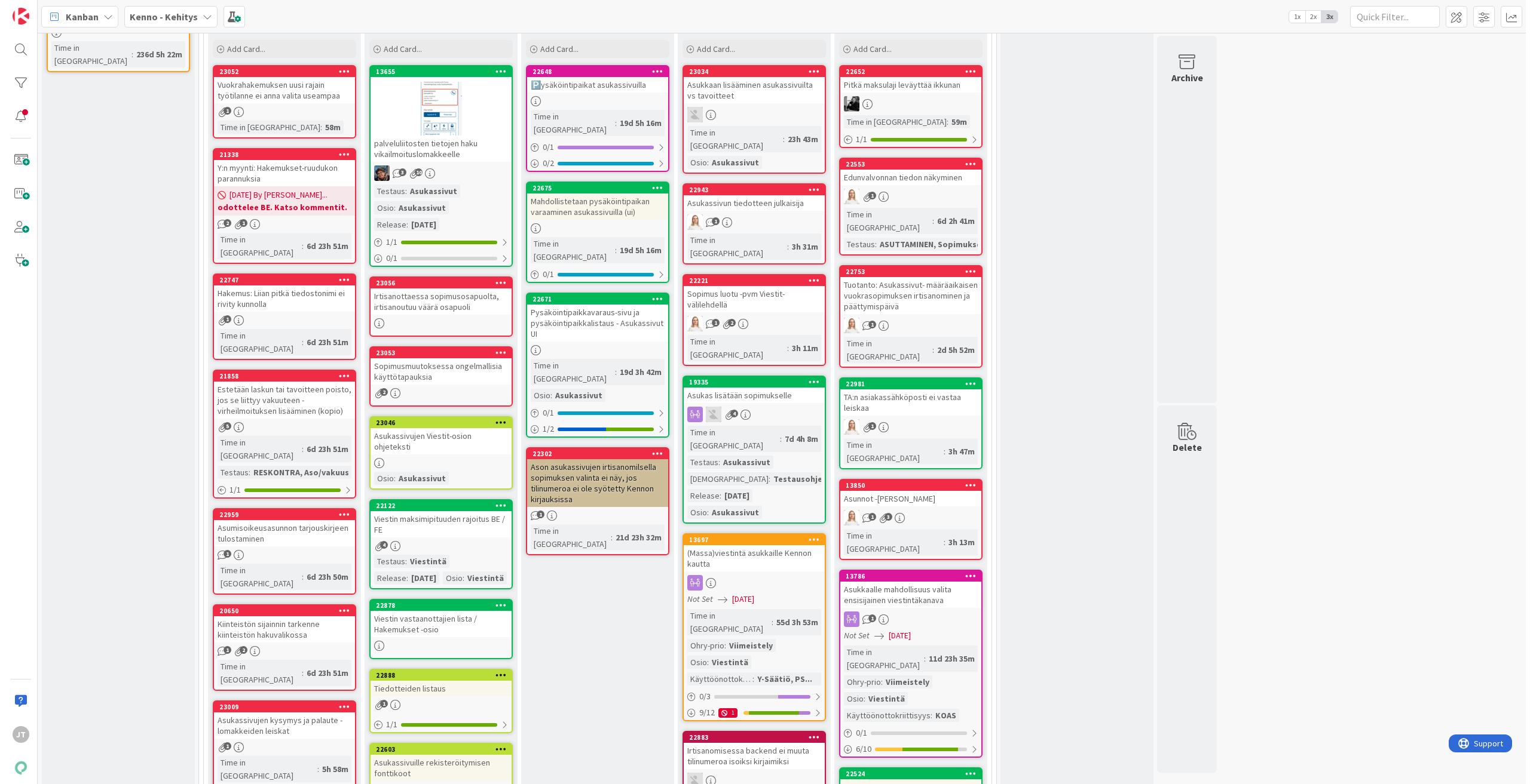
scroll to position [299, 0]
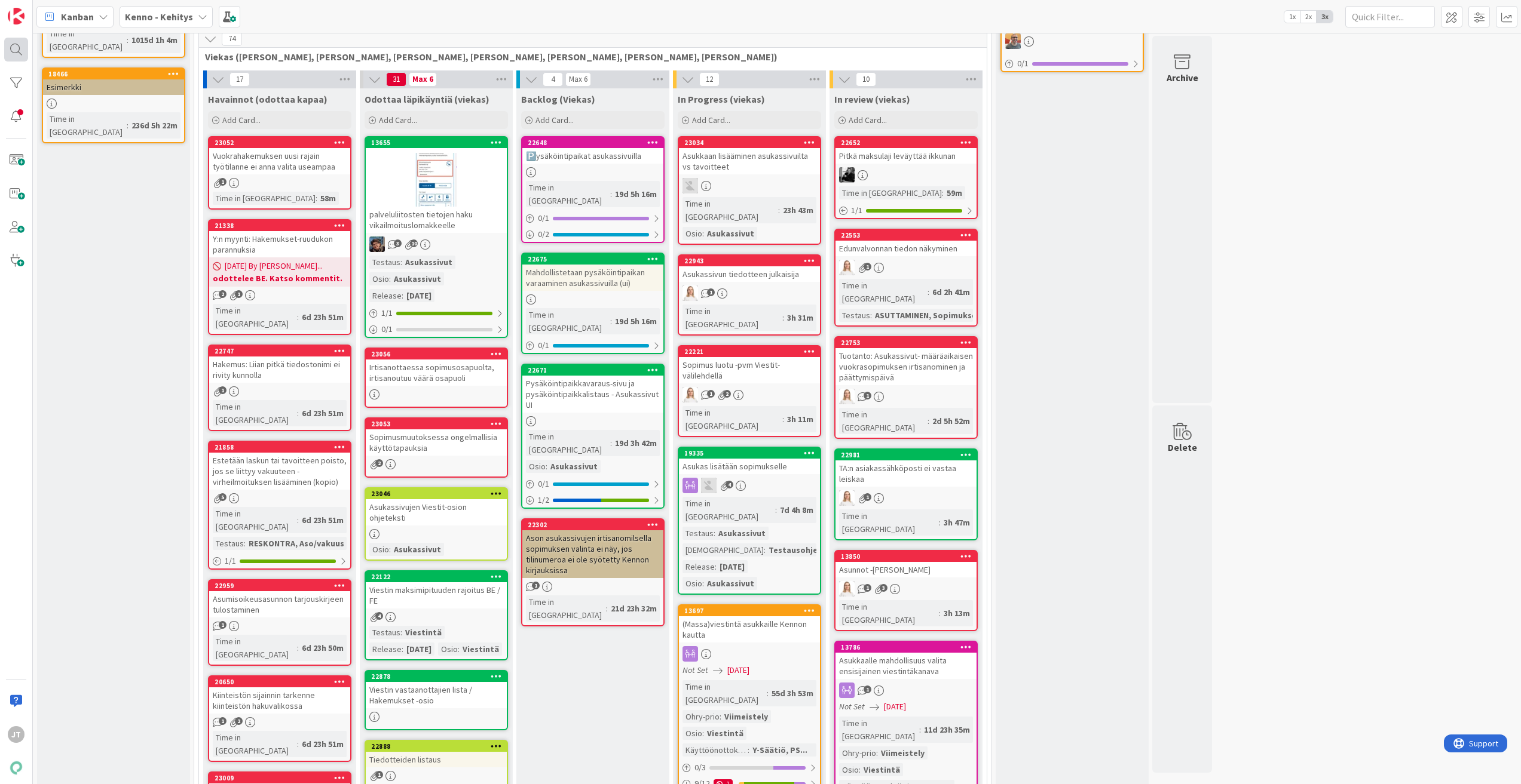
click at [16, 43] on div at bounding box center [17, 50] width 24 height 24
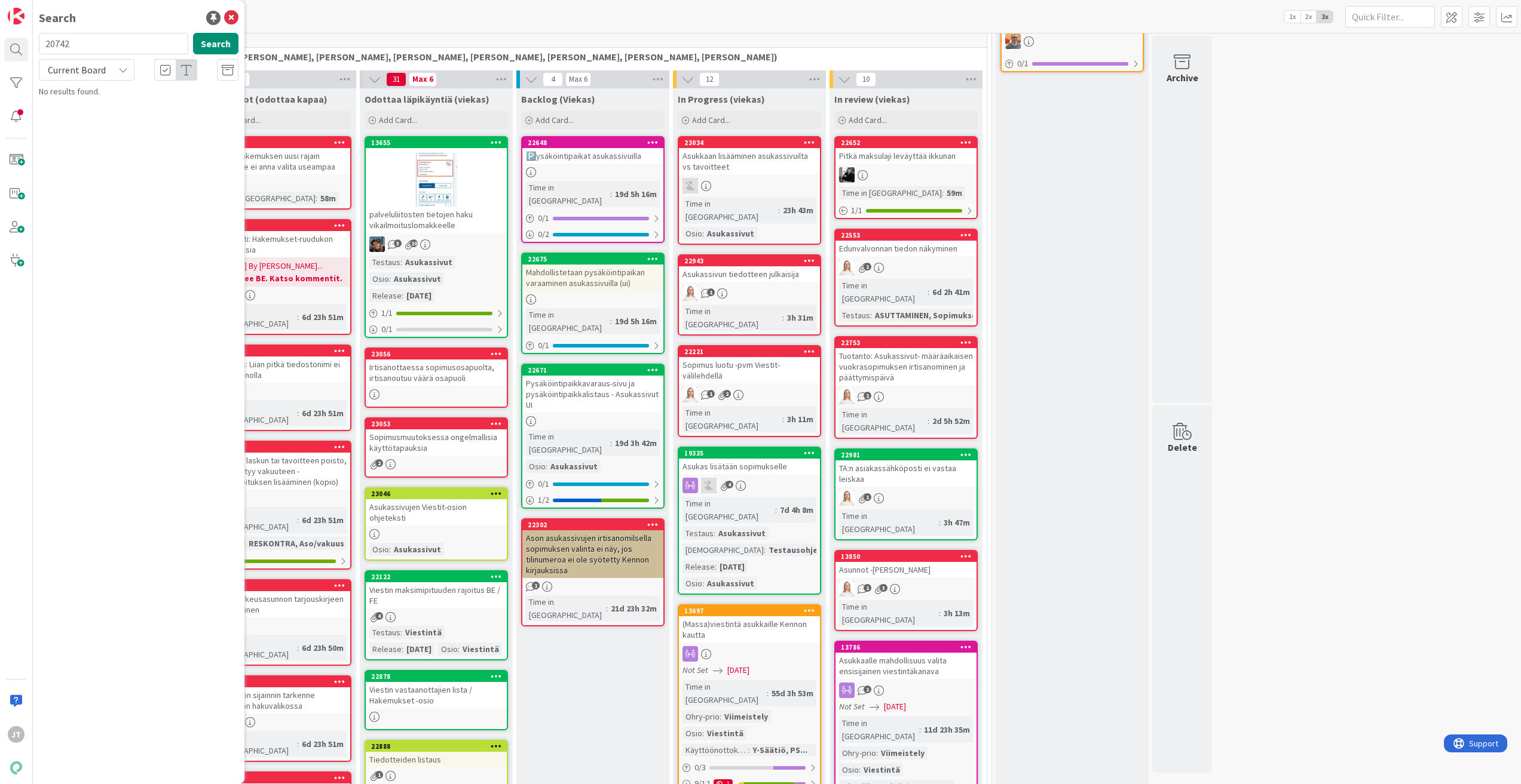
click at [94, 53] on input "20742" at bounding box center [114, 43] width 150 height 21
click at [215, 44] on button "Search" at bounding box center [215, 43] width 45 height 21
click at [82, 36] on input "14867" at bounding box center [114, 43] width 150 height 21
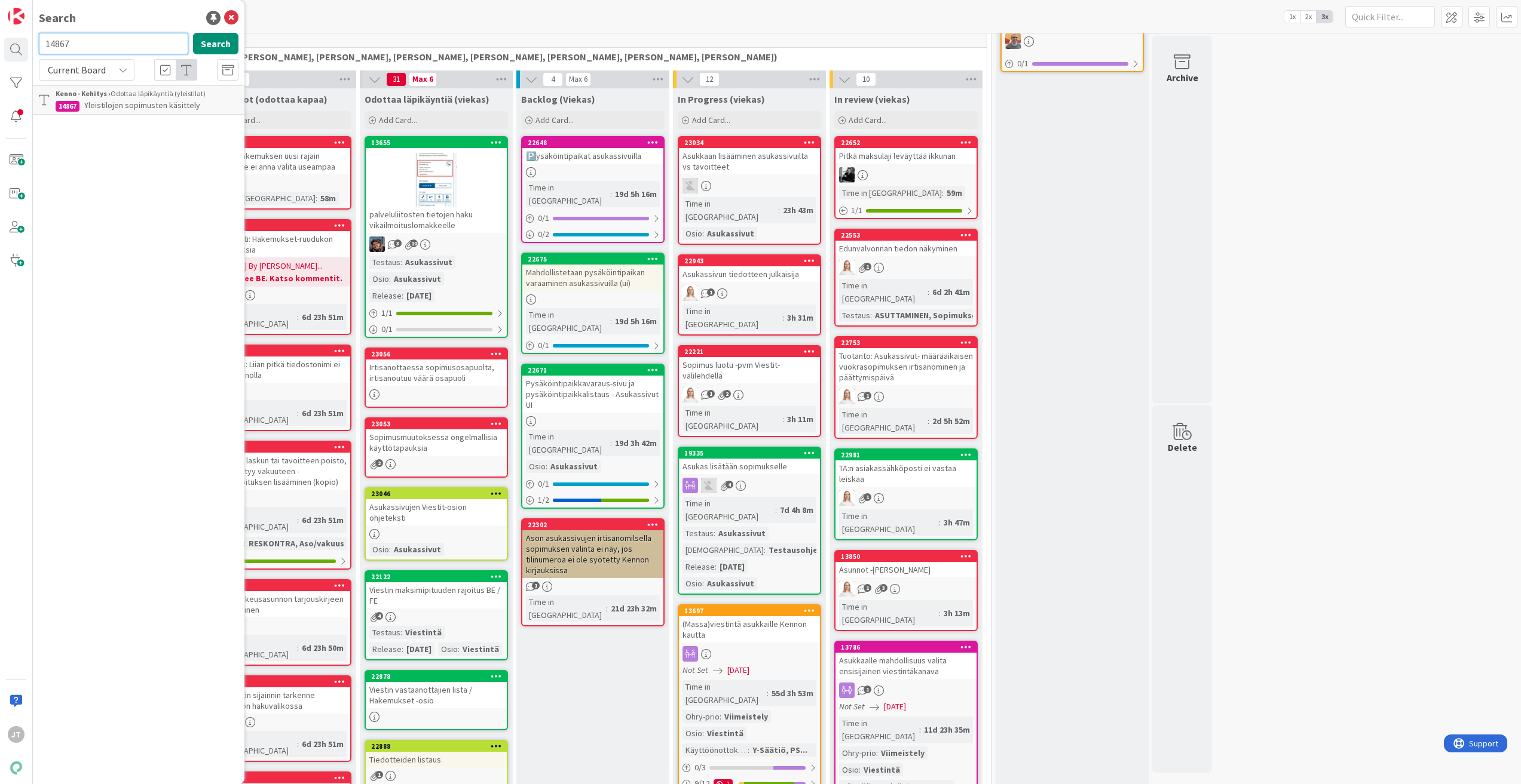
paste input "8698"
click at [120, 72] on icon at bounding box center [123, 70] width 9 height 9
click at [103, 122] on span "All Boards" at bounding box center [107, 119] width 125 height 18
click at [121, 49] on input "18698" at bounding box center [114, 43] width 150 height 21
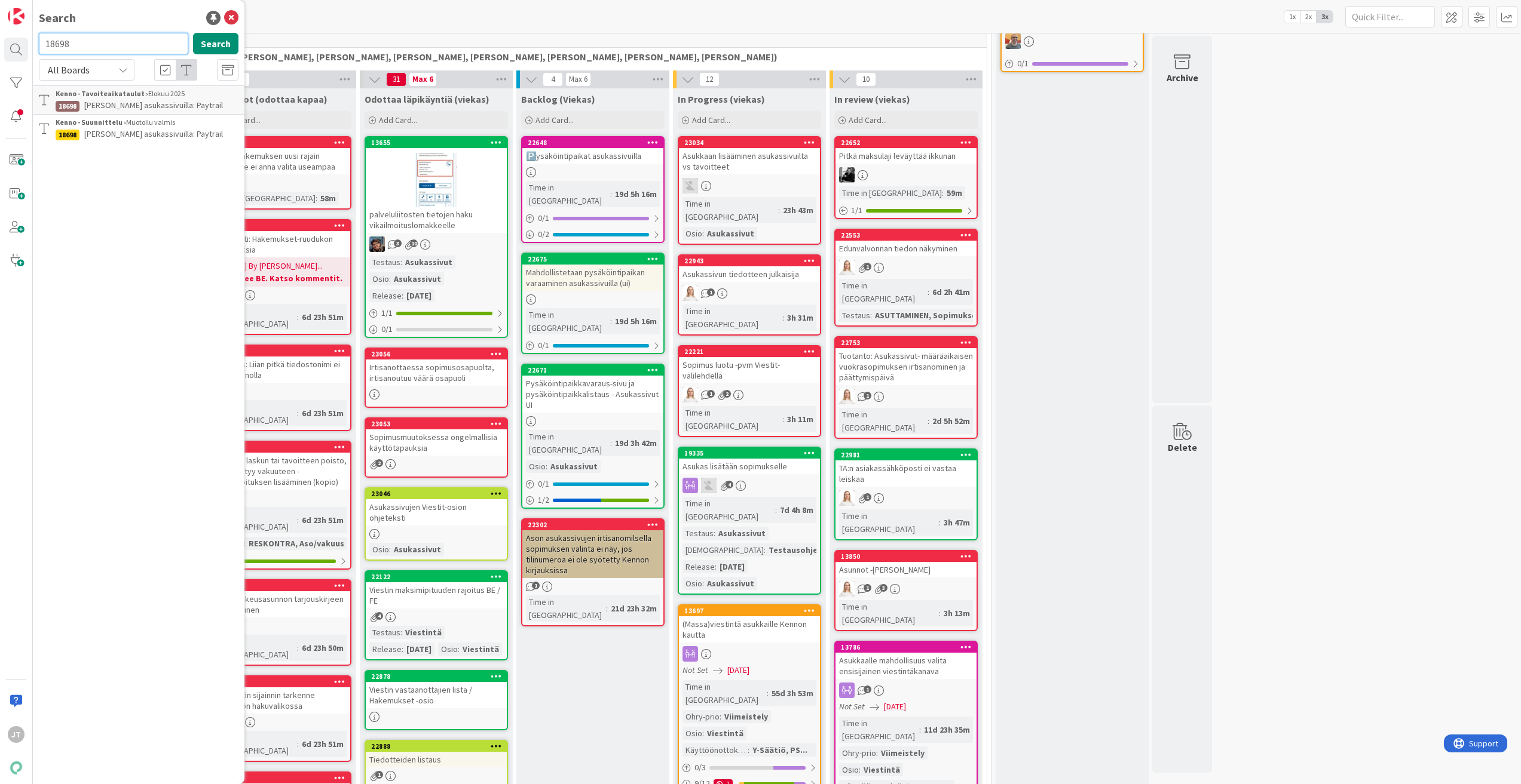
click at [121, 49] on input "18698" at bounding box center [114, 43] width 150 height 21
paste input "20742"
click at [219, 41] on button "Search" at bounding box center [215, 43] width 45 height 21
click at [135, 53] on input "20742" at bounding box center [114, 43] width 150 height 21
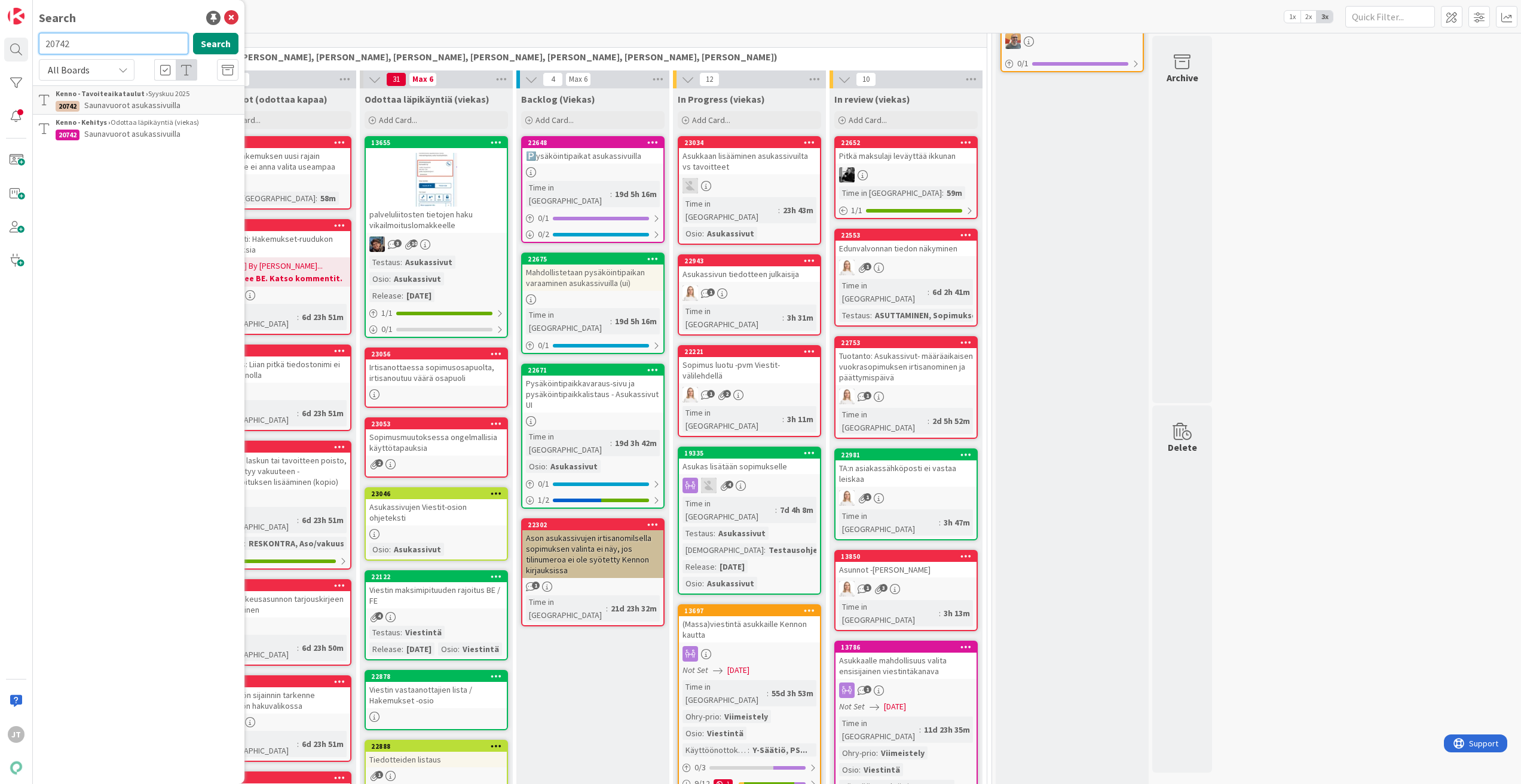
click at [135, 53] on input "20742" at bounding box center [114, 43] width 150 height 21
type input "Paytrail"
click at [215, 32] on div "Search Paytrail Search All Boards Current Board All Boards Kenno - Tavoiteaikat…" at bounding box center [138, 392] width 211 height 784
click at [217, 41] on button "Search" at bounding box center [215, 43] width 45 height 21
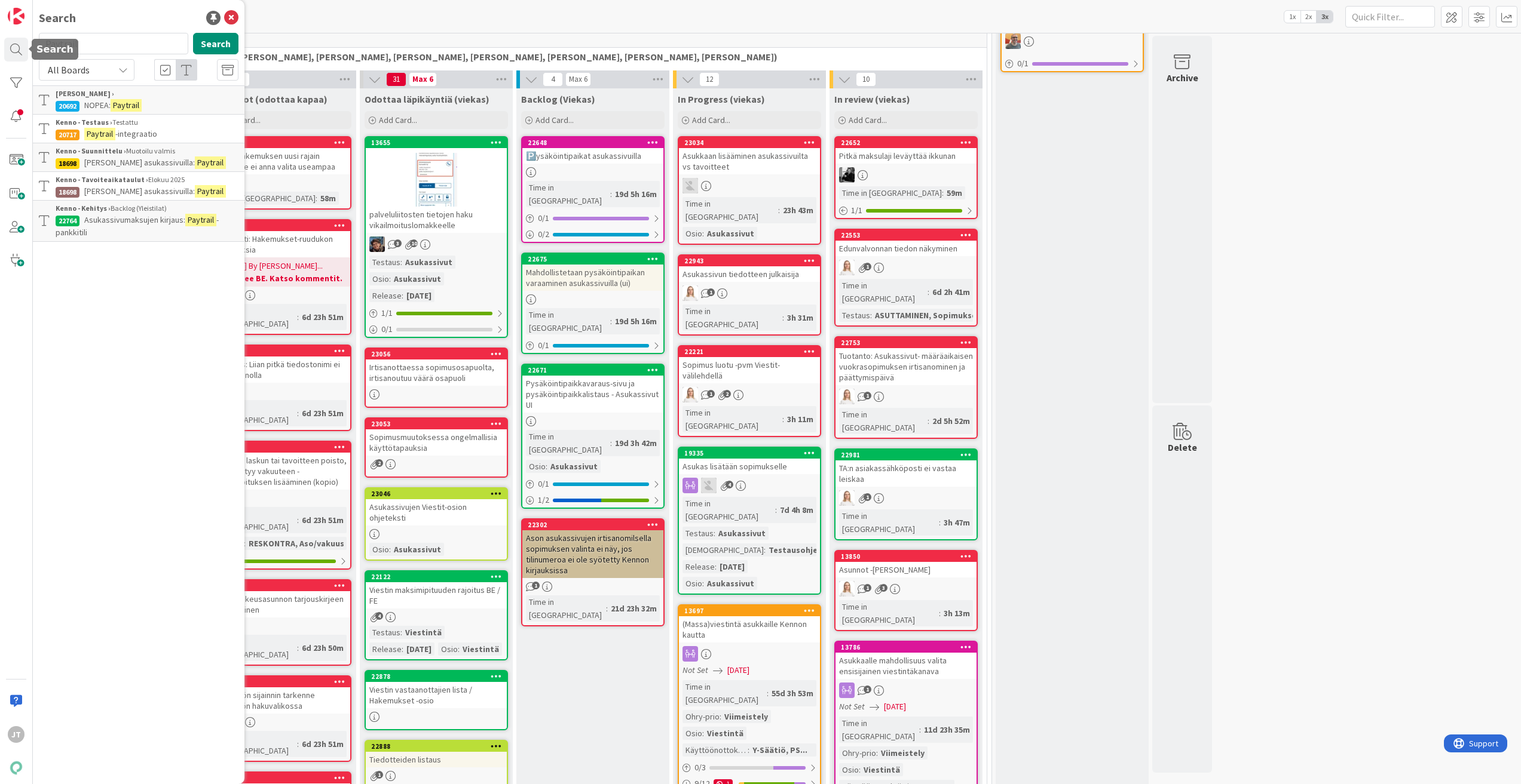
click at [101, 13] on div "Search" at bounding box center [138, 18] width 199 height 18
click at [96, 37] on input "Paytrail" at bounding box center [114, 43] width 150 height 21
click at [96, 38] on input "Paytrail" at bounding box center [114, 43] width 150 height 21
paste input "21457"
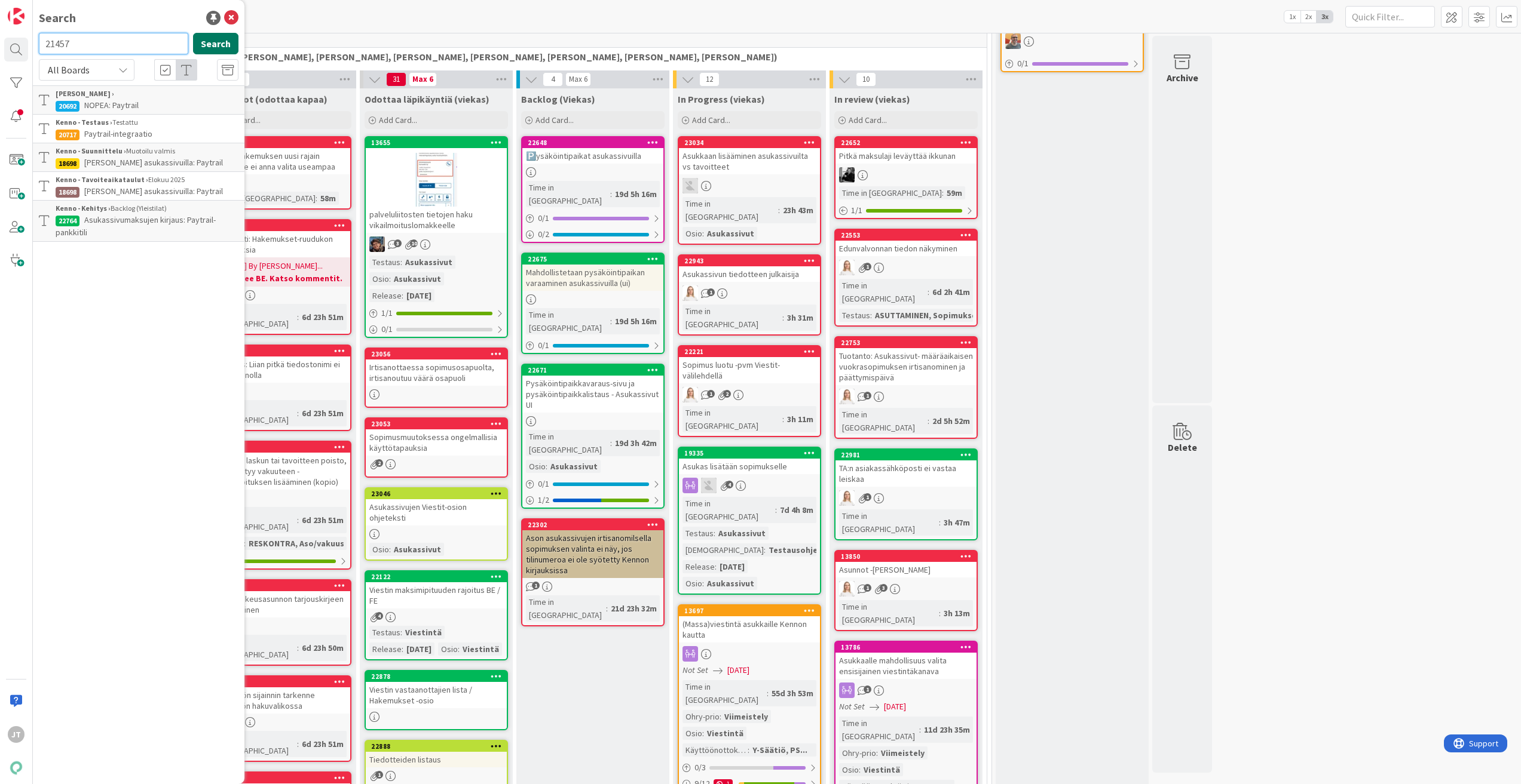
type input "21457"
click at [222, 37] on button "Search" at bounding box center [215, 43] width 45 height 21
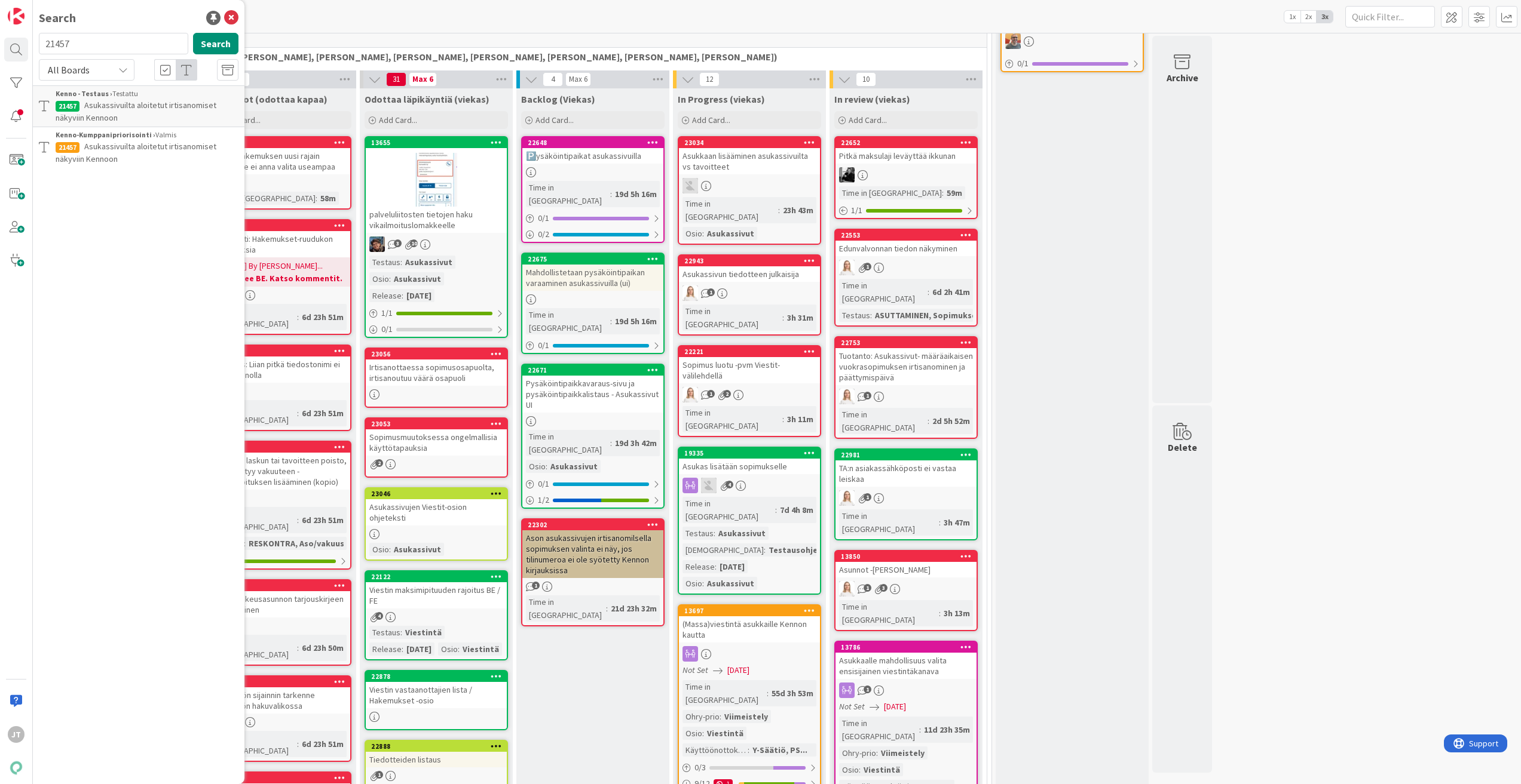
click at [93, 102] on span "Asukassivuilta aloitetut irtisanomiset näkyviin Kennoon" at bounding box center [136, 111] width 161 height 23
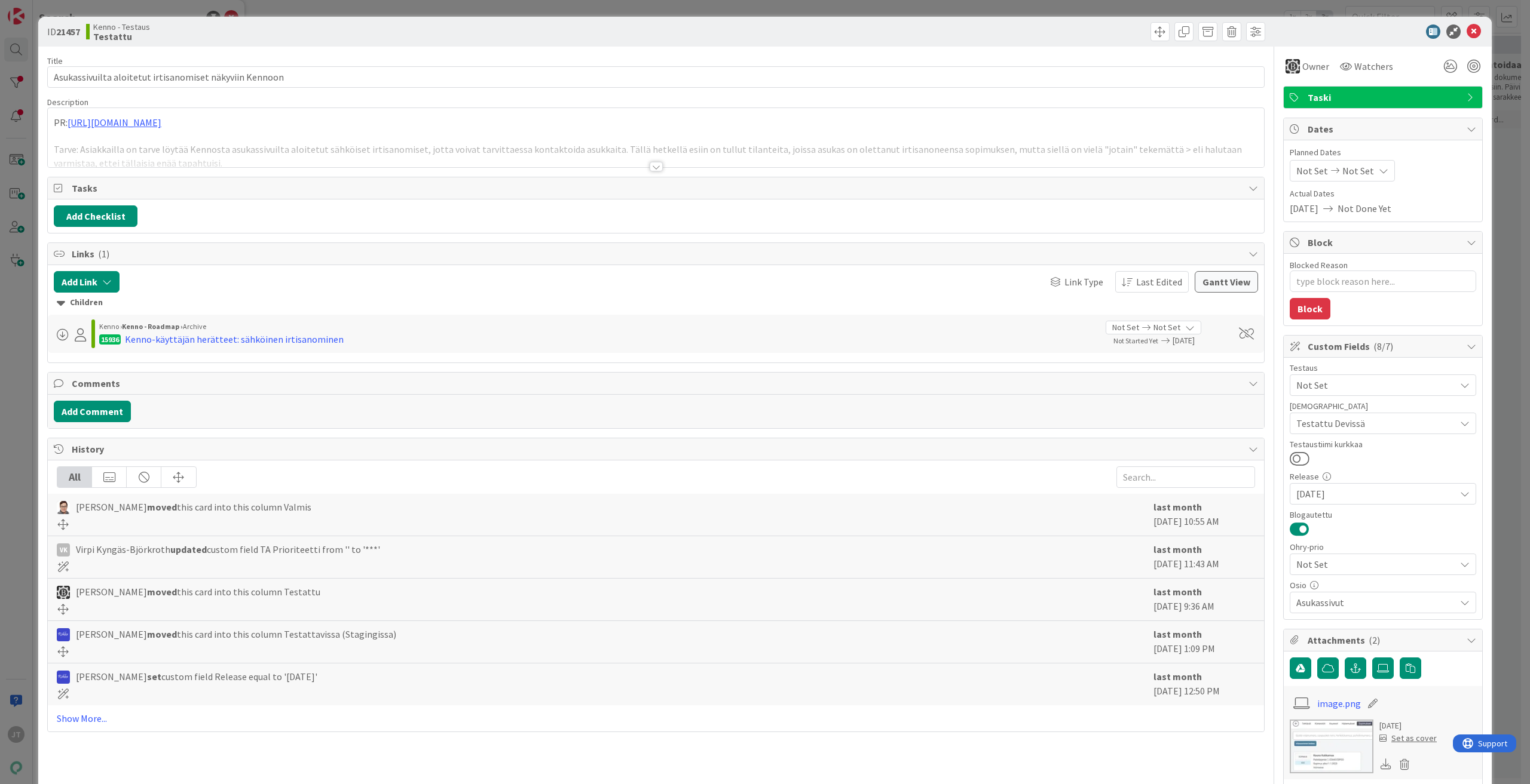
type textarea "x"
click at [1466, 32] on icon at bounding box center [1474, 32] width 15 height 15
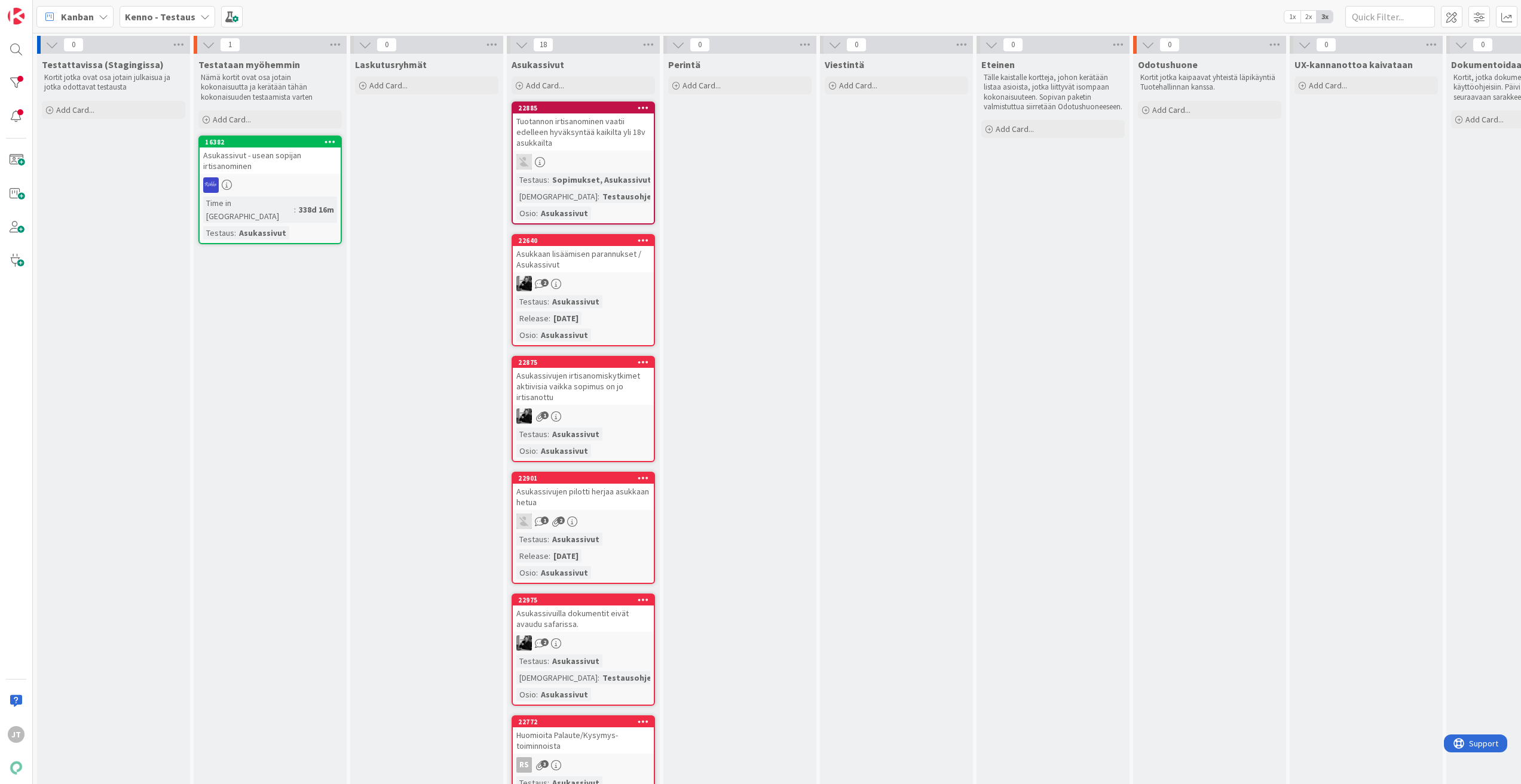
click at [28, 50] on div "JT" at bounding box center [17, 392] width 33 height 784
click at [24, 50] on div at bounding box center [17, 50] width 24 height 24
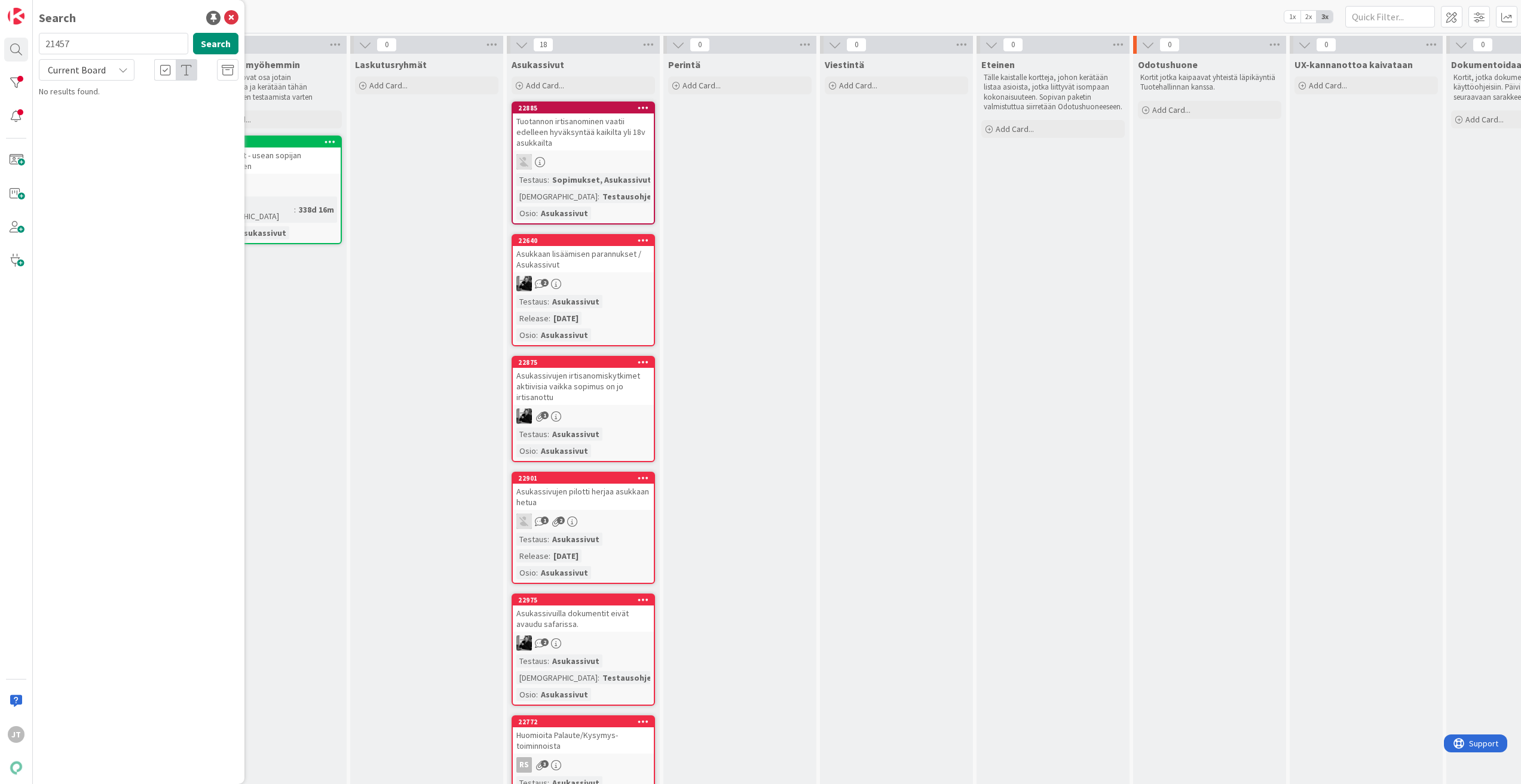
click at [84, 47] on input "21457" at bounding box center [114, 43] width 150 height 21
click at [84, 46] on input "21457" at bounding box center [114, 43] width 150 height 21
click at [94, 68] on span "Current Board" at bounding box center [77, 69] width 58 height 12
click at [80, 112] on span "All Boards" at bounding box center [107, 119] width 125 height 18
click at [87, 47] on input "21457" at bounding box center [114, 43] width 150 height 21
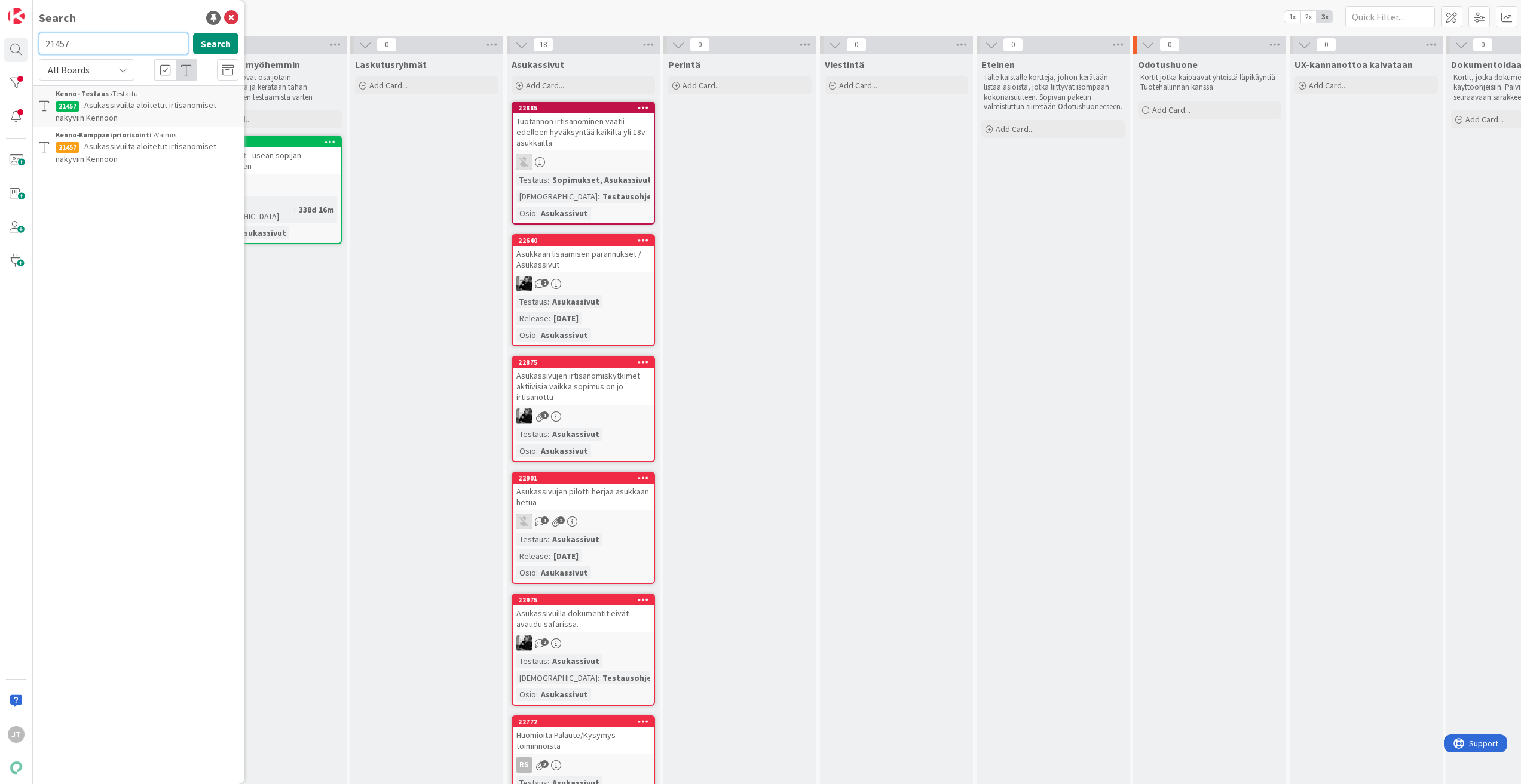
click at [87, 47] on input "21457" at bounding box center [114, 43] width 150 height 21
paste input "5"
type input "21455"
click at [216, 40] on button "Search" at bounding box center [215, 43] width 45 height 21
click at [137, 106] on span "Irtisanomisen ohjetekstit kälissä" at bounding box center [142, 105] width 116 height 11
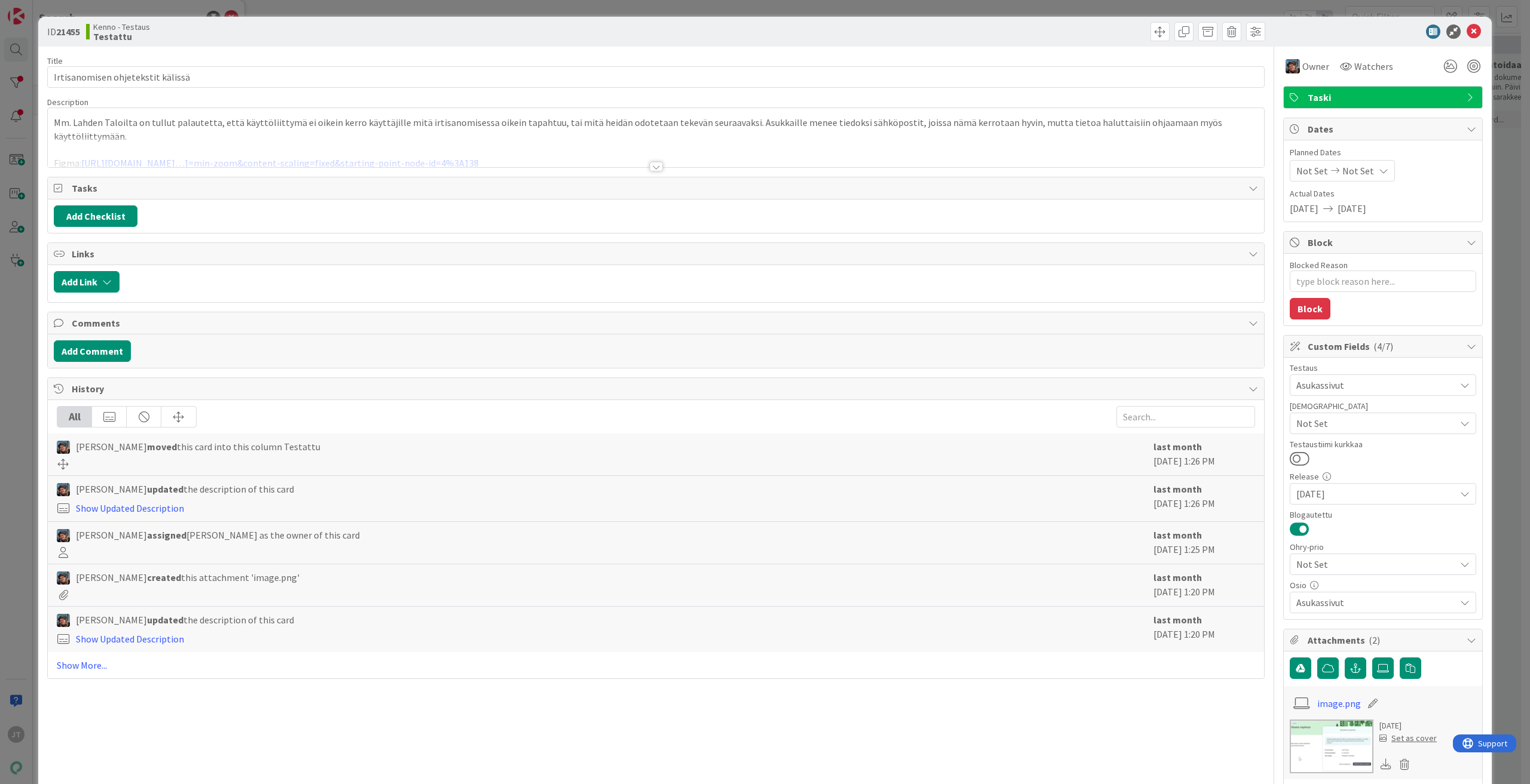
type textarea "x"
click at [1473, 30] on div at bounding box center [1376, 32] width 211 height 15
click at [1466, 30] on icon at bounding box center [1474, 32] width 15 height 15
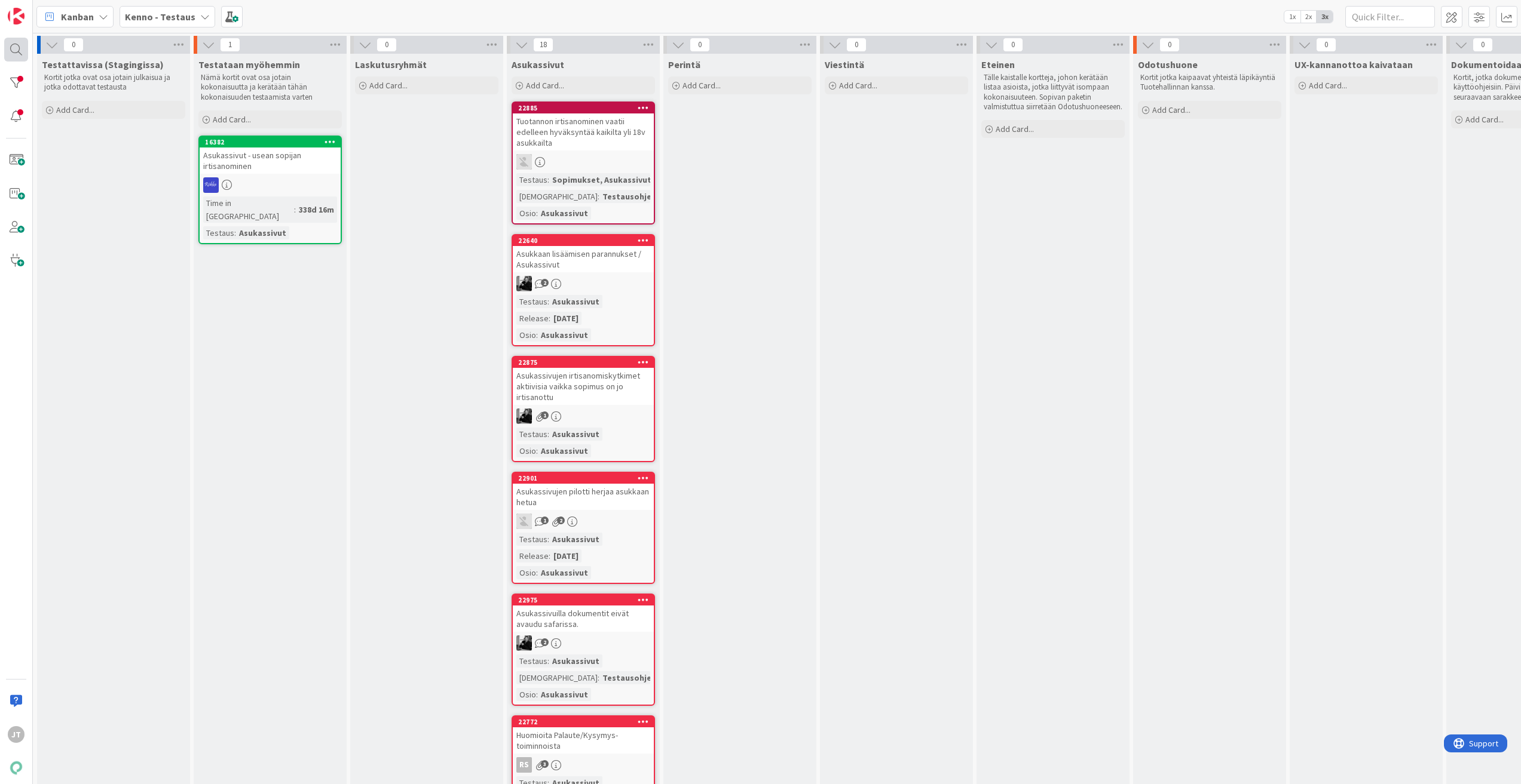
click at [11, 45] on div at bounding box center [17, 50] width 24 height 24
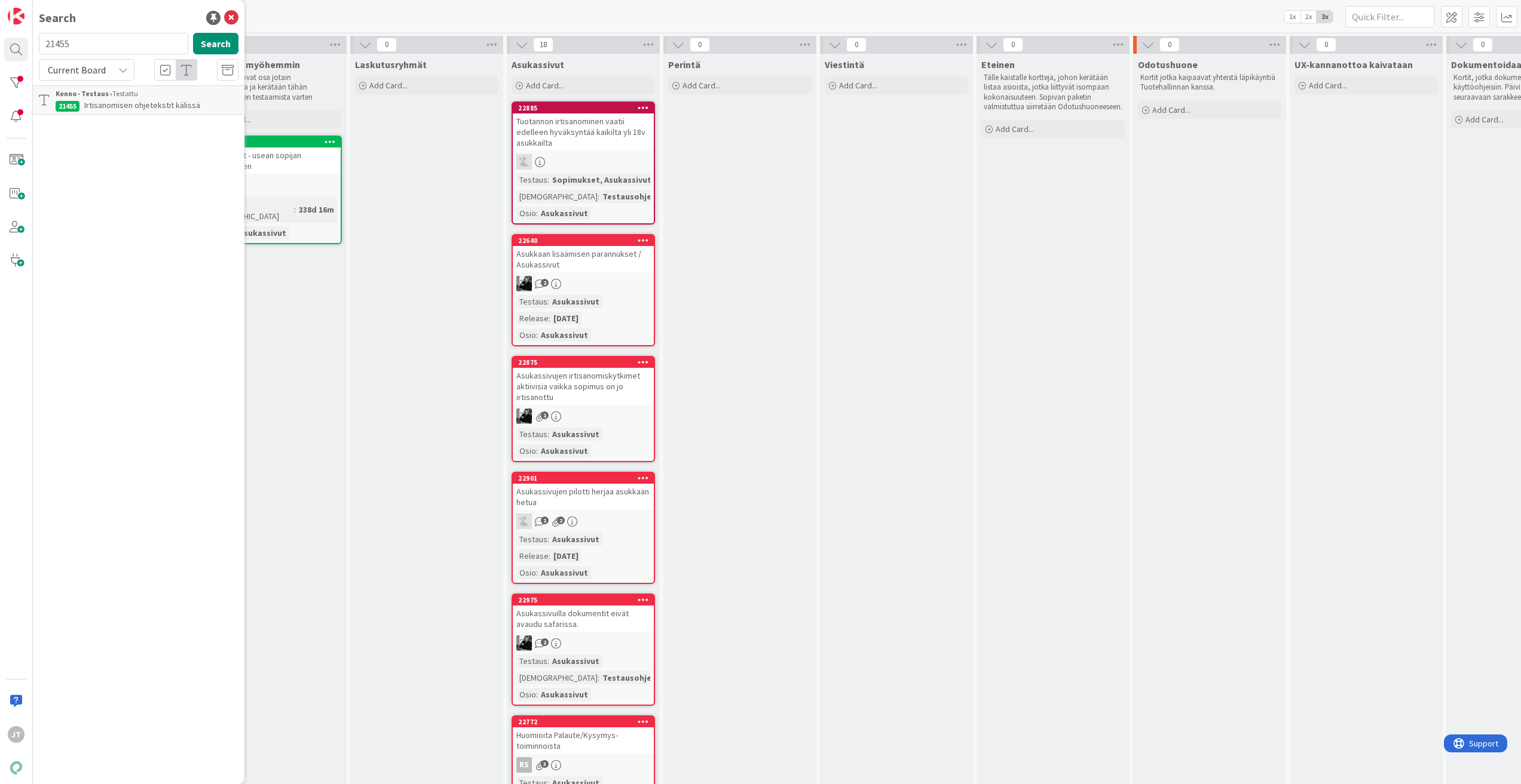
click at [89, 68] on span "Current Board" at bounding box center [77, 69] width 58 height 12
click at [89, 47] on input "21455" at bounding box center [114, 43] width 150 height 21
click at [89, 46] on input "21455" at bounding box center [114, 43] width 150 height 21
paste input "520"
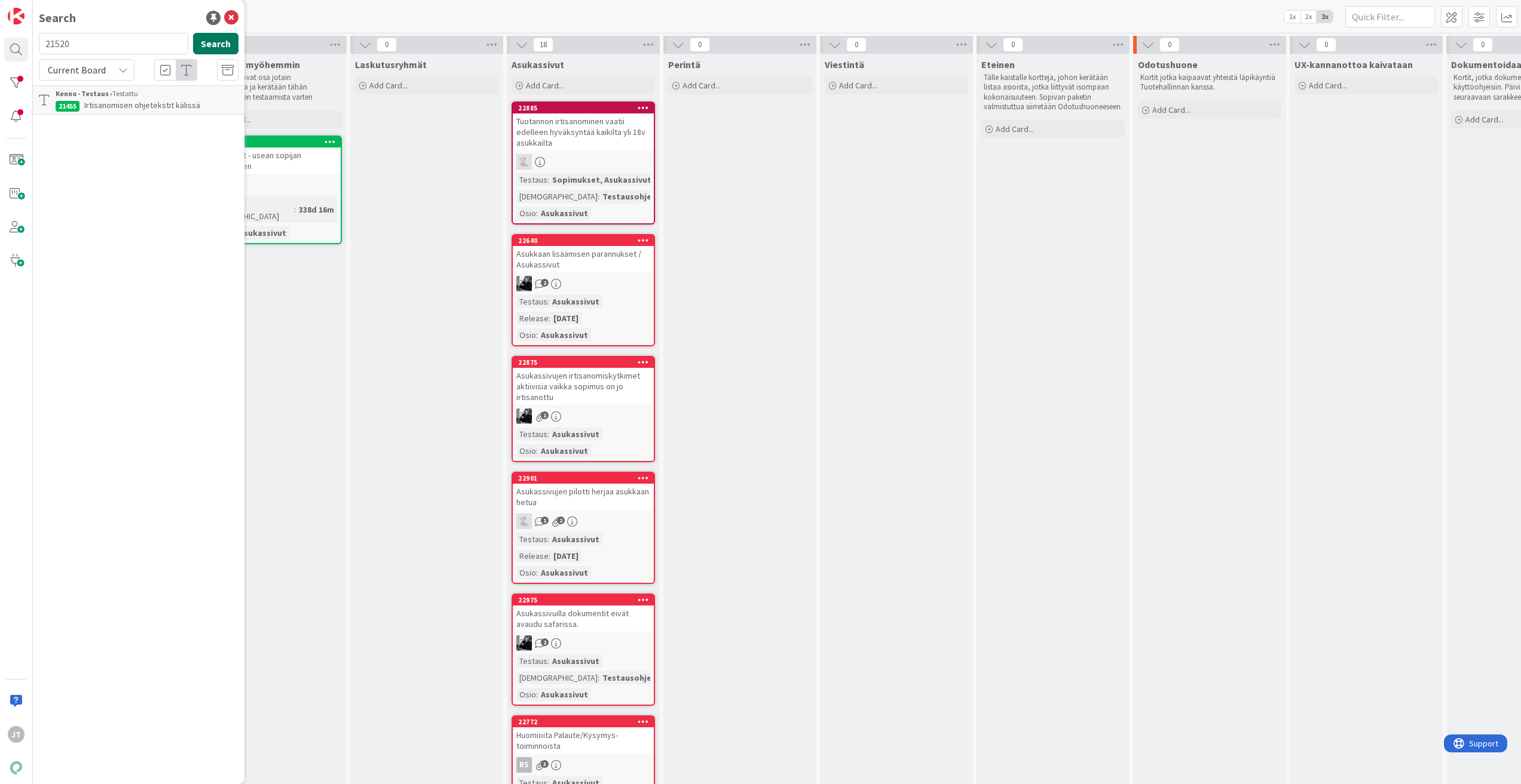
click at [198, 50] on button "Search" at bounding box center [215, 43] width 45 height 21
click at [104, 44] on input "21520" at bounding box center [114, 43] width 150 height 21
paste input "46"
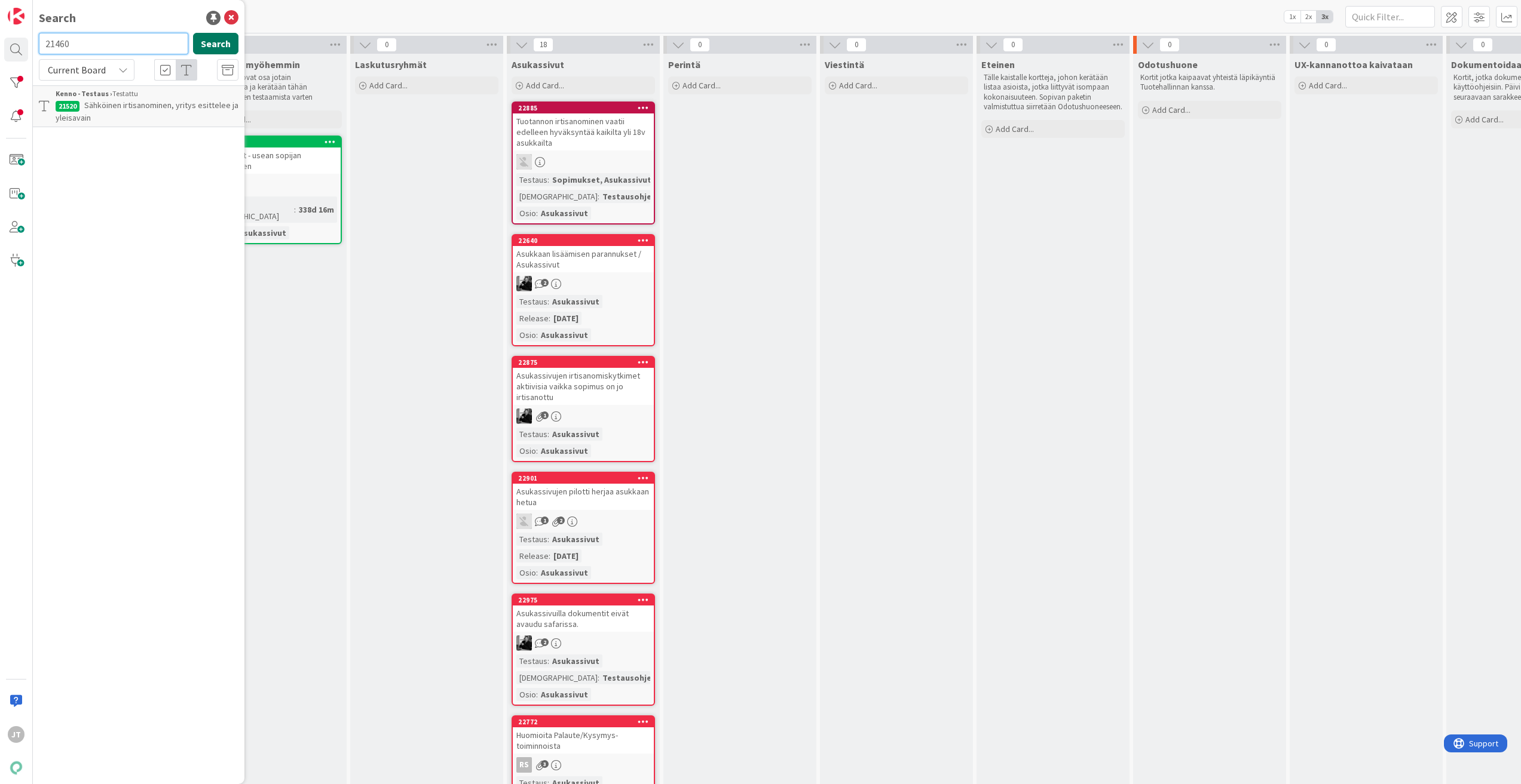
type input "21460"
click at [214, 47] on button "Search" at bounding box center [215, 43] width 45 height 21
click at [198, 102] on span "Muutos irtisanomisen hyväksyntään" at bounding box center [148, 105] width 127 height 11
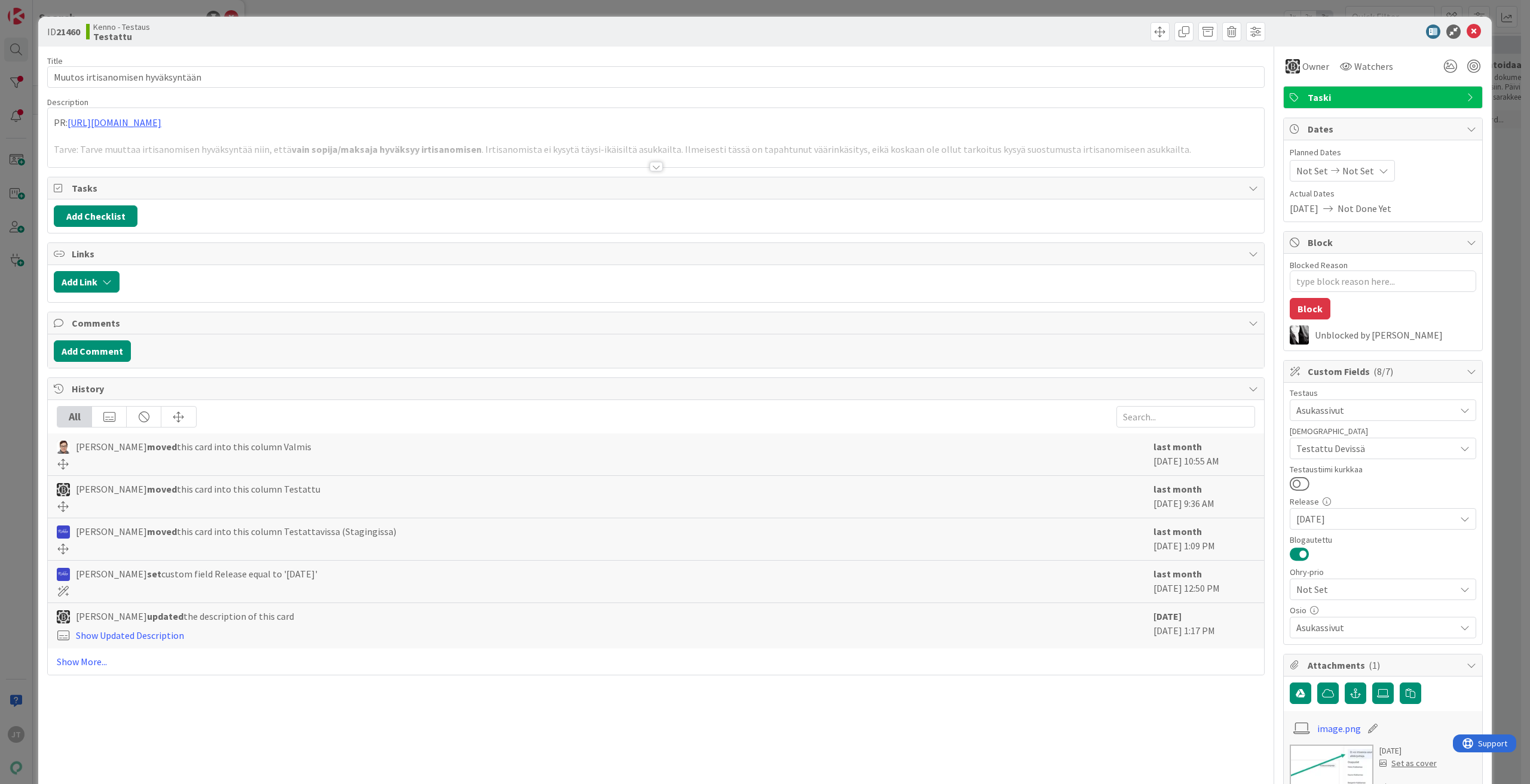
click at [659, 167] on div at bounding box center [655, 161] width 1217 height 13
click at [651, 173] on div "Title 33 / 128 Muutos irtisanomisen hyväksyntään Description PR: [URL][DOMAIN_N…" at bounding box center [655, 538] width 1217 height 982
click at [645, 172] on div "Title 33 / 128 Muutos irtisanomisen hyväksyntään Description [PERSON_NAME] just…" at bounding box center [655, 538] width 1217 height 982
click at [650, 163] on div at bounding box center [656, 166] width 13 height 9
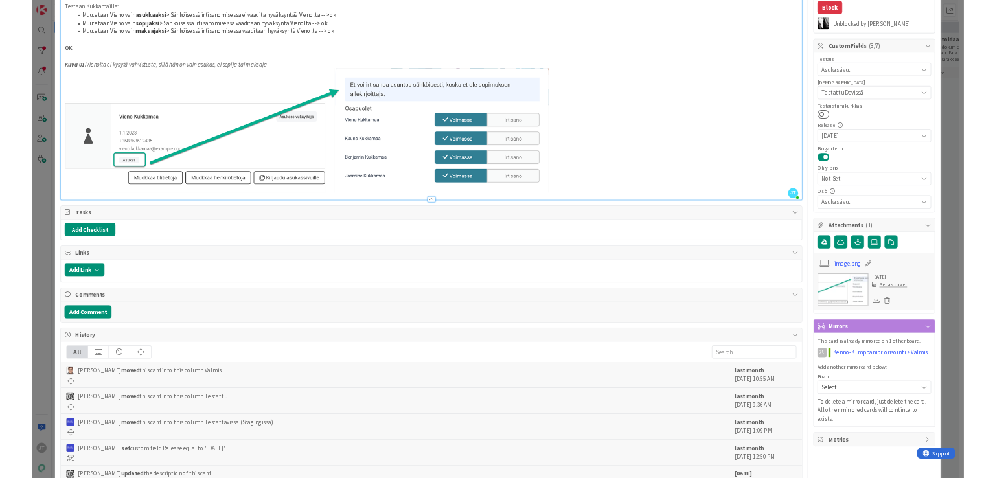
scroll to position [324, 0]
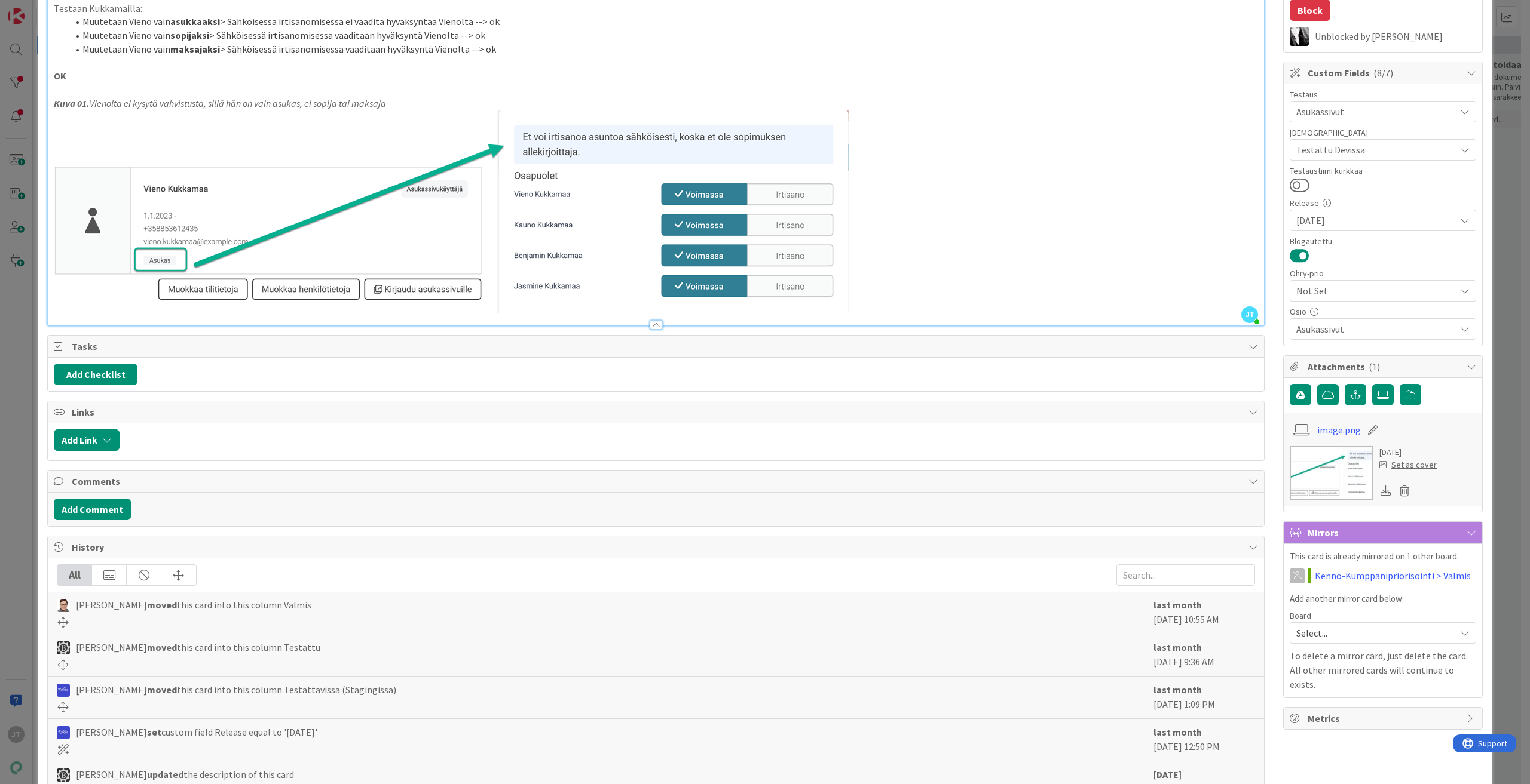
type textarea "x"
